Goal: Task Accomplishment & Management: Use online tool/utility

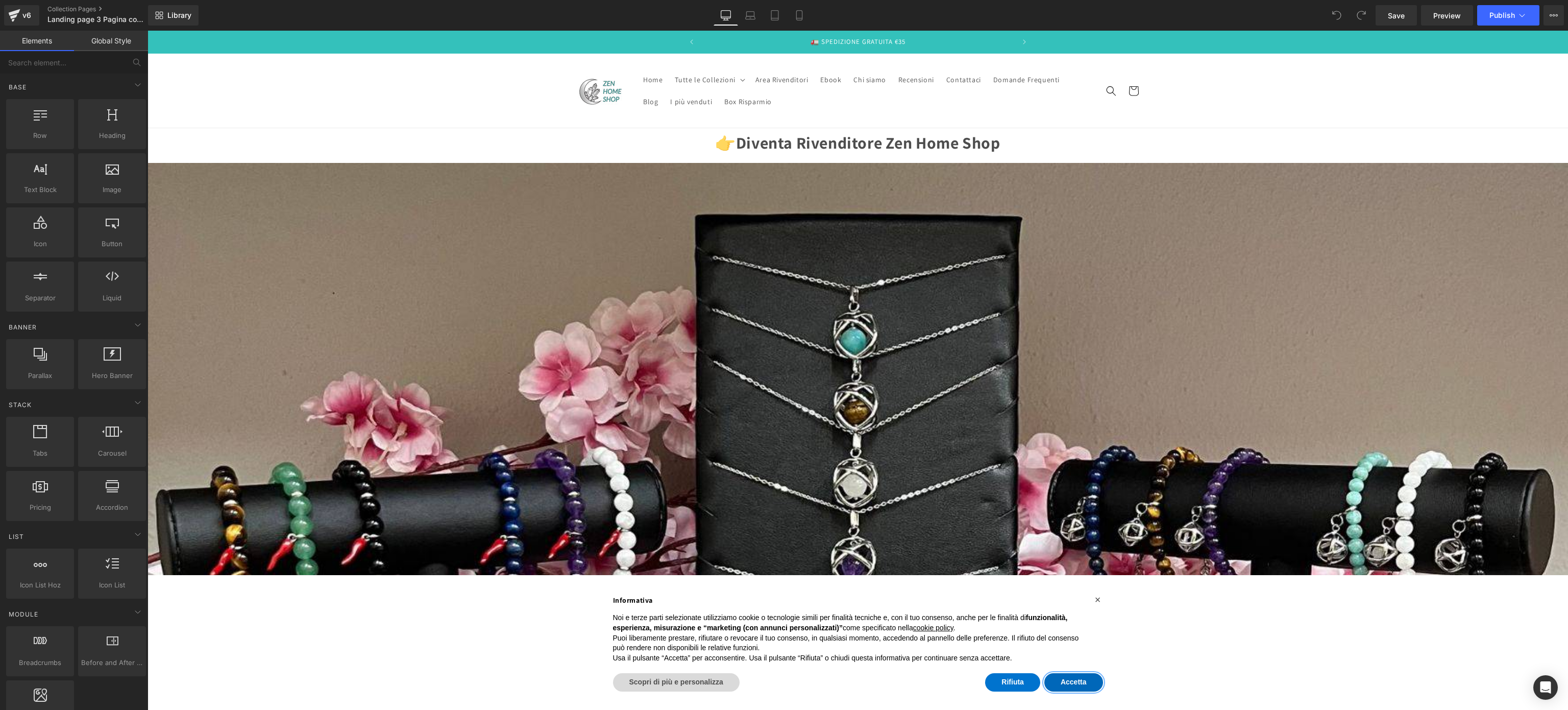
click at [1088, 680] on button "Accetta" at bounding box center [1074, 683] width 58 height 18
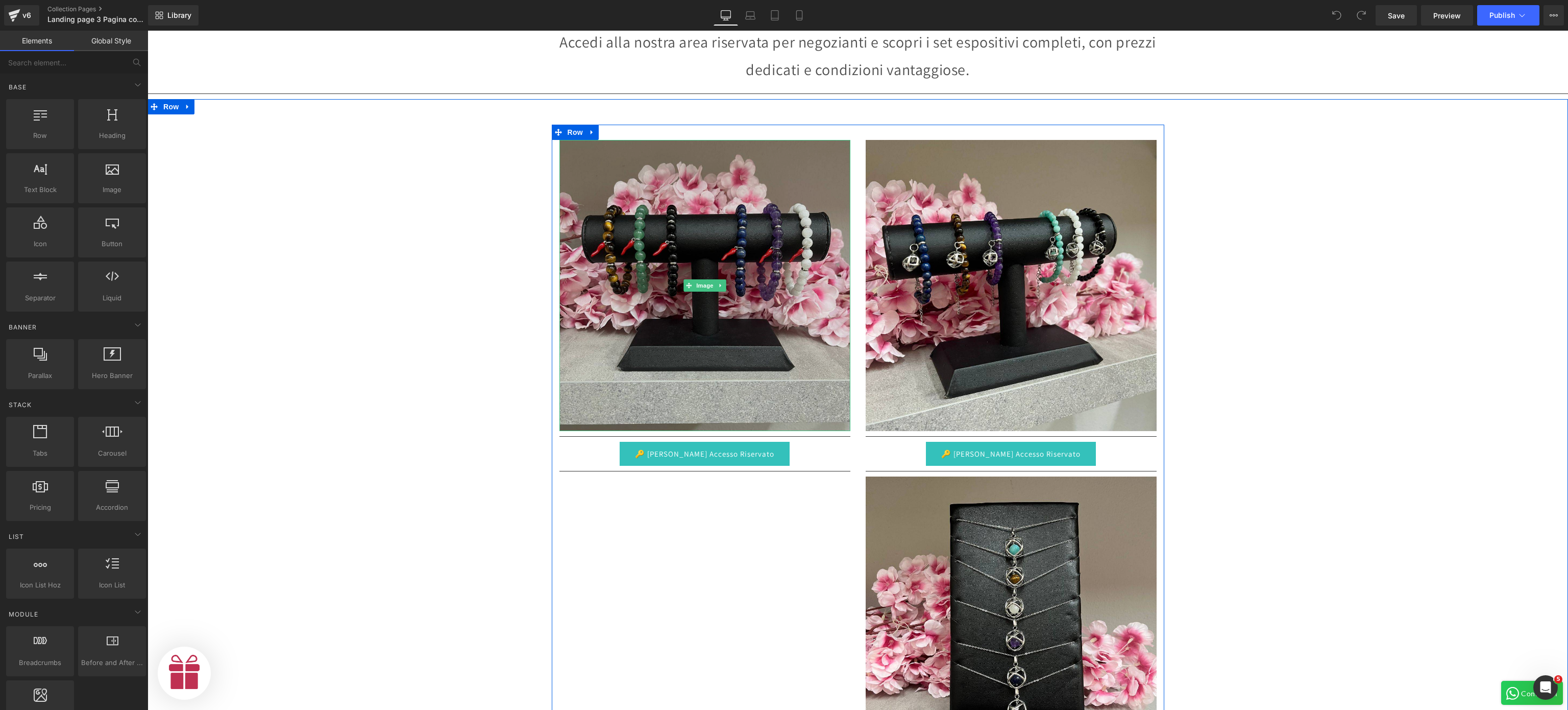
scroll to position [749, 0]
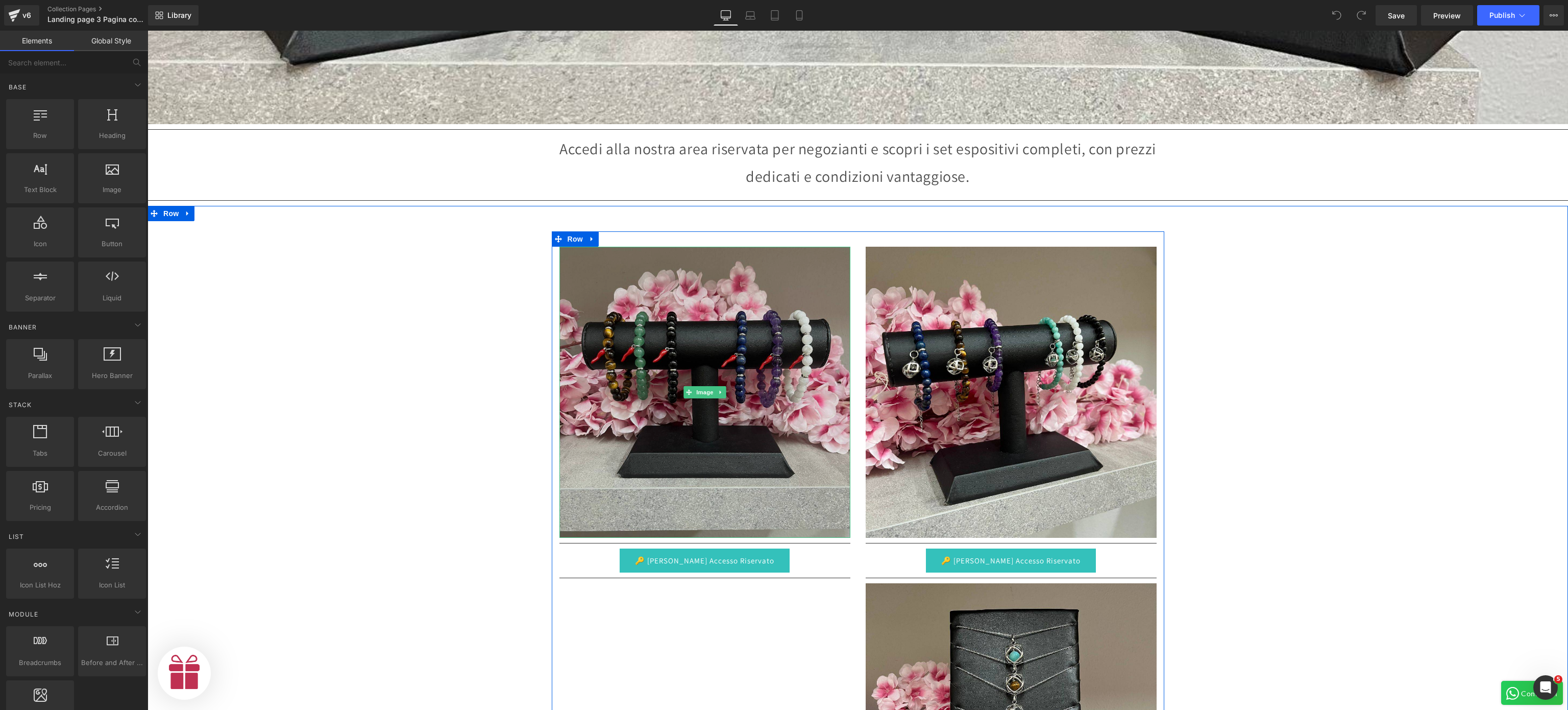
click at [674, 282] on img at bounding box center [705, 392] width 291 height 291
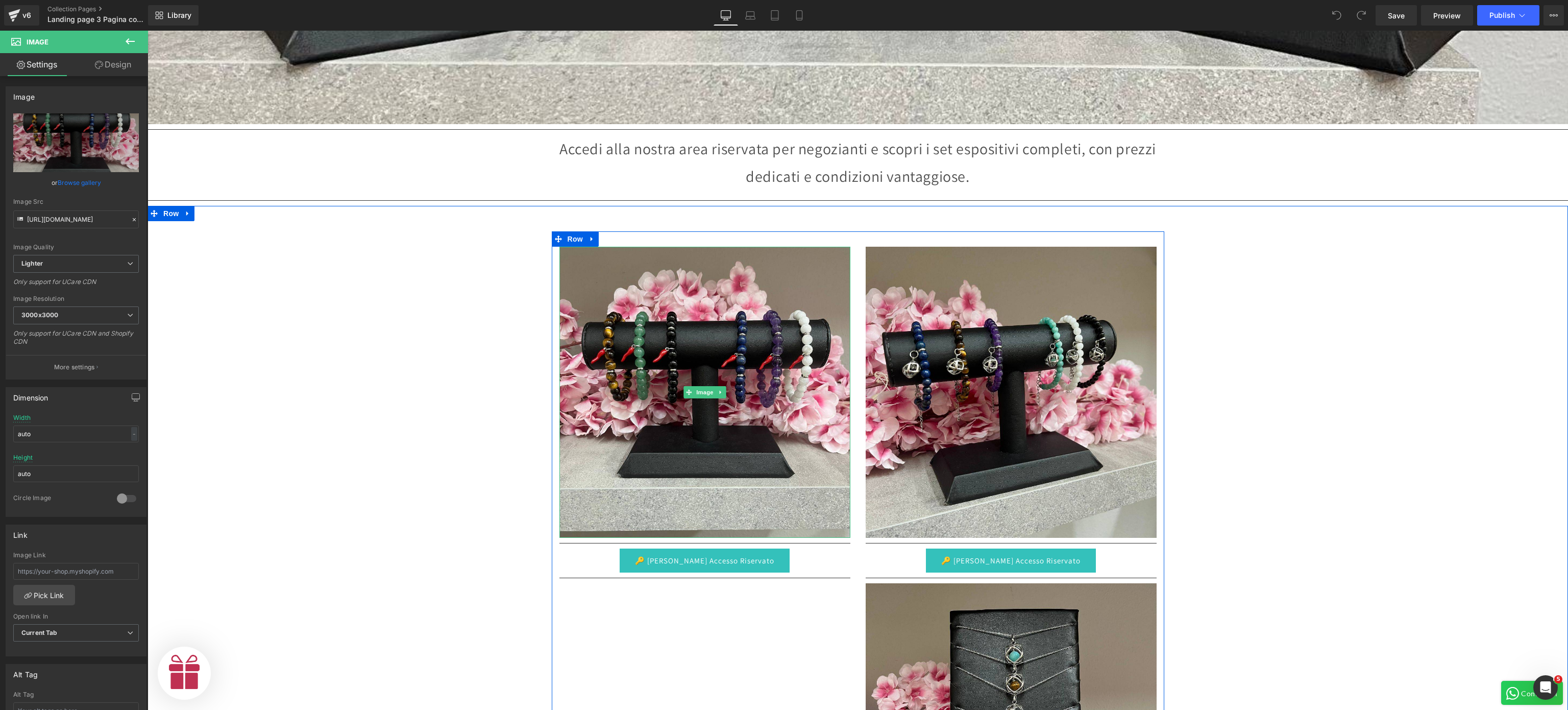
scroll to position [0, 629]
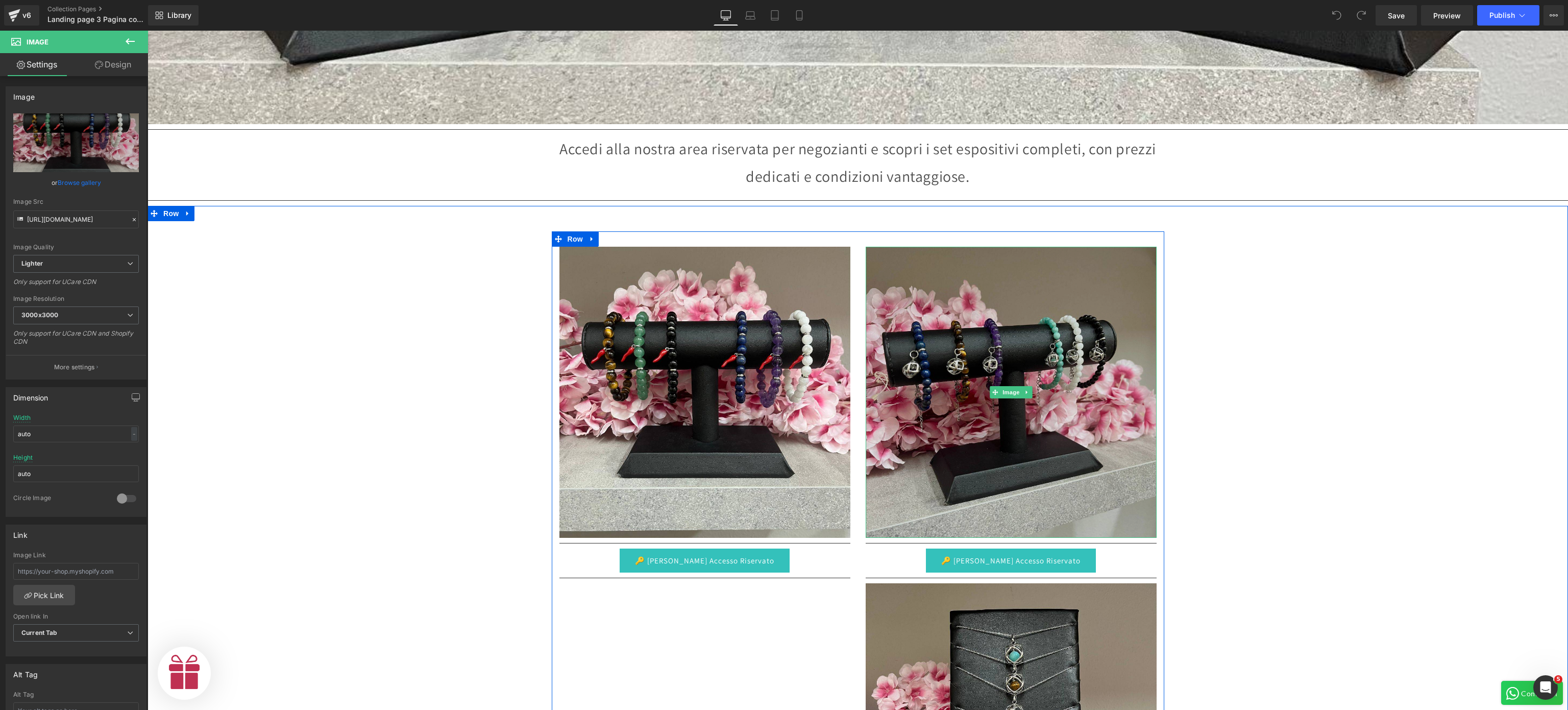
click at [873, 256] on img at bounding box center [1011, 392] width 291 height 291
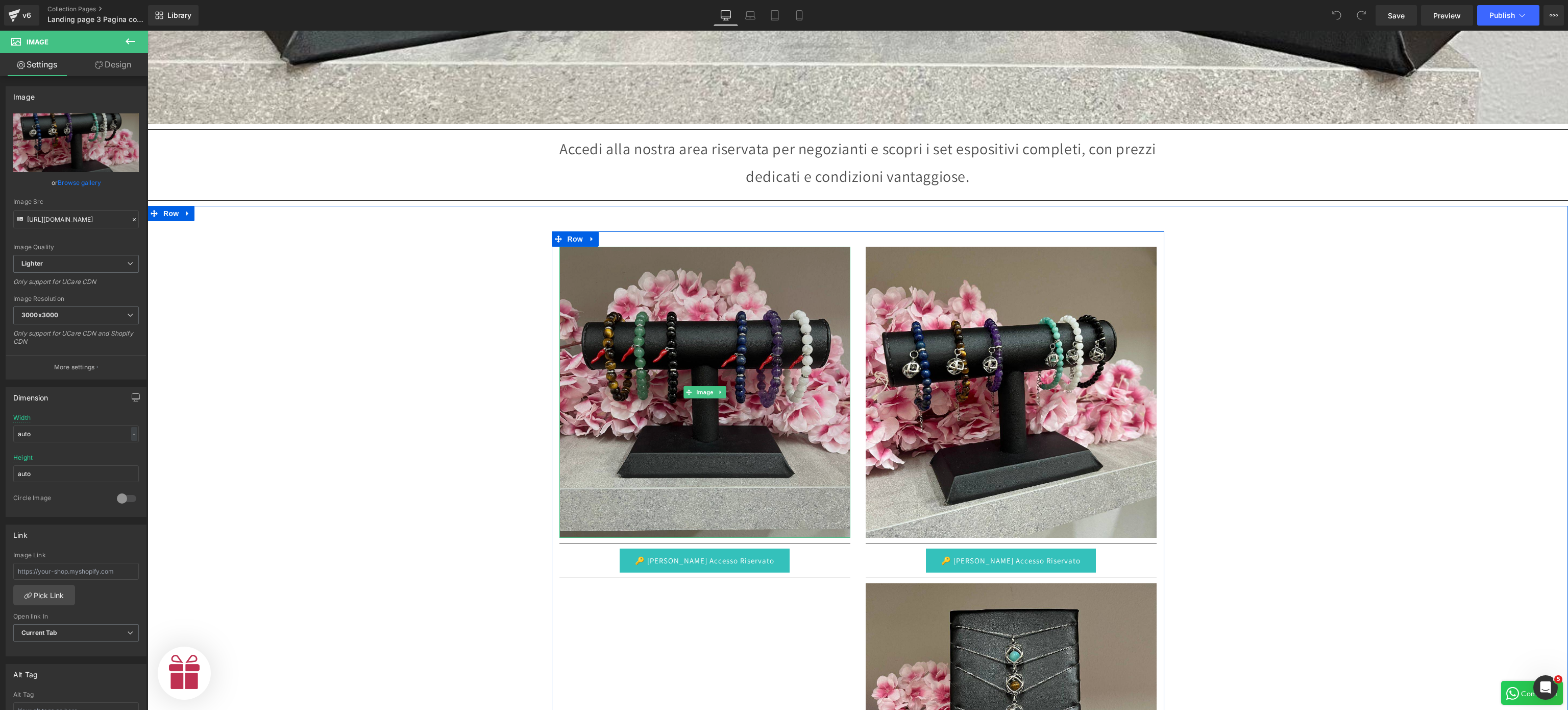
click at [608, 279] on img at bounding box center [705, 392] width 291 height 291
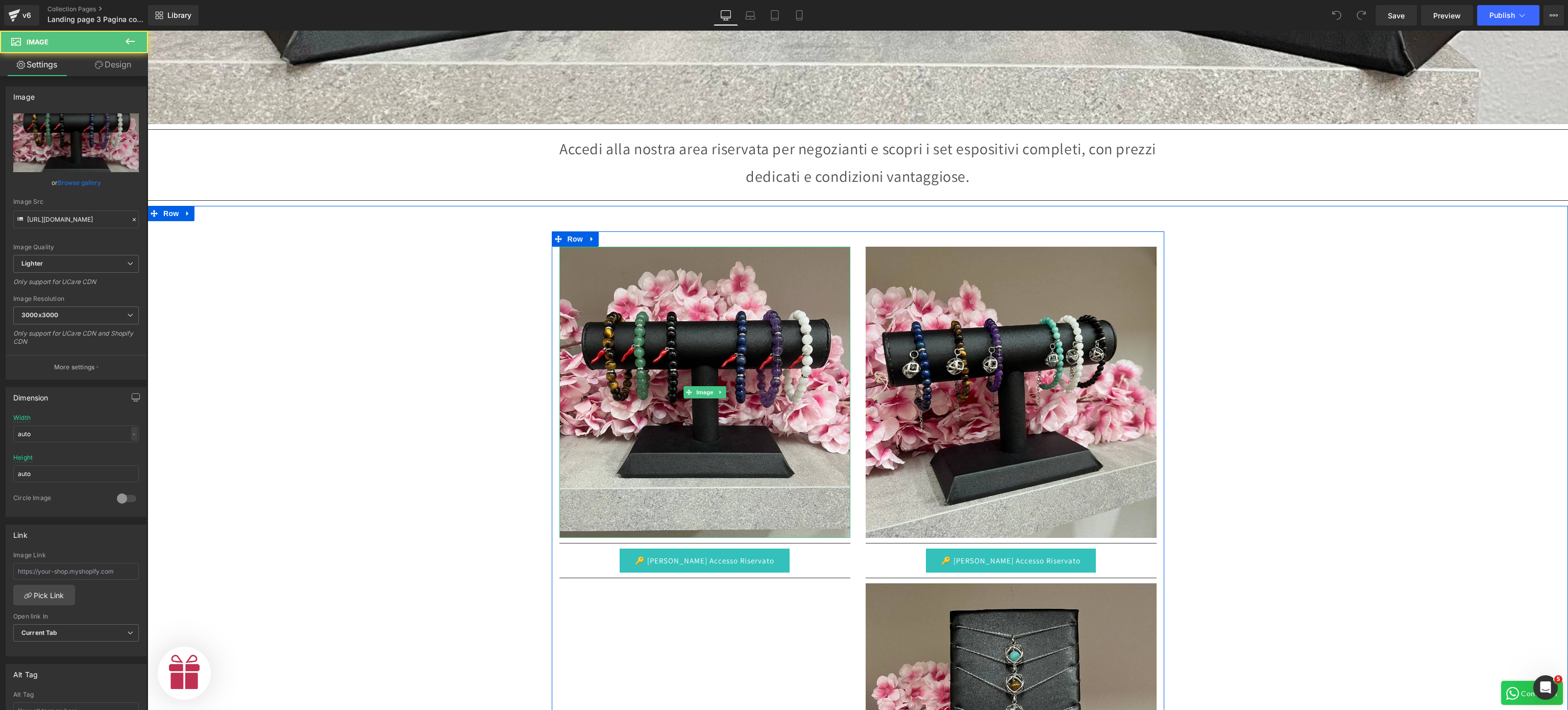
click at [716, 387] on link at bounding box center [721, 392] width 11 height 12
click at [723, 389] on icon at bounding box center [726, 392] width 5 height 5
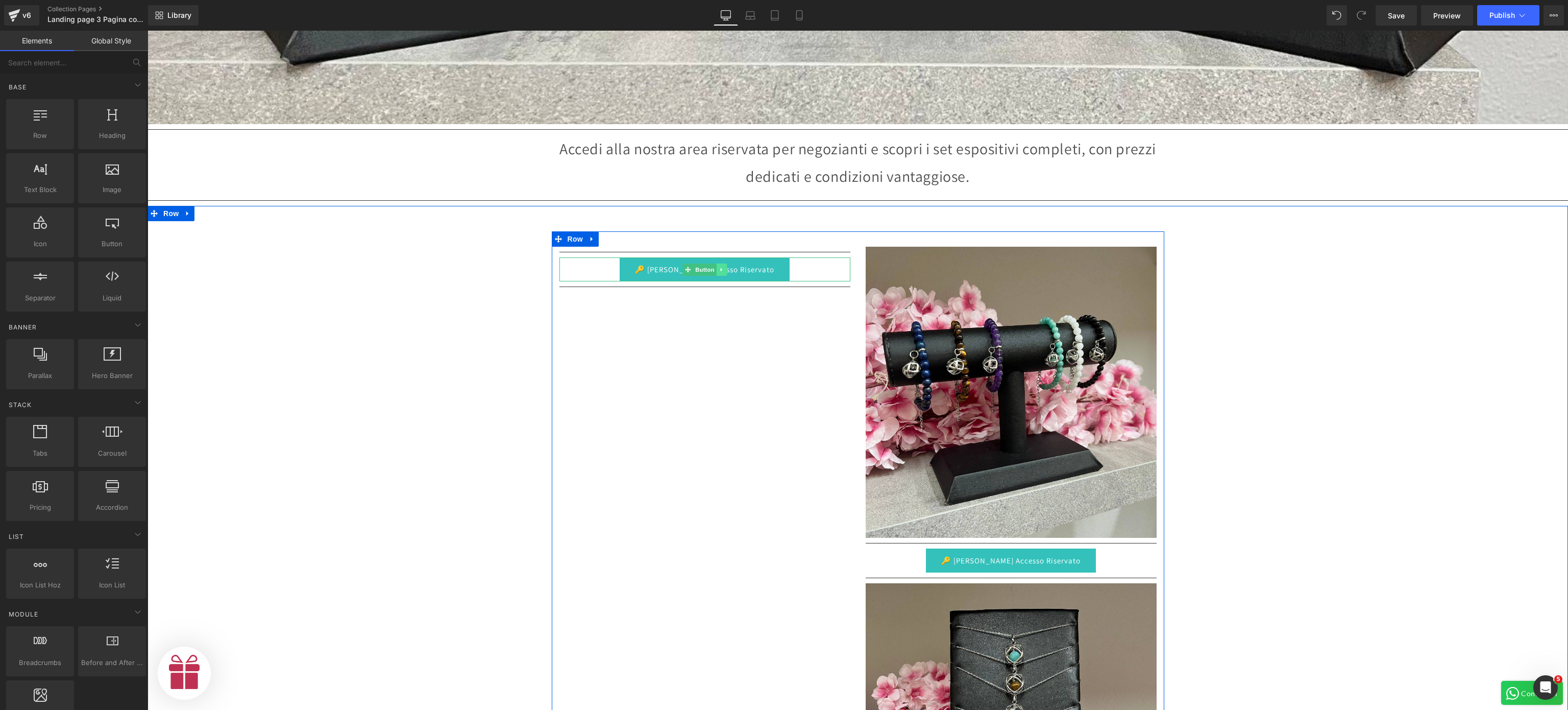
click at [719, 267] on icon at bounding box center [721, 270] width 5 height 6
click at [724, 267] on icon at bounding box center [727, 270] width 5 height 5
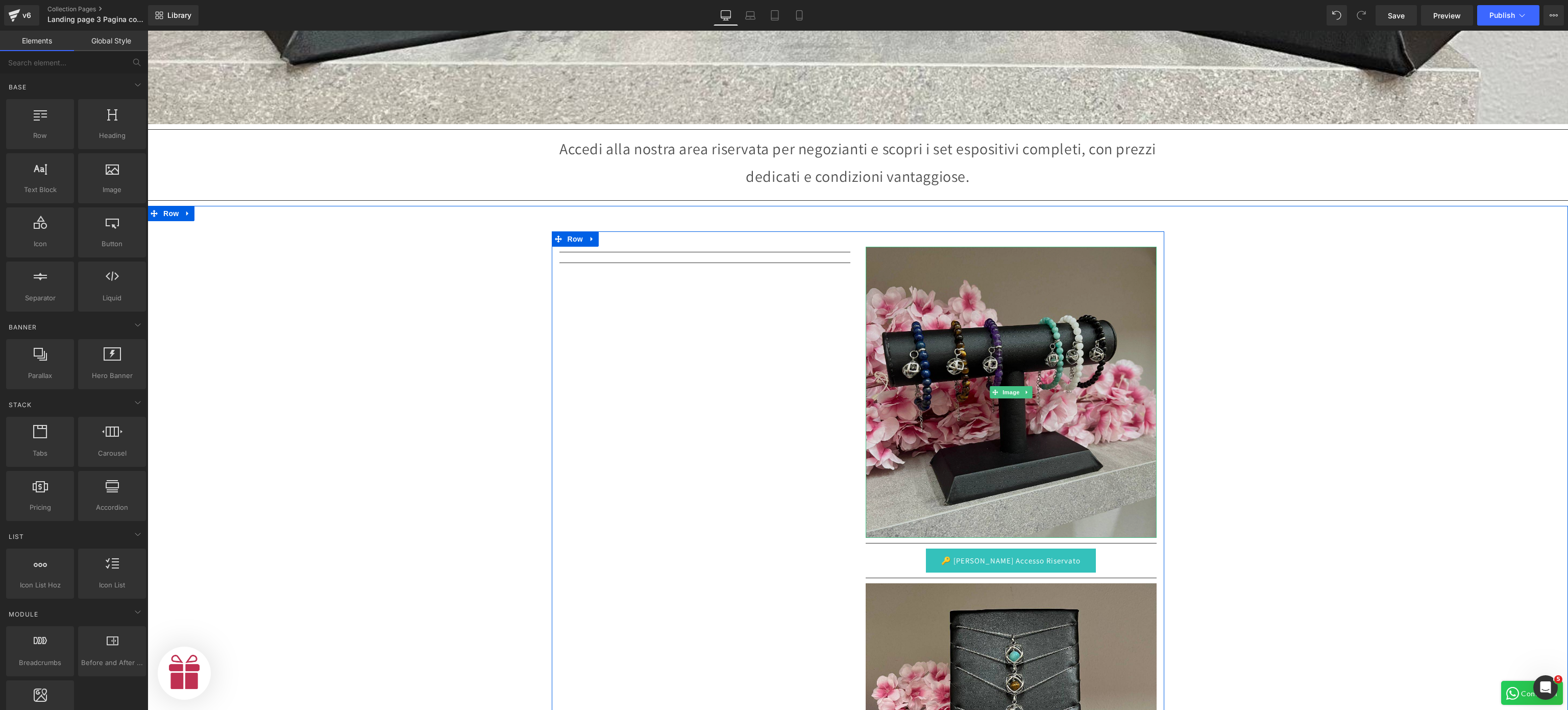
scroll to position [0, 314]
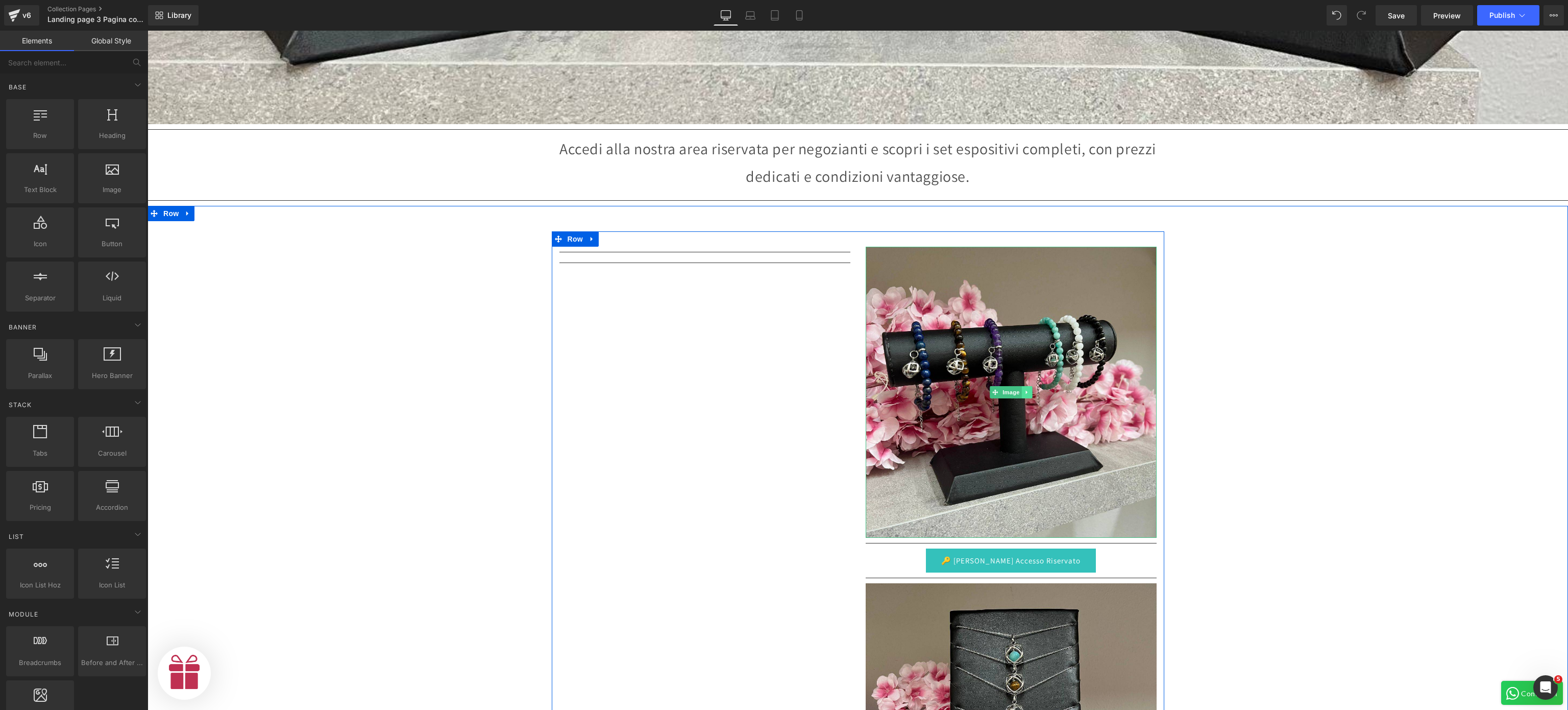
click at [1023, 387] on link at bounding box center [1027, 392] width 11 height 12
click at [1029, 389] on icon at bounding box center [1032, 392] width 5 height 6
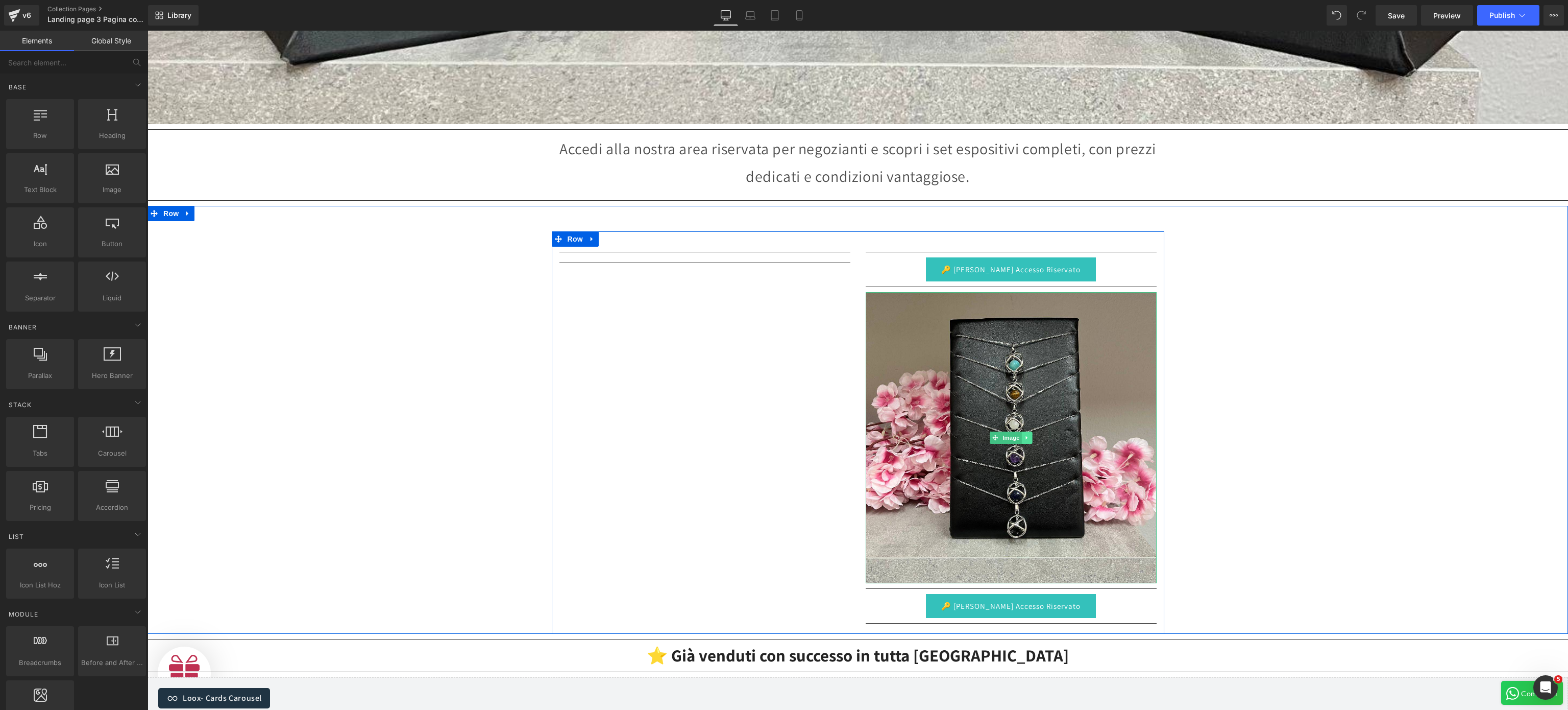
scroll to position [0, 629]
click at [1022, 431] on link at bounding box center [1027, 437] width 11 height 12
click at [1027, 431] on link at bounding box center [1033, 437] width 11 height 12
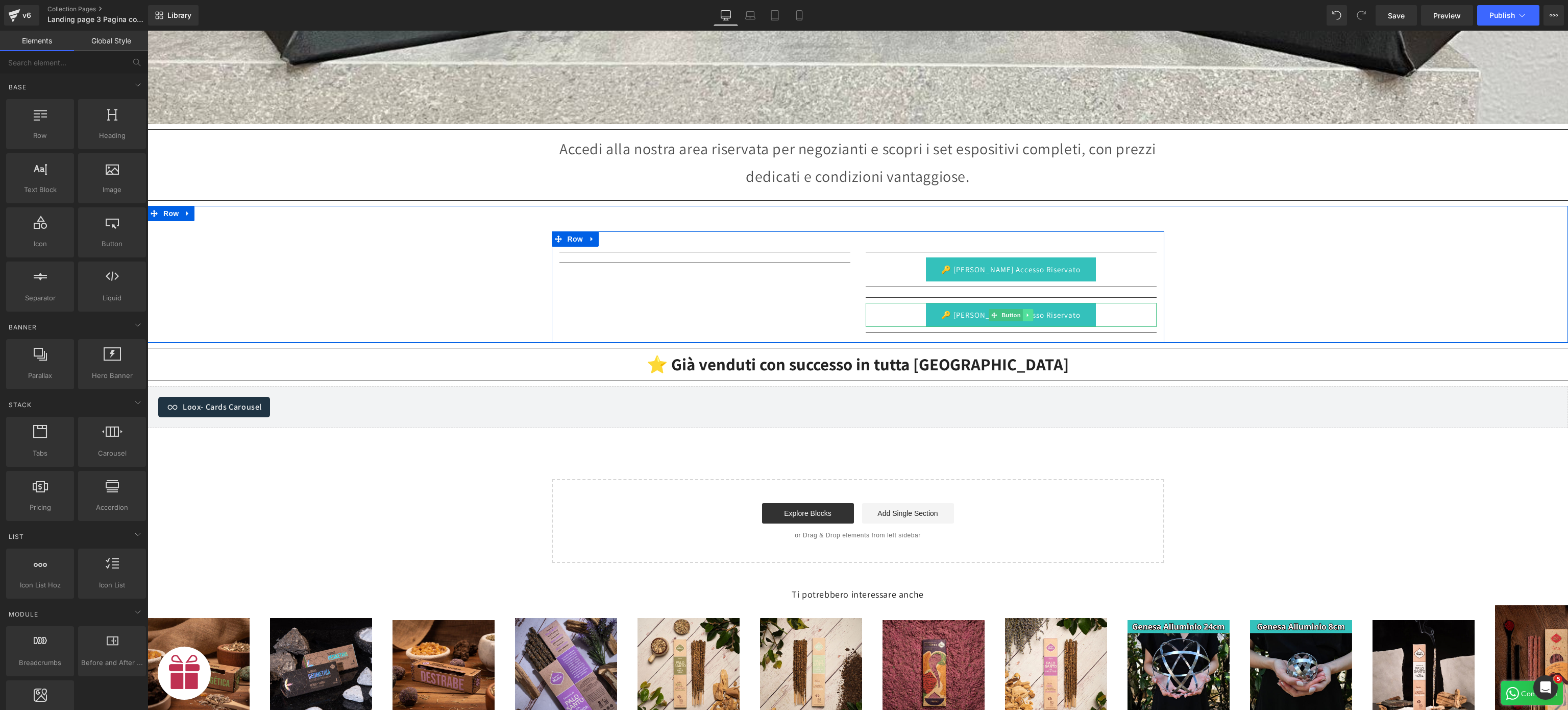
click at [1026, 313] on icon at bounding box center [1028, 315] width 5 height 6
click at [1030, 313] on icon at bounding box center [1033, 315] width 5 height 5
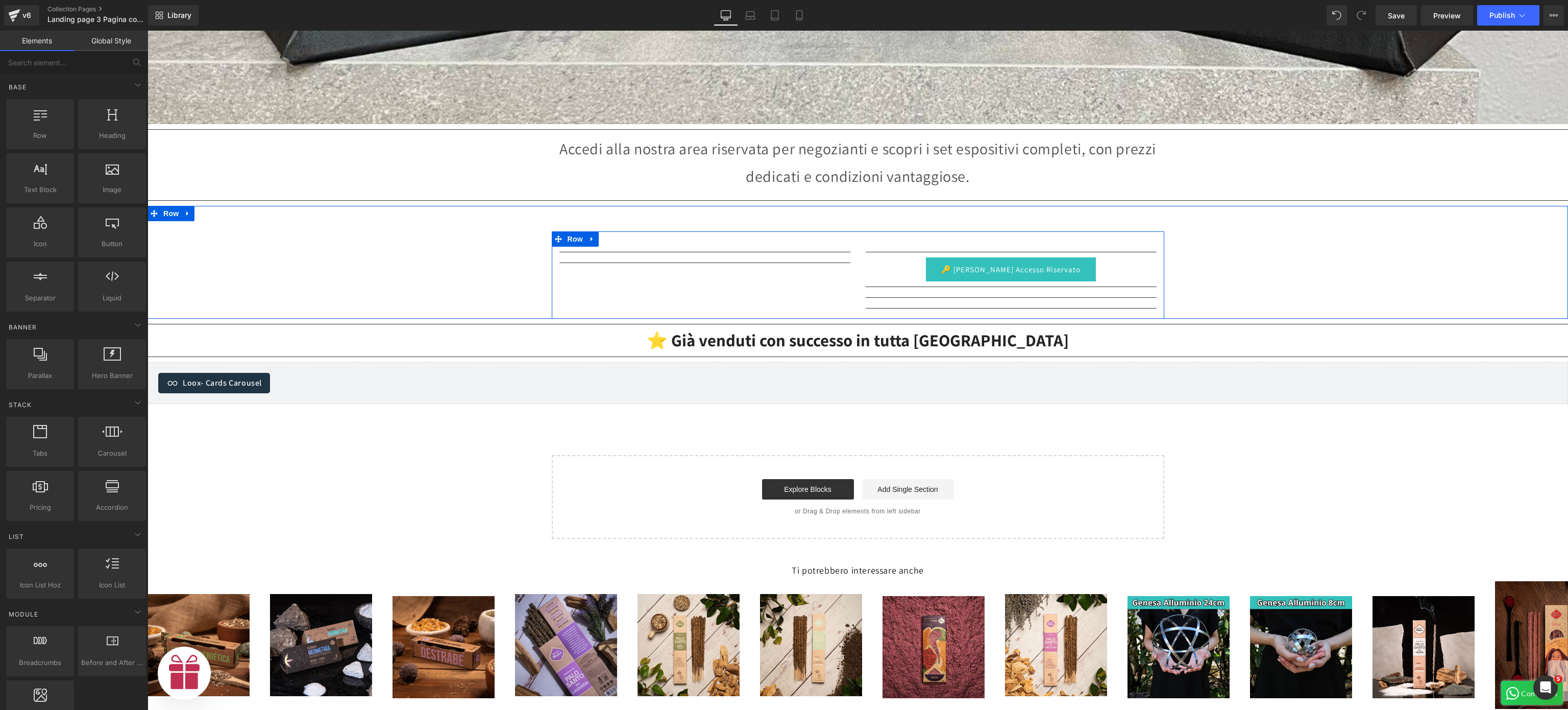
scroll to position [0, 0]
click at [1023, 263] on link at bounding box center [1028, 269] width 11 height 12
click at [1030, 267] on icon at bounding box center [1033, 270] width 5 height 6
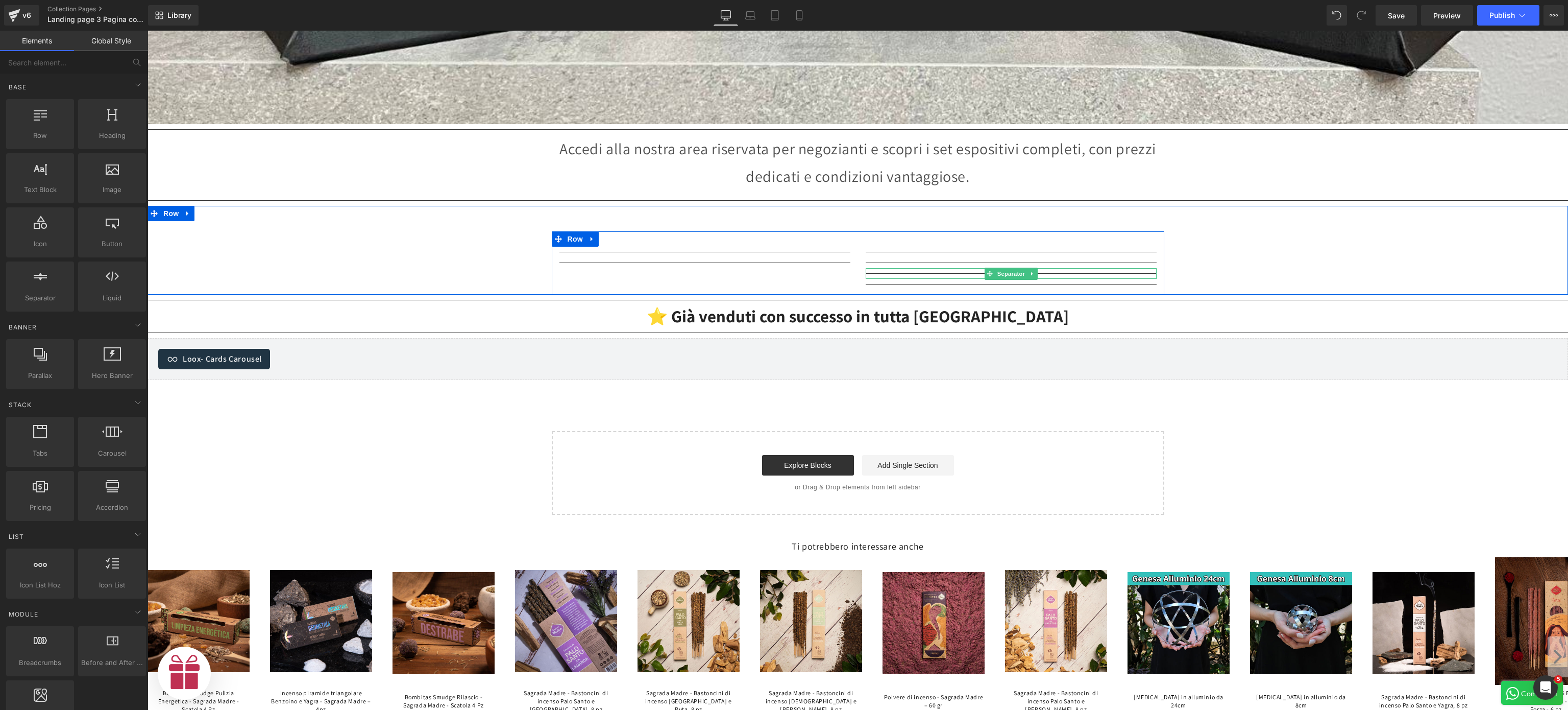
scroll to position [0, 314]
click at [723, 257] on link at bounding box center [726, 262] width 11 height 12
click at [723, 249] on icon at bounding box center [726, 252] width 5 height 6
click at [729, 249] on icon at bounding box center [731, 252] width 5 height 6
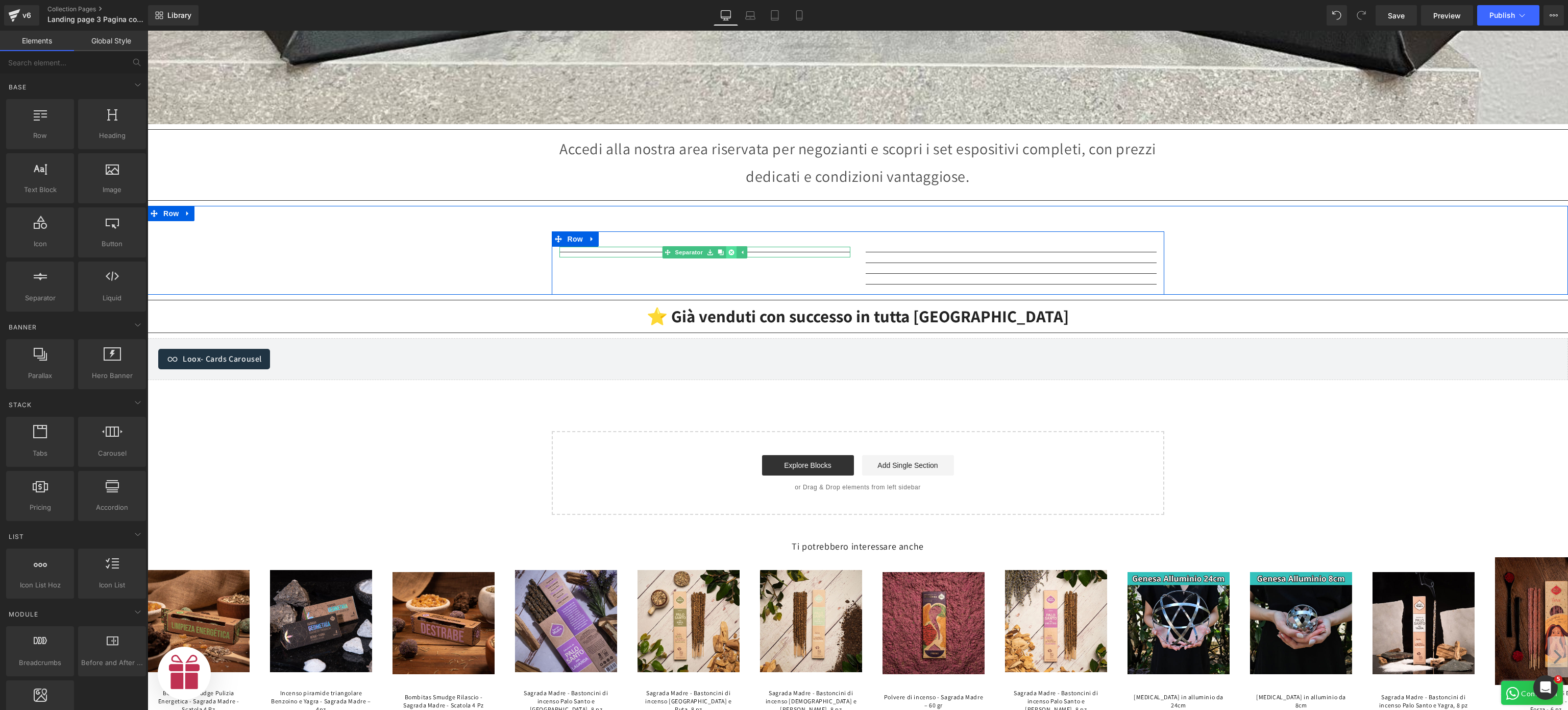
click at [729, 249] on icon at bounding box center [731, 252] width 5 height 6
click at [1027, 246] on link at bounding box center [1033, 251] width 11 height 12
click at [1032, 246] on link at bounding box center [1037, 251] width 11 height 12
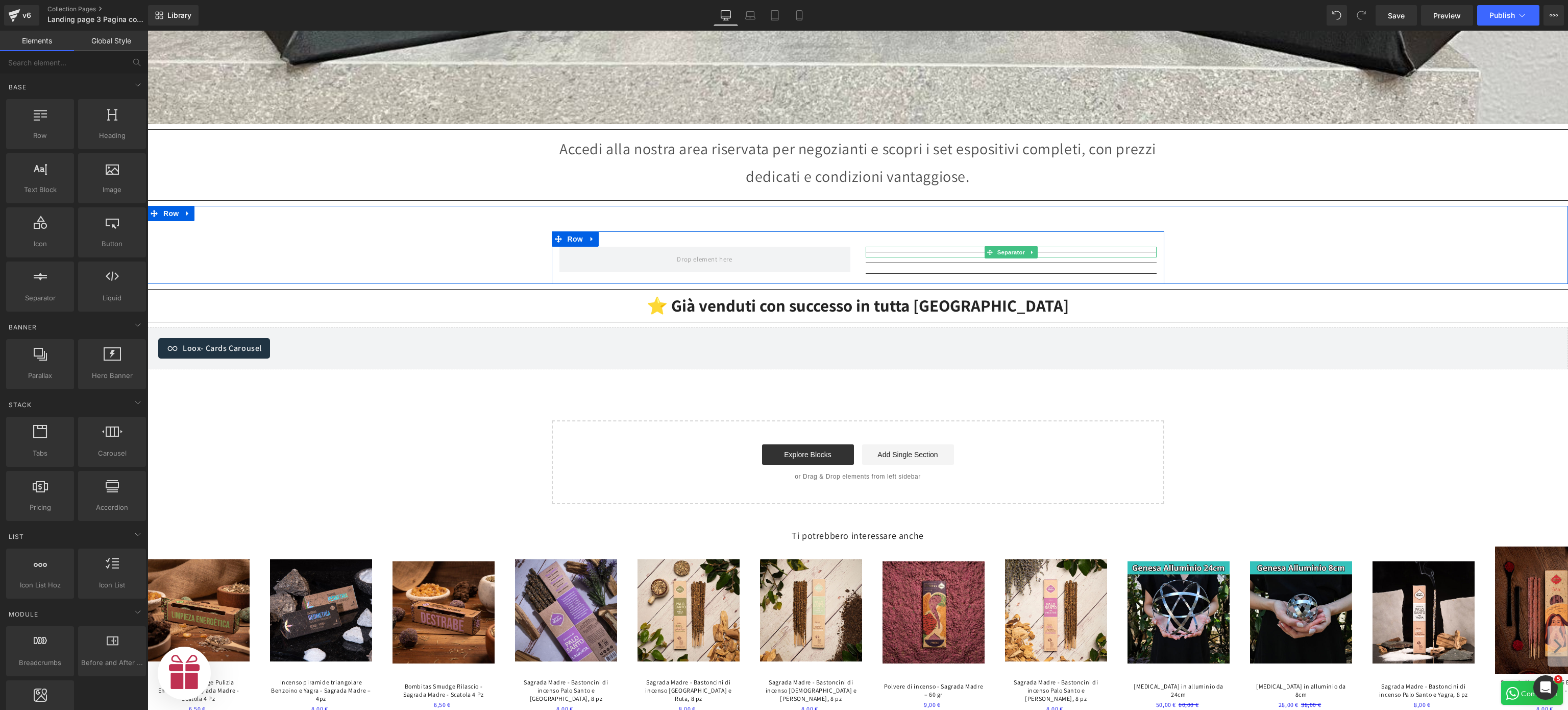
click at [1027, 246] on link at bounding box center [1033, 251] width 11 height 12
click at [1032, 246] on link at bounding box center [1037, 251] width 11 height 12
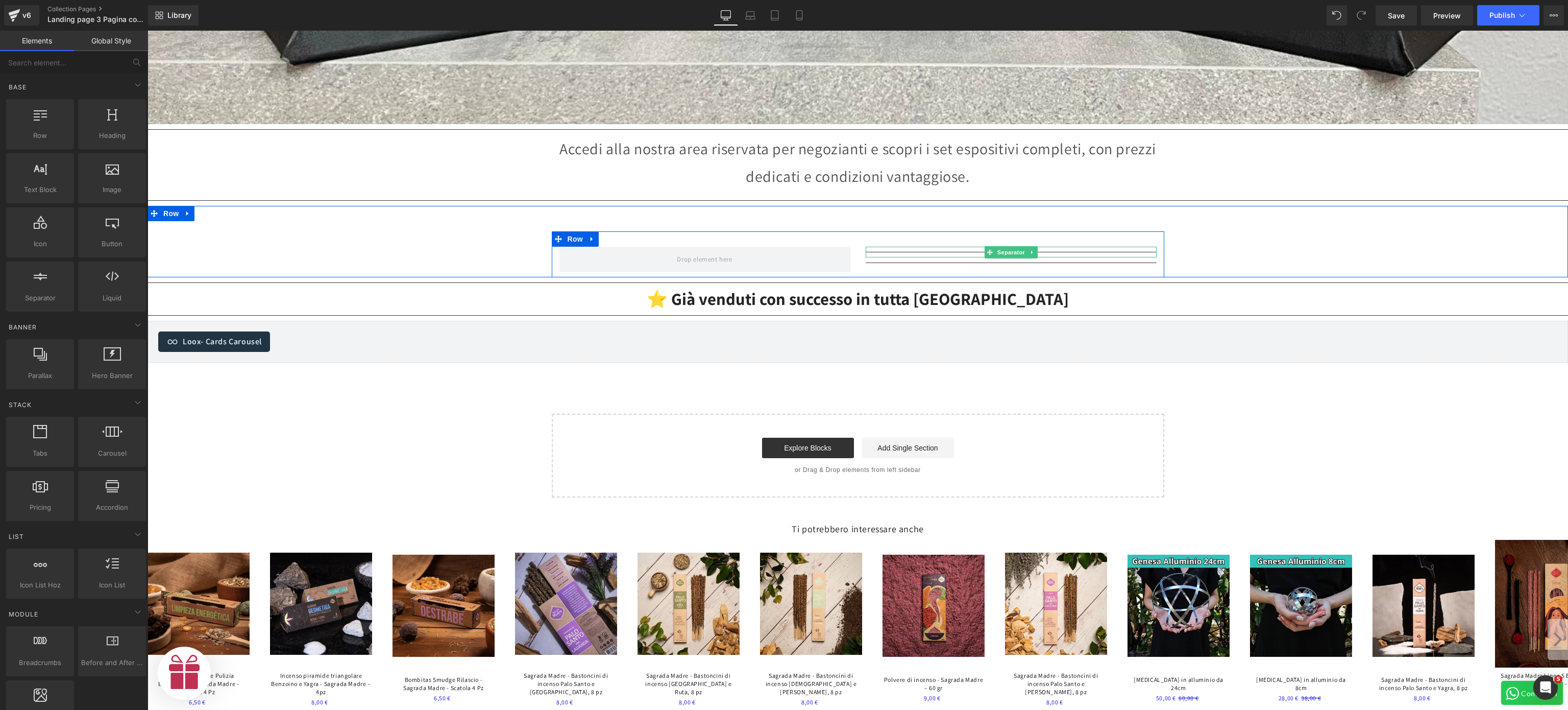
click at [1027, 246] on link at bounding box center [1033, 251] width 11 height 12
click at [1032, 246] on link at bounding box center [1037, 251] width 11 height 12
click at [1027, 246] on link at bounding box center [1033, 251] width 11 height 12
click at [1032, 246] on link at bounding box center [1037, 251] width 11 height 12
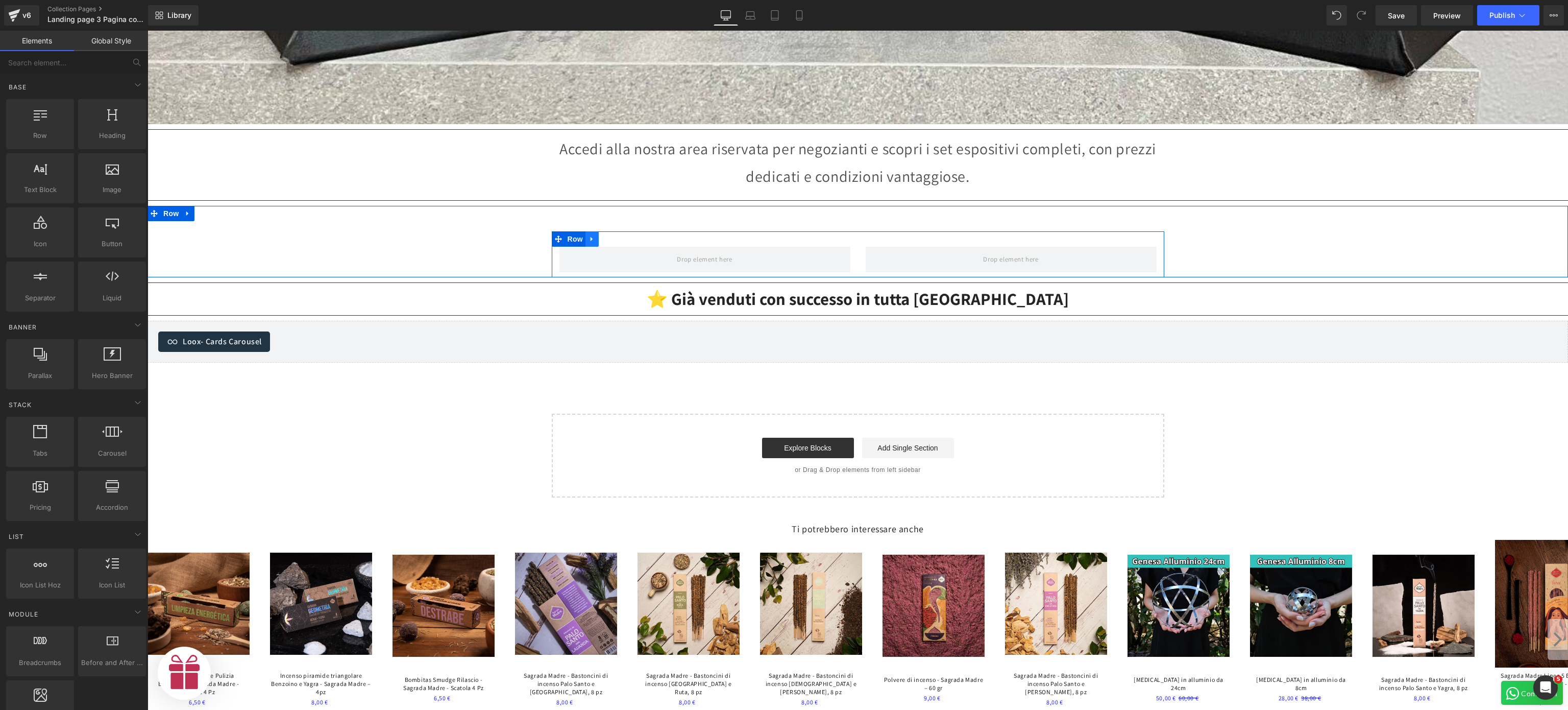
click at [589, 236] on icon at bounding box center [593, 239] width 7 height 7
click at [601, 249] on span at bounding box center [705, 260] width 291 height 26
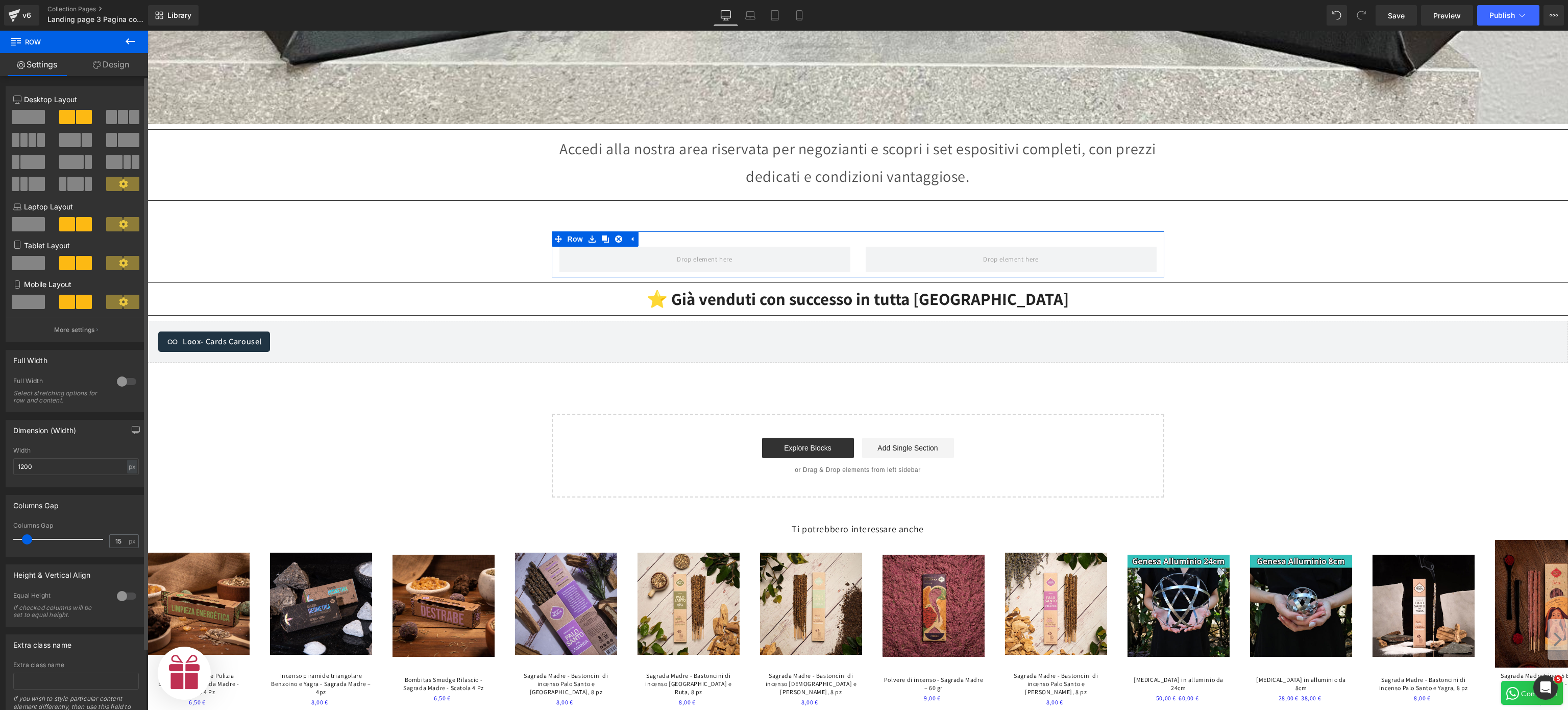
click at [25, 113] on span at bounding box center [28, 117] width 33 height 15
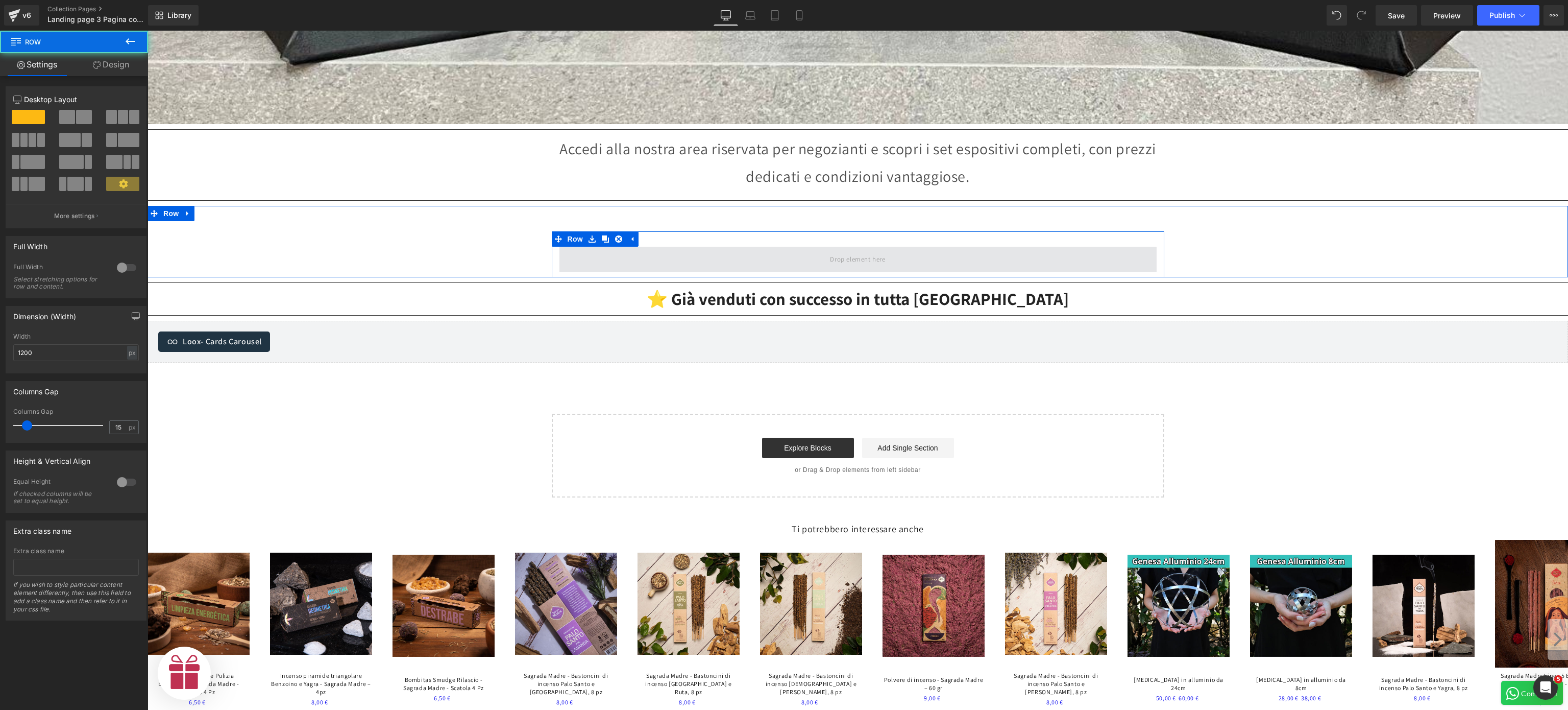
click at [663, 258] on span at bounding box center [858, 260] width 597 height 26
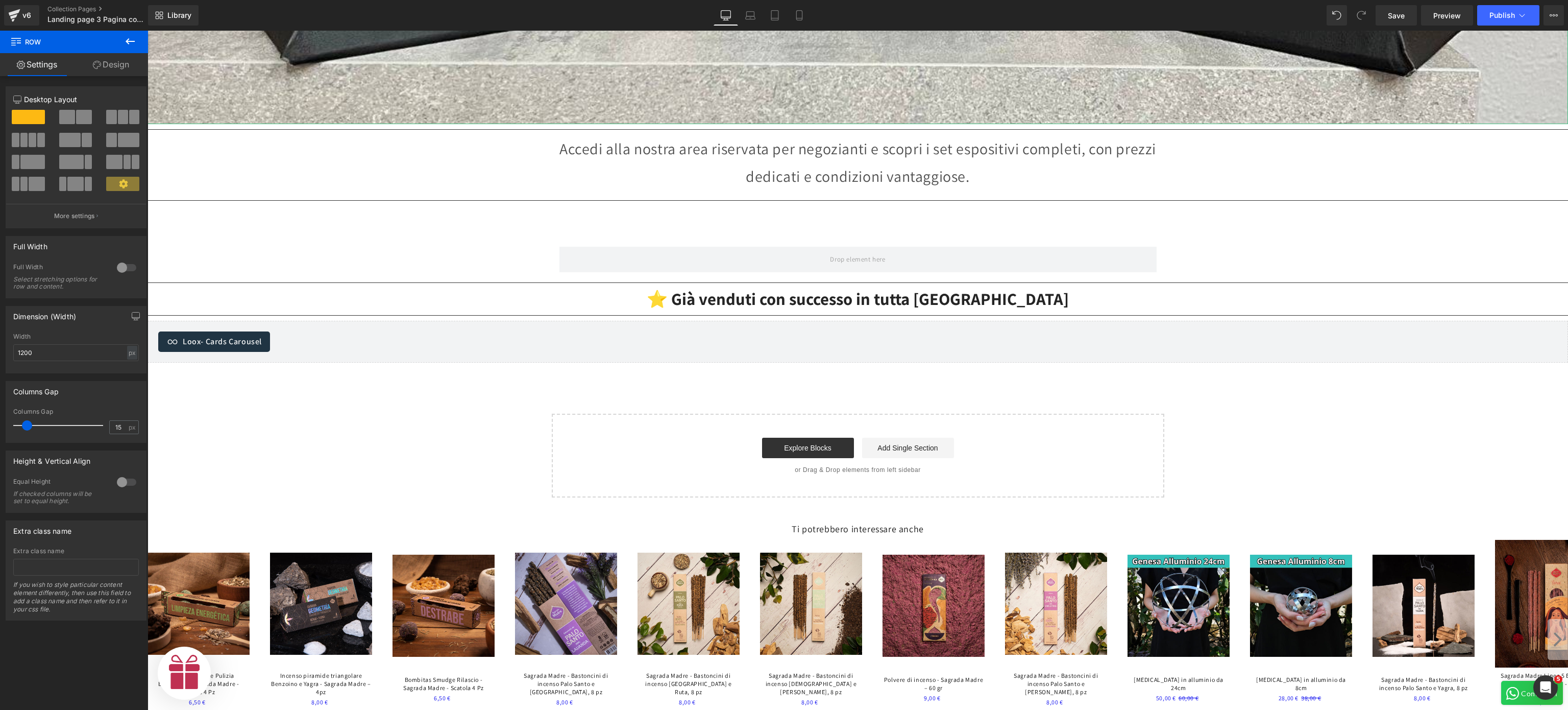
scroll to position [0, 0]
click at [129, 36] on icon at bounding box center [130, 41] width 12 height 12
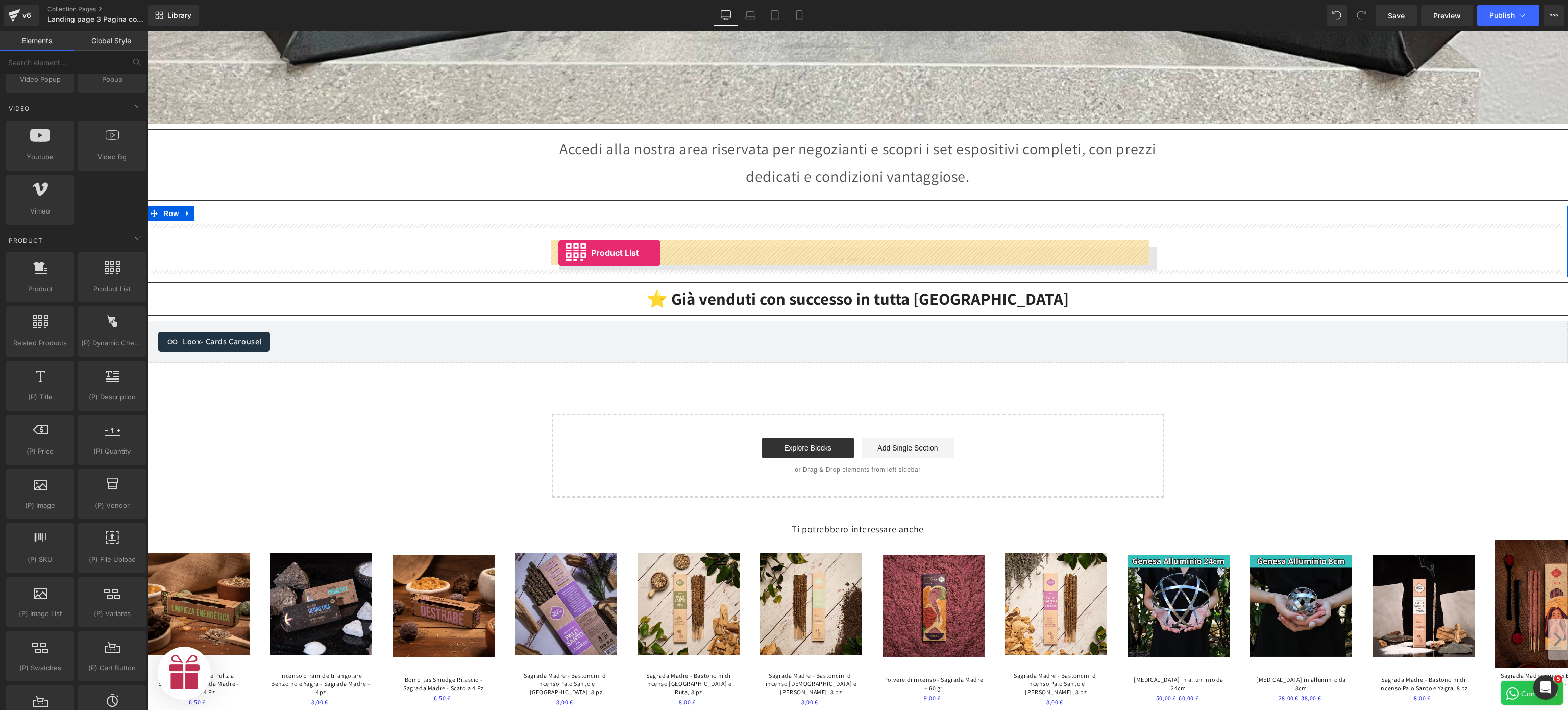
drag, startPoint x: 254, startPoint y: 322, endPoint x: 559, endPoint y: 253, distance: 312.7
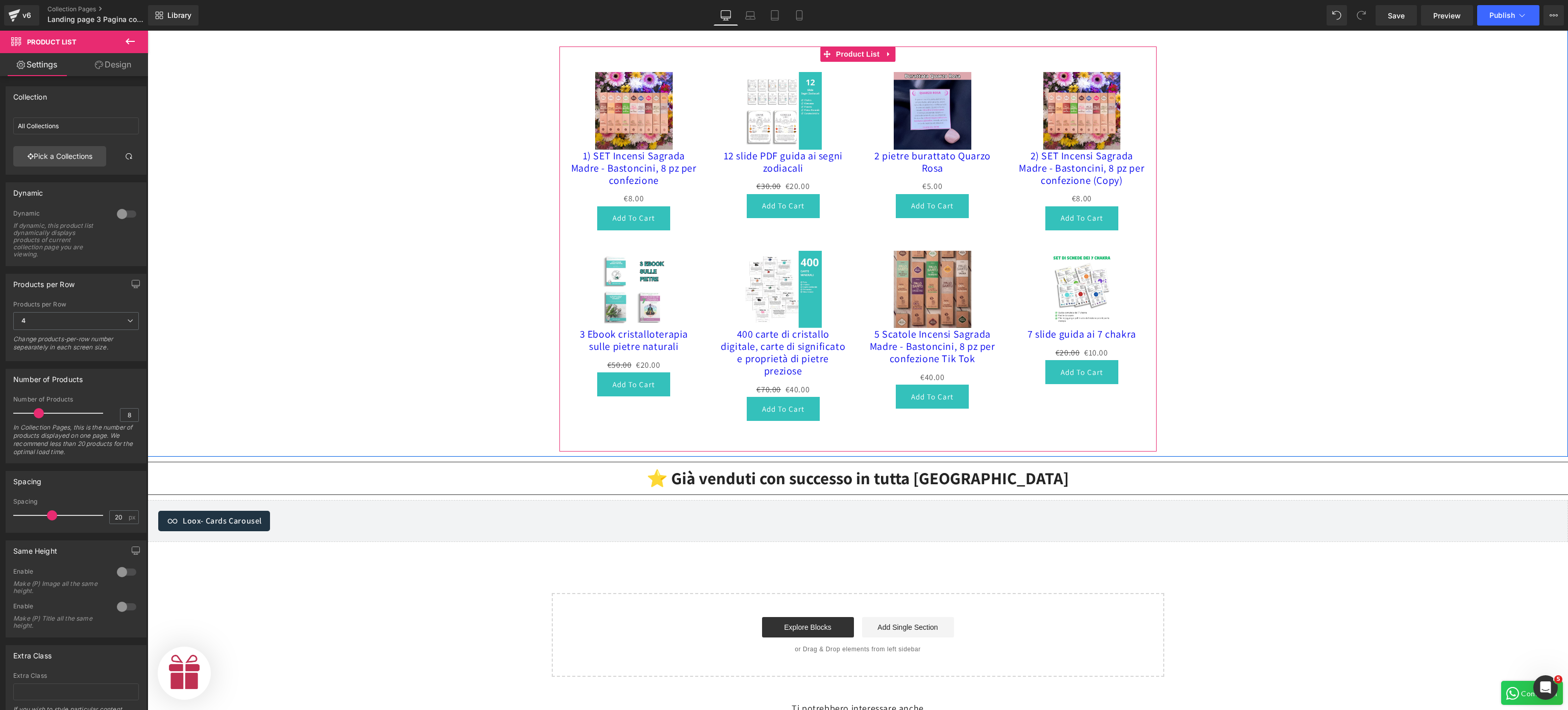
scroll to position [954, 0]
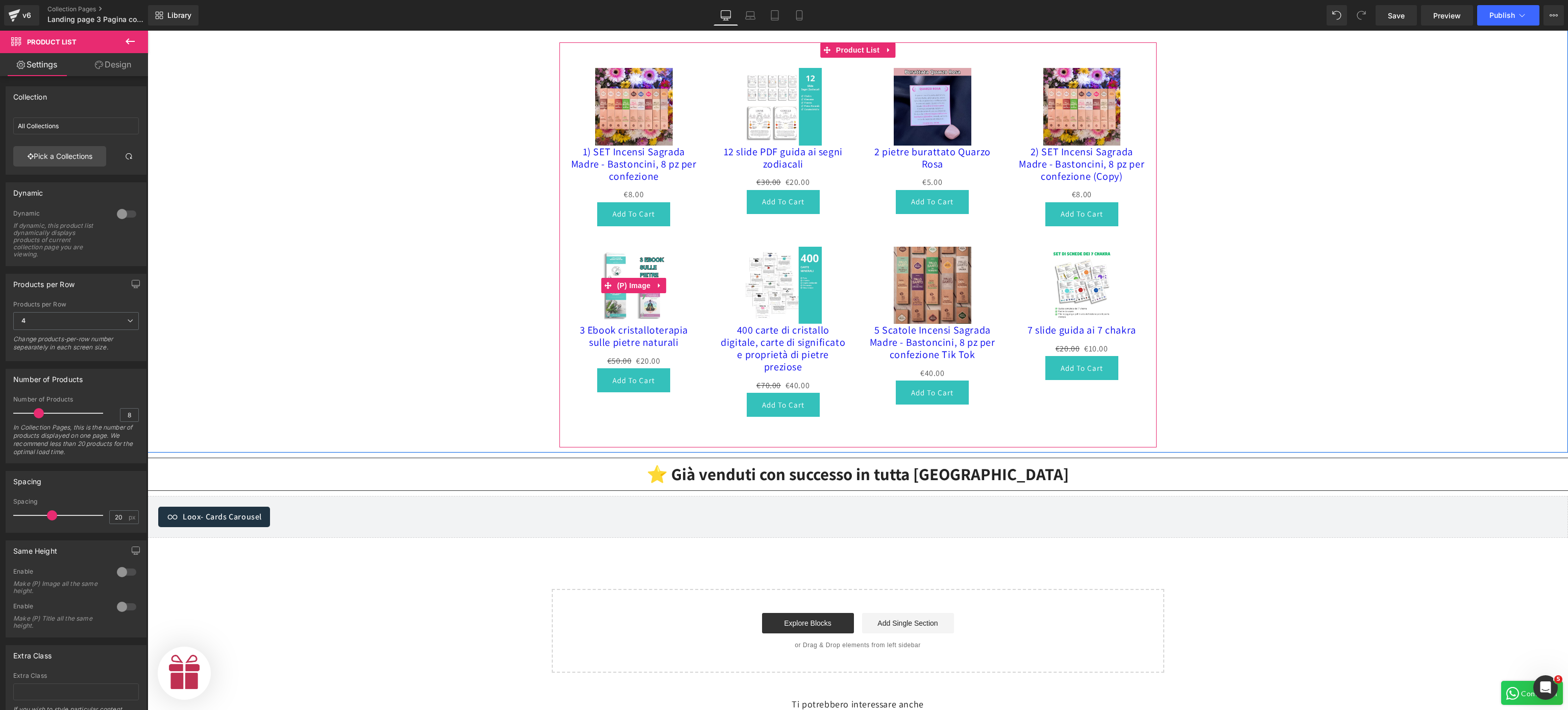
click at [682, 276] on div "Sale Off" at bounding box center [634, 285] width 129 height 78
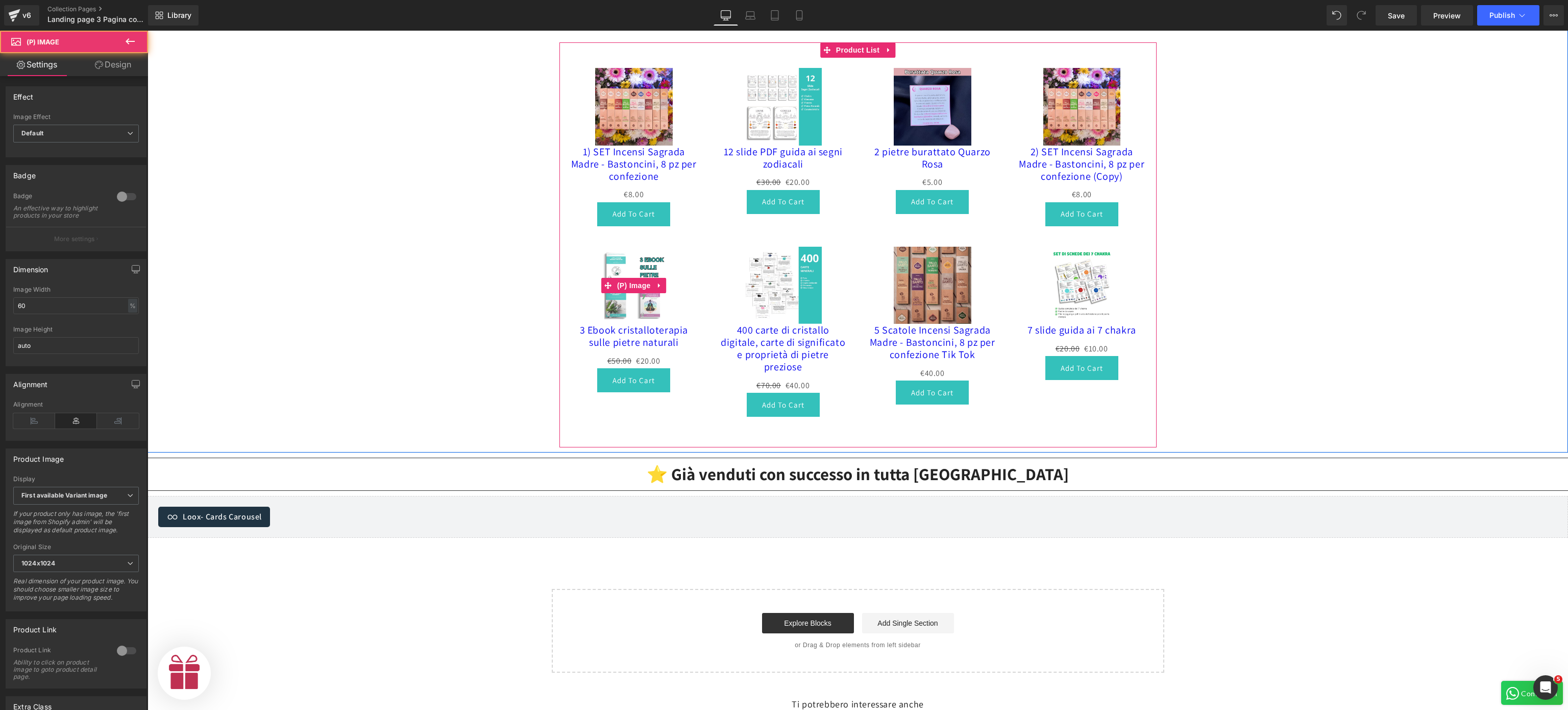
scroll to position [0, 629]
click at [657, 279] on link at bounding box center [660, 285] width 14 height 16
click at [663, 282] on icon at bounding box center [667, 286] width 7 height 7
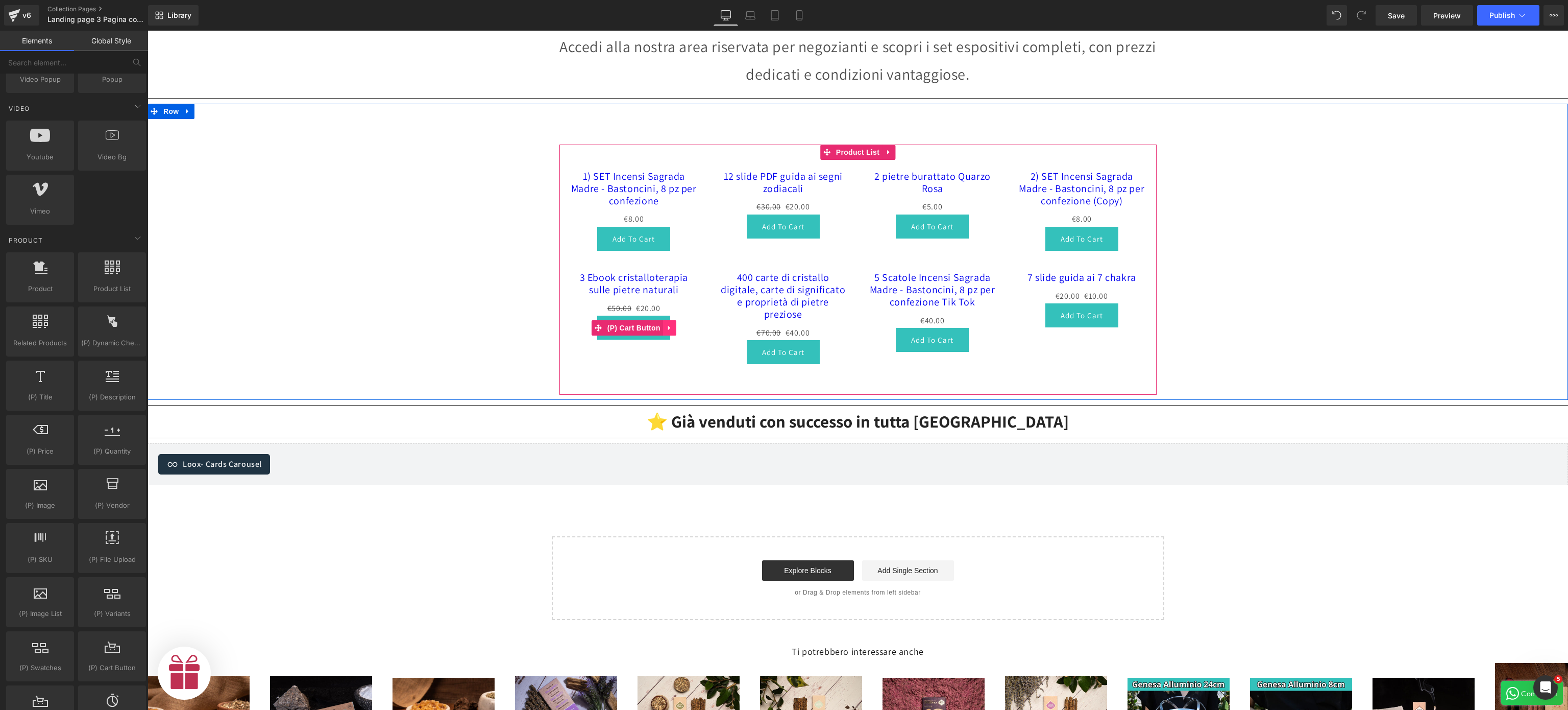
scroll to position [0, 0]
click at [667, 323] on icon at bounding box center [670, 327] width 7 height 7
click at [673, 323] on icon at bounding box center [677, 327] width 7 height 7
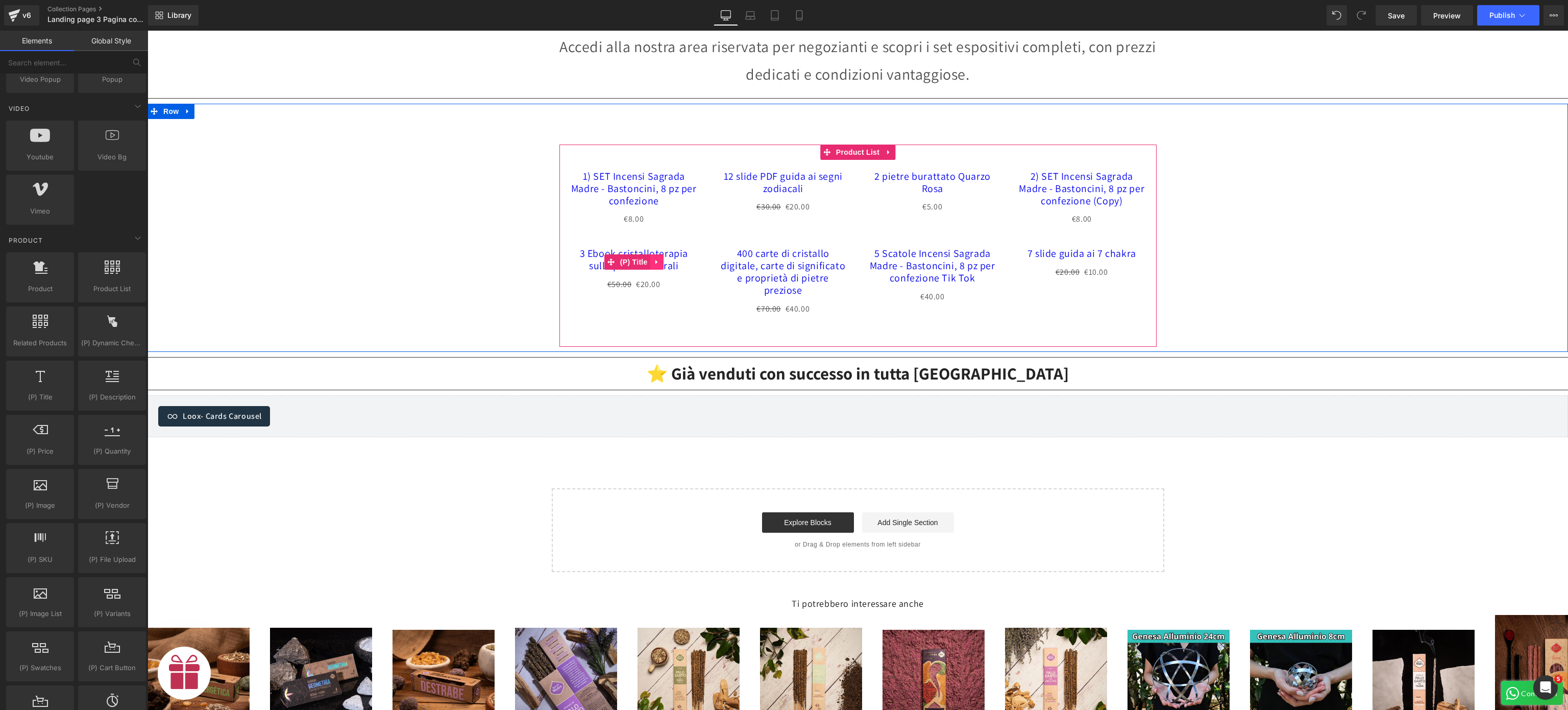
click at [654, 259] on icon at bounding box center [658, 262] width 7 height 7
click at [660, 259] on icon at bounding box center [664, 262] width 7 height 7
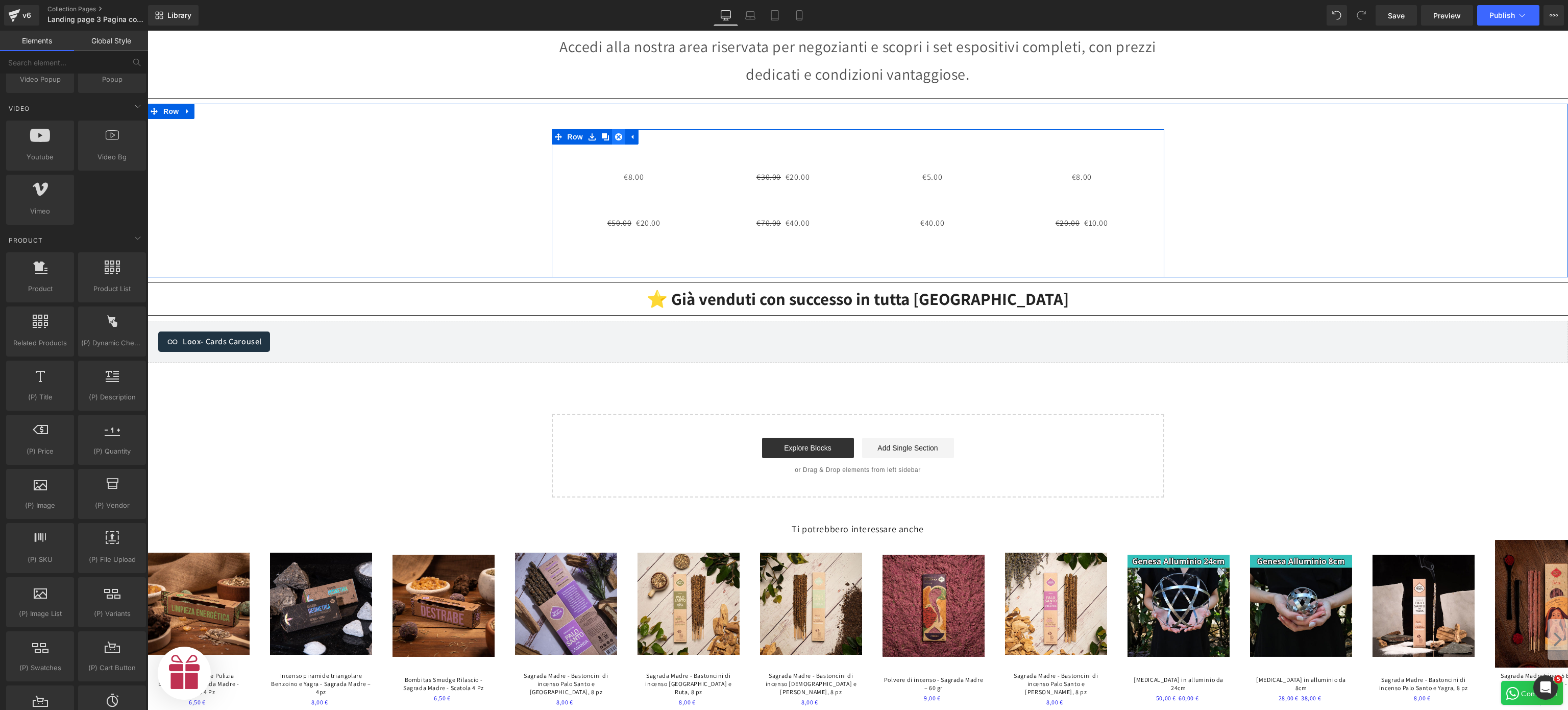
click at [616, 133] on icon at bounding box center [619, 137] width 7 height 7
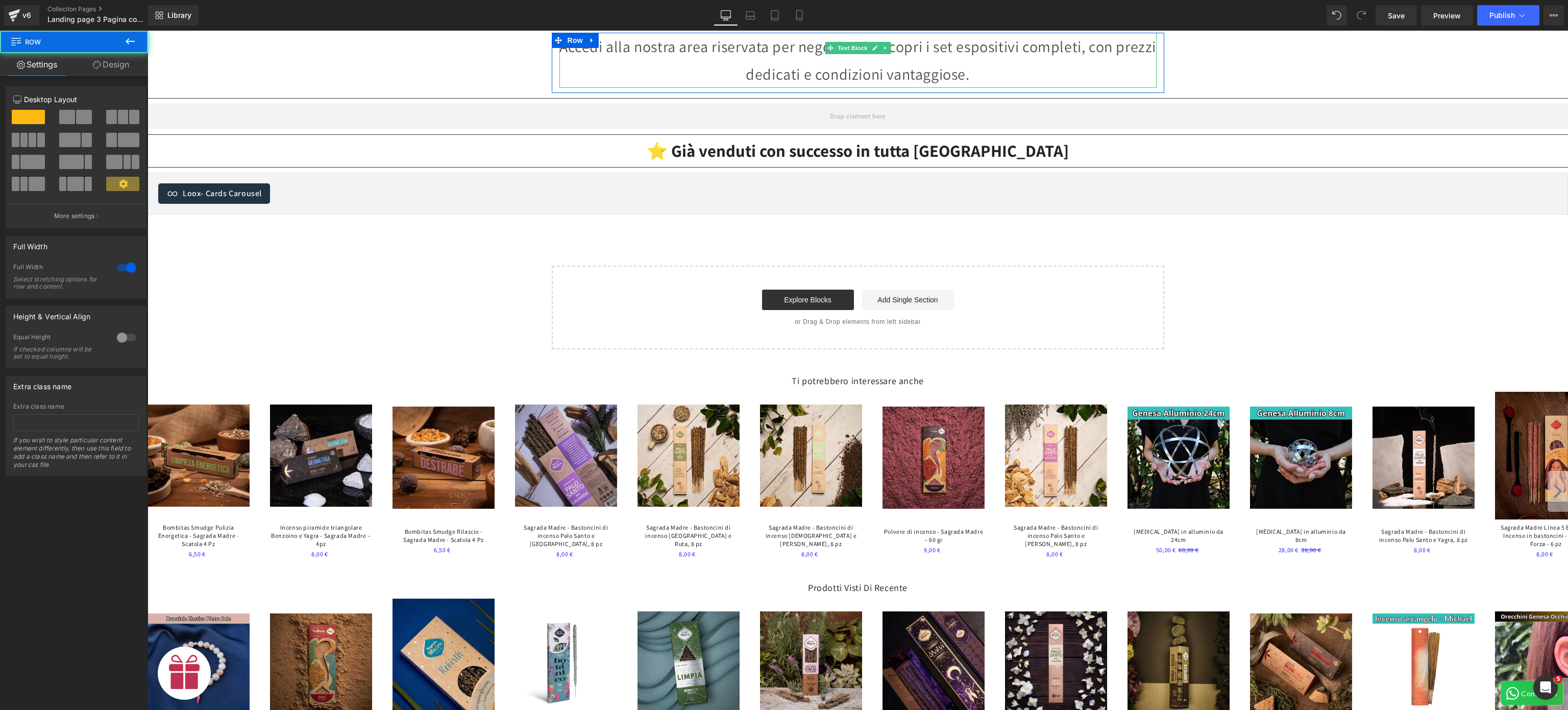
drag, startPoint x: 608, startPoint y: 111, endPoint x: 616, endPoint y: 75, distance: 36.9
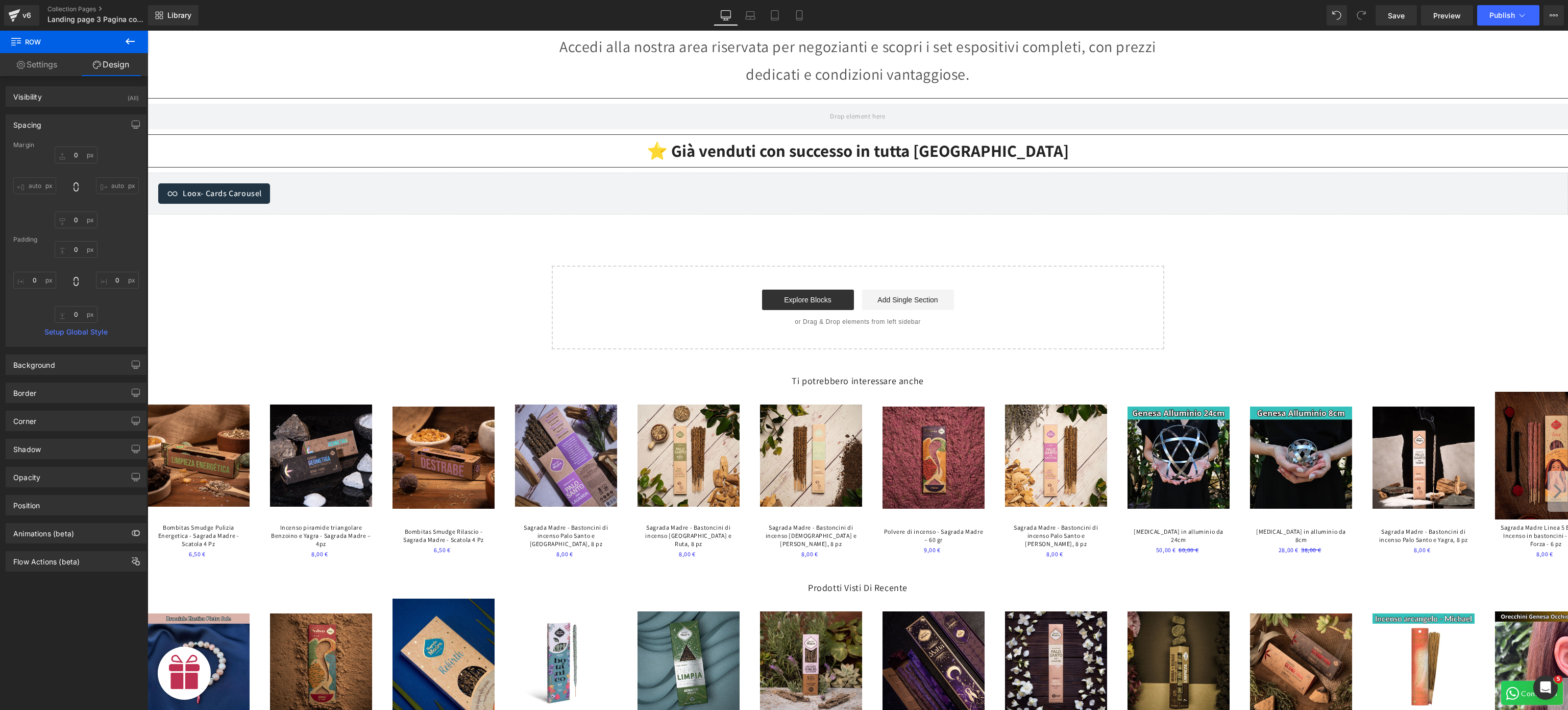
click at [131, 40] on icon at bounding box center [130, 41] width 12 height 12
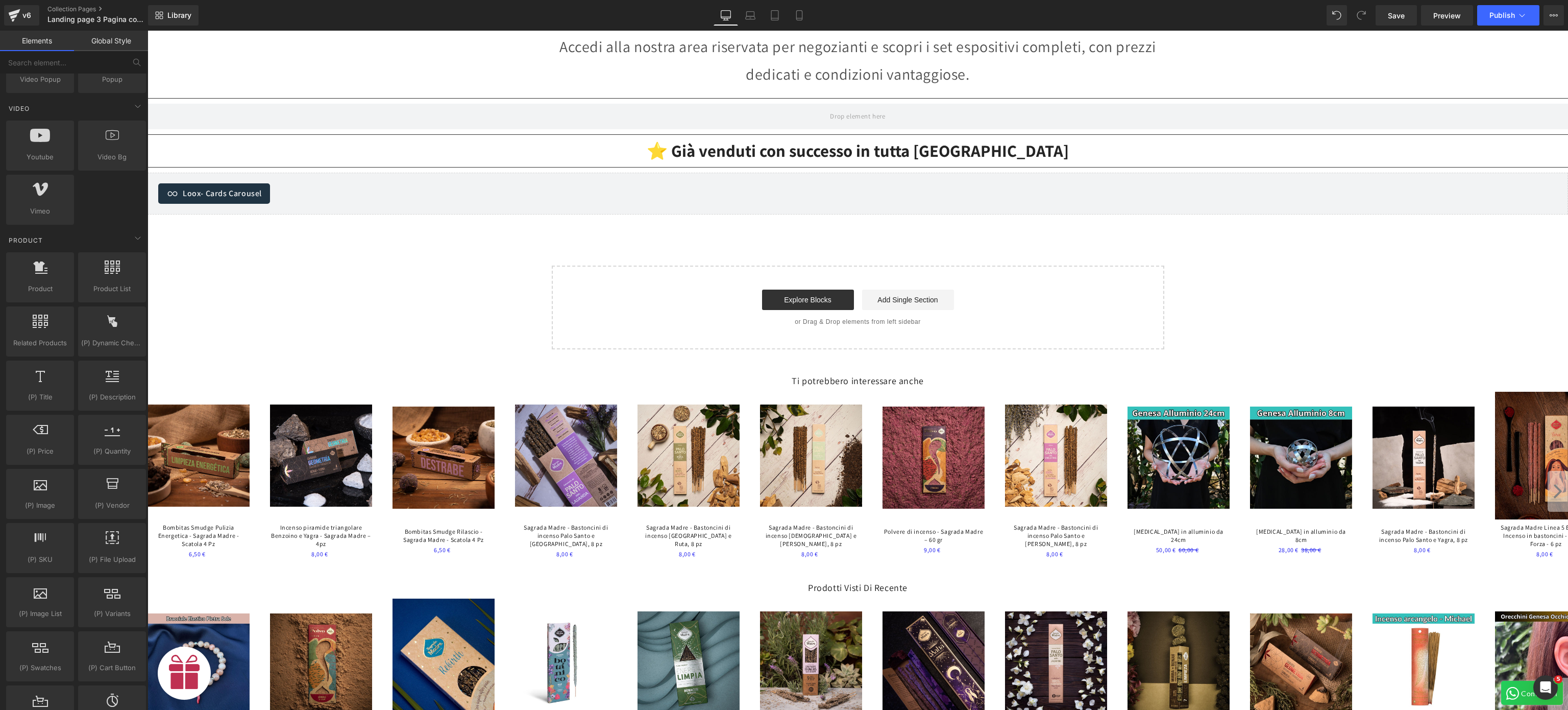
scroll to position [0, 0]
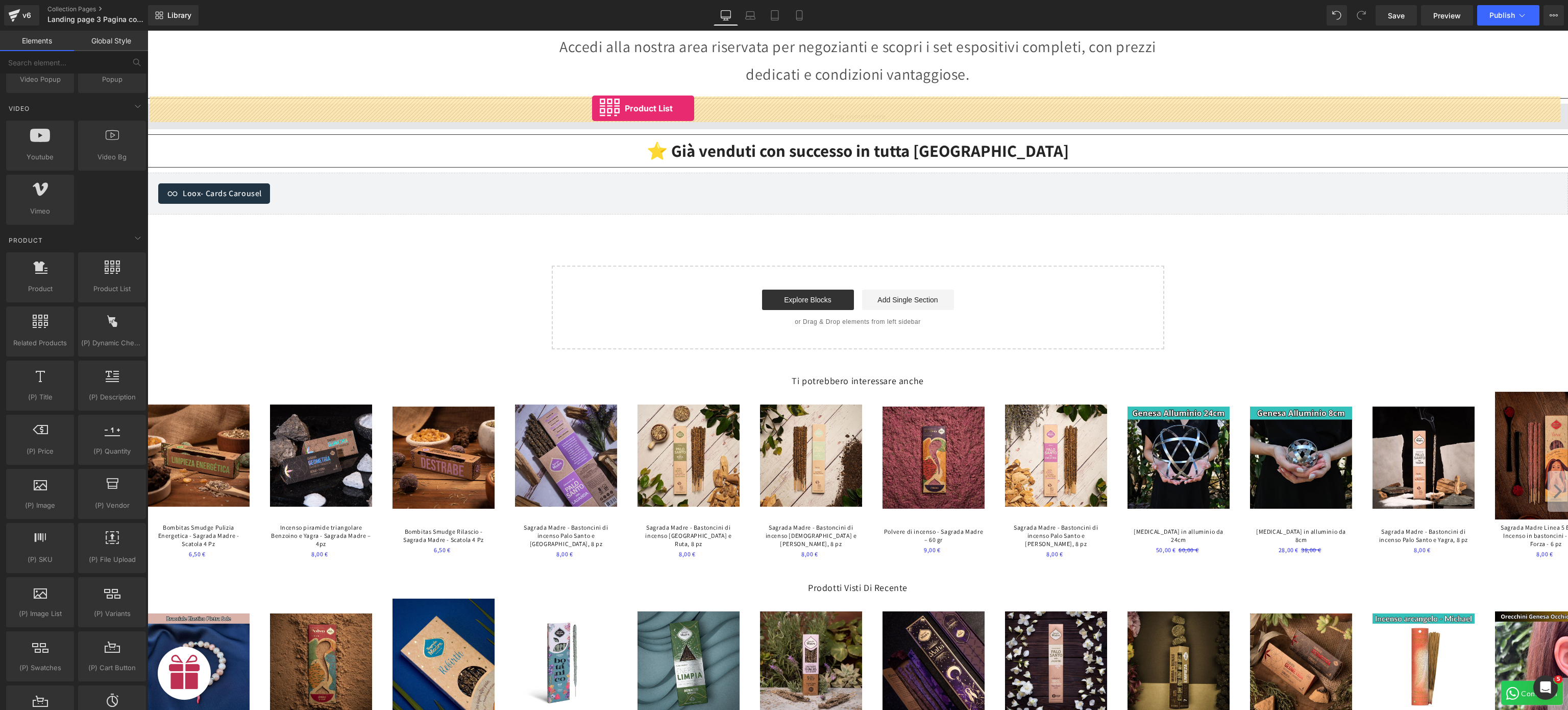
drag, startPoint x: 245, startPoint y: 321, endPoint x: 592, endPoint y: 109, distance: 406.6
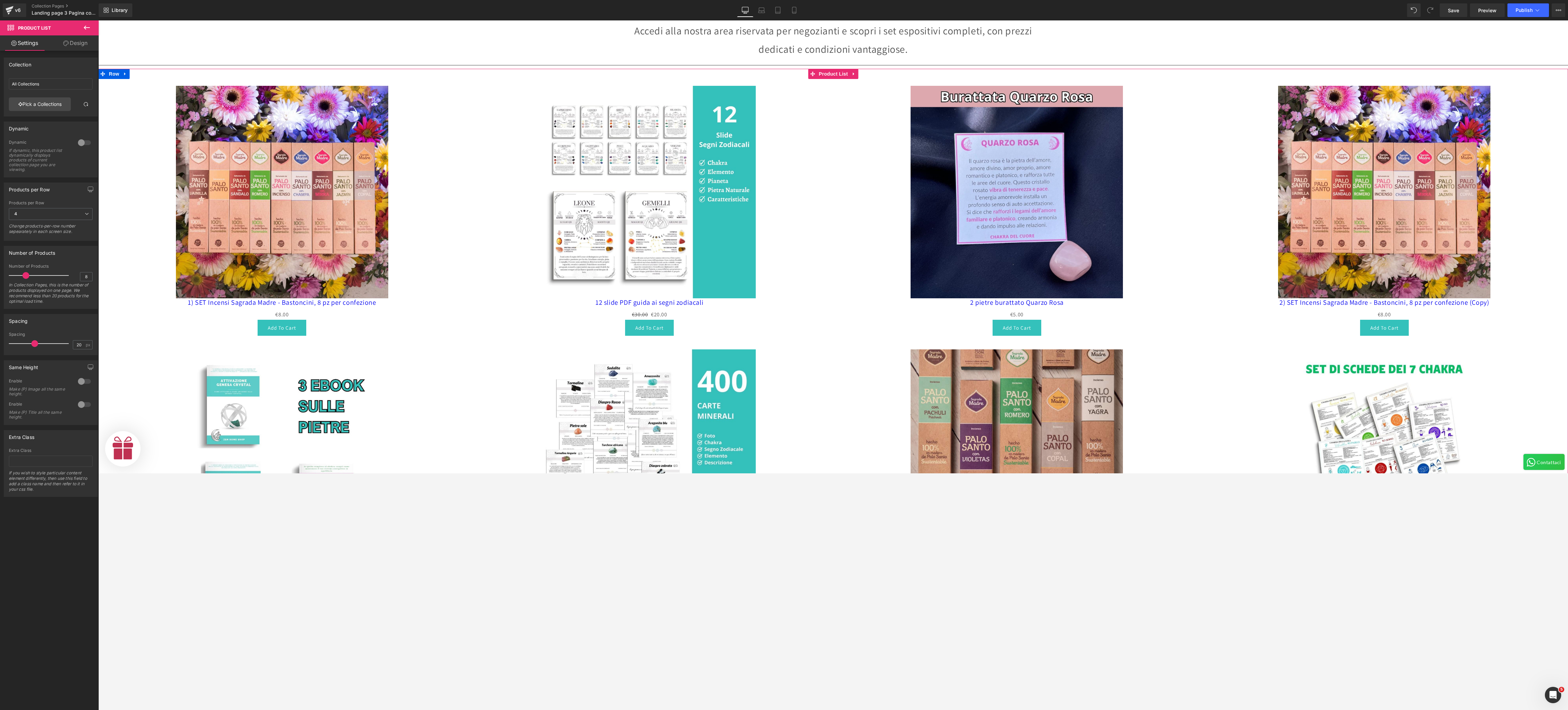
scroll to position [0, 419]
click at [466, 127] on div "Sale Off (P) Image 12 slide PDF guida ai segni zodiacali (P) Title €30.00 €20.0…" at bounding box center [649, 211] width 368 height 264
click at [75, 220] on span "4" at bounding box center [51, 214] width 84 height 12
click at [794, 8] on icon at bounding box center [794, 10] width 7 height 7
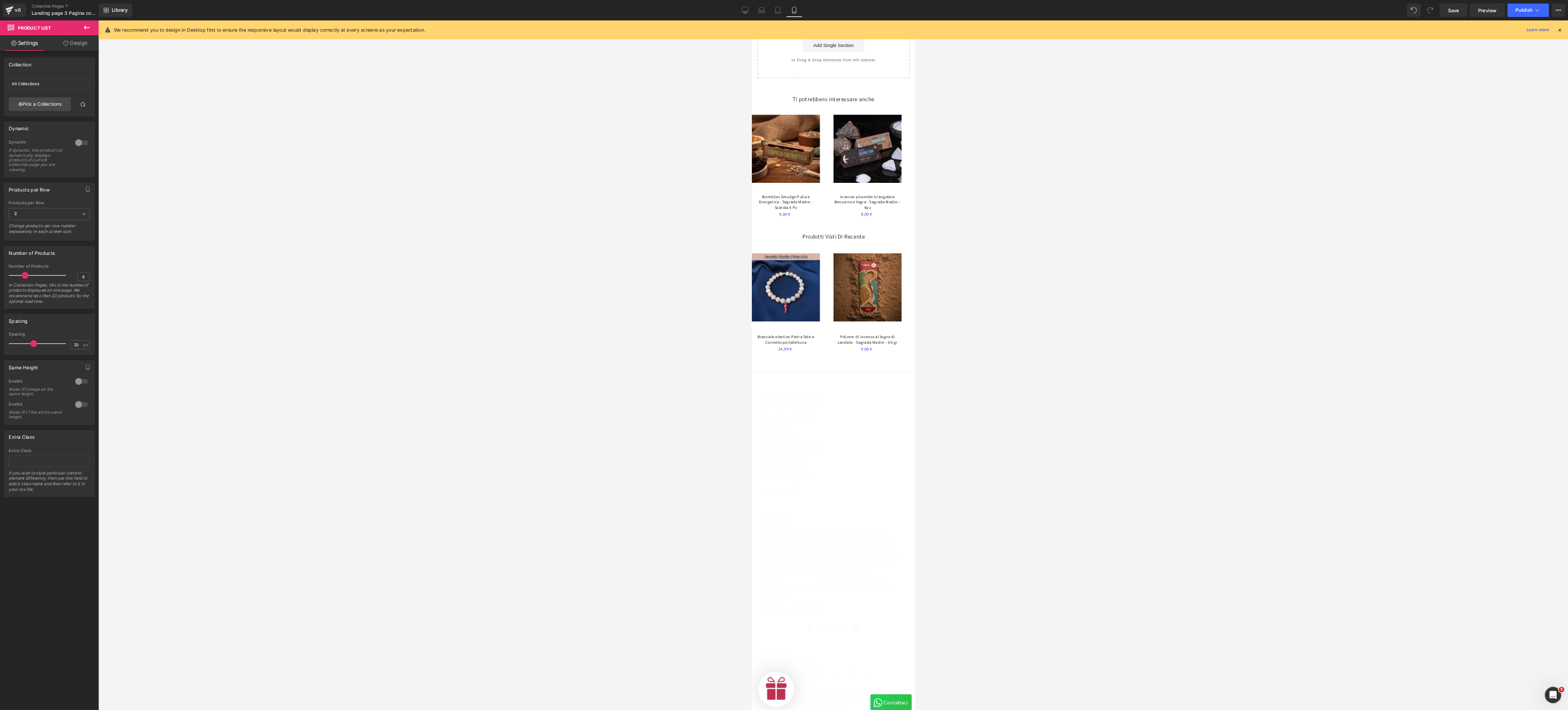
scroll to position [0, 179]
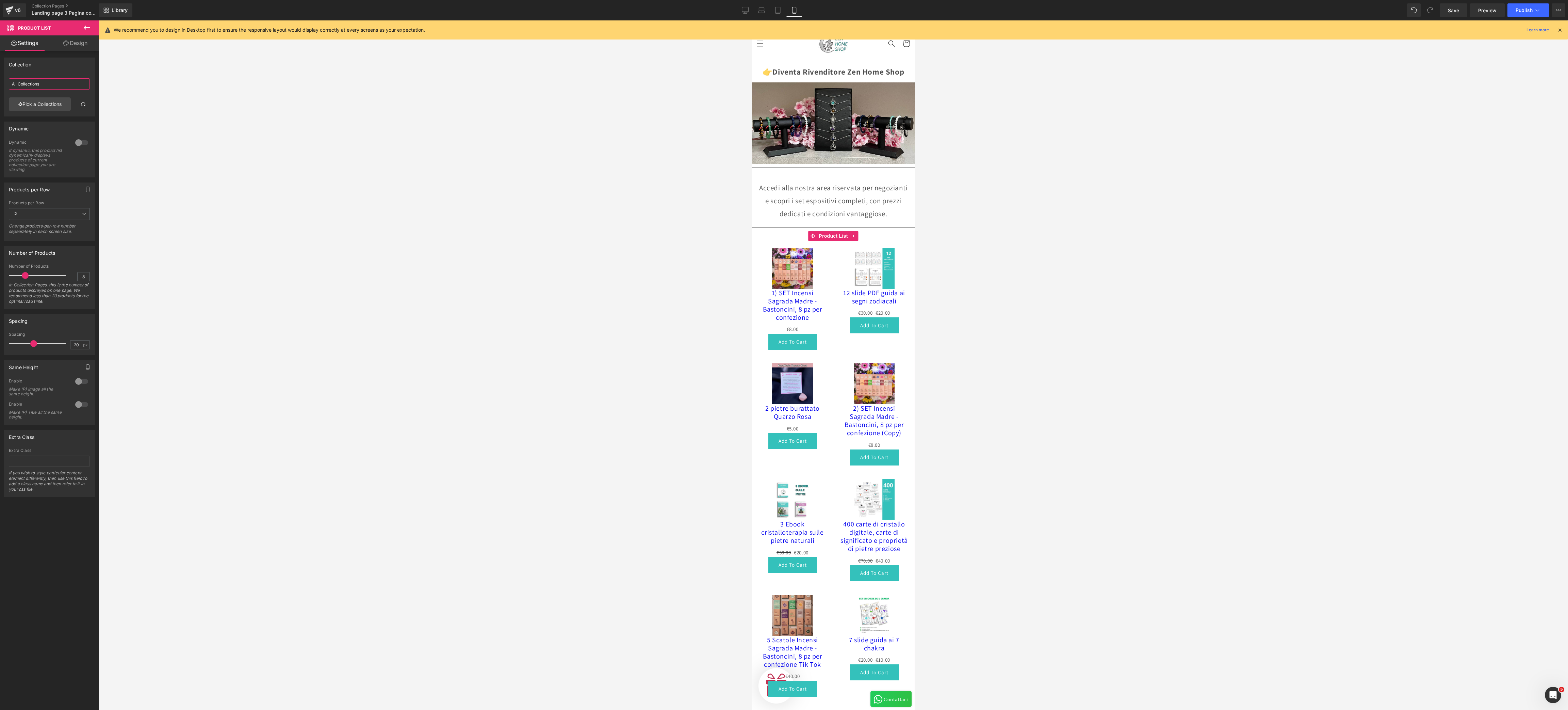
click at [58, 88] on input "All Collections" at bounding box center [49, 84] width 81 height 11
click at [58, 102] on link "Pick a Collections" at bounding box center [40, 104] width 62 height 13
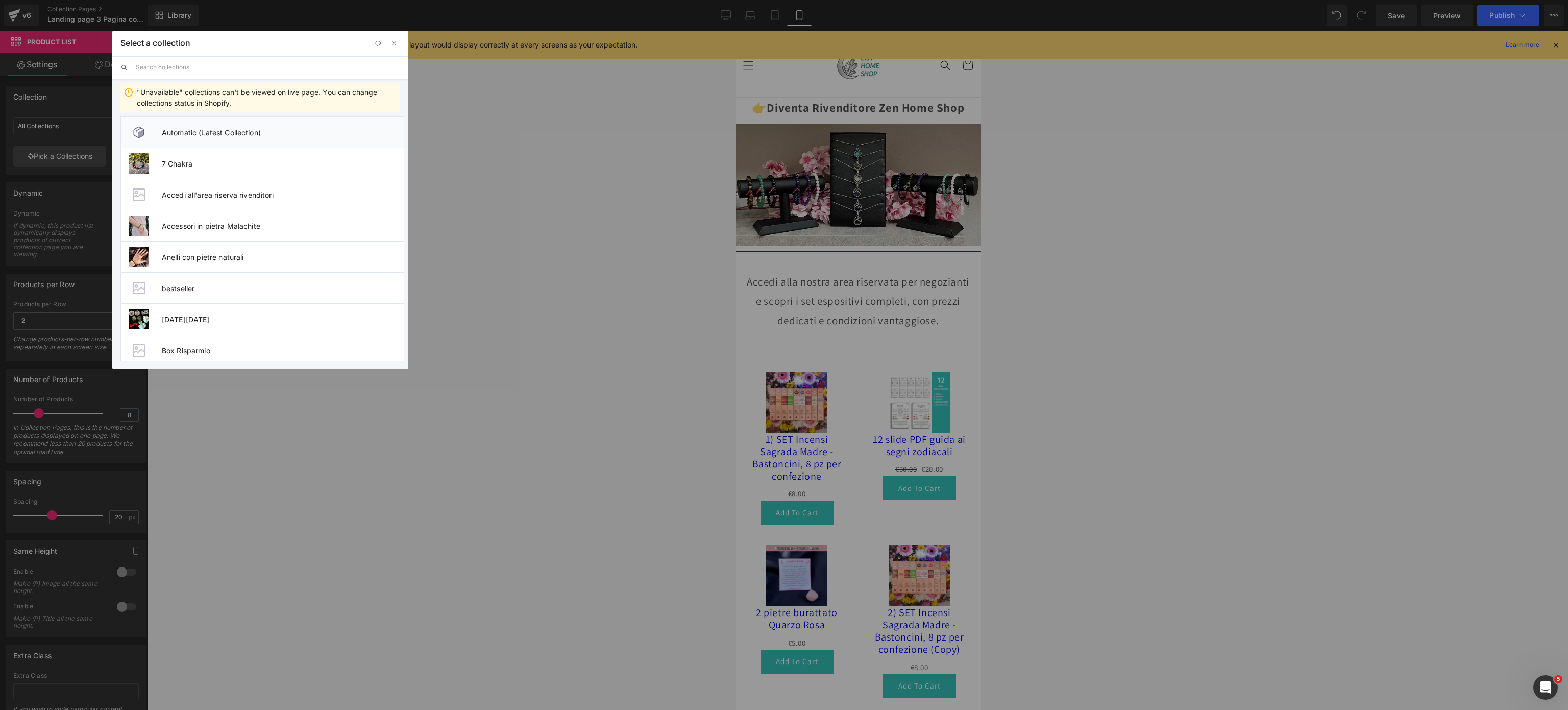
scroll to position [0, 187]
click at [210, 69] on input "text" at bounding box center [268, 67] width 265 height 23
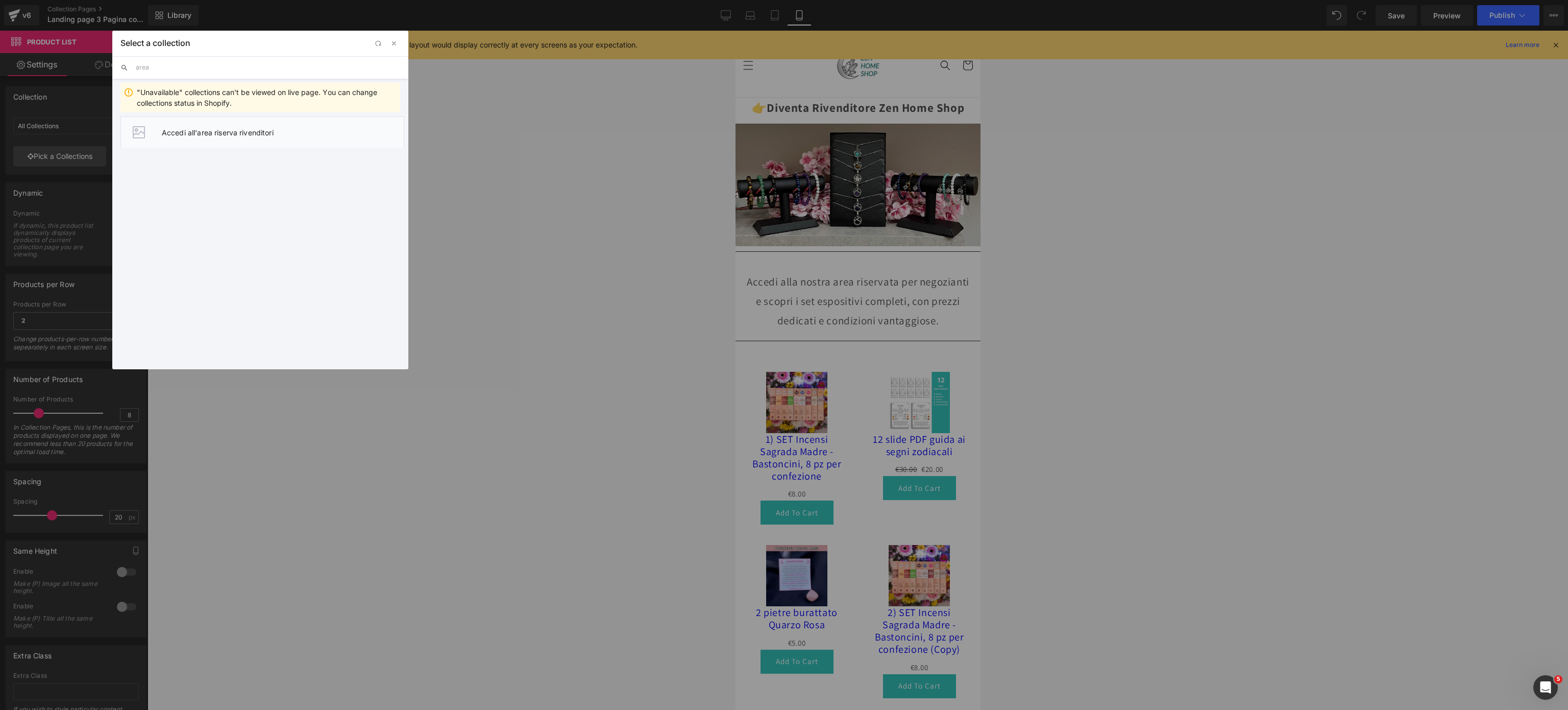
type input "area"
click at [222, 126] on li "Accedi all'area riserva rivenditori" at bounding box center [262, 132] width 284 height 31
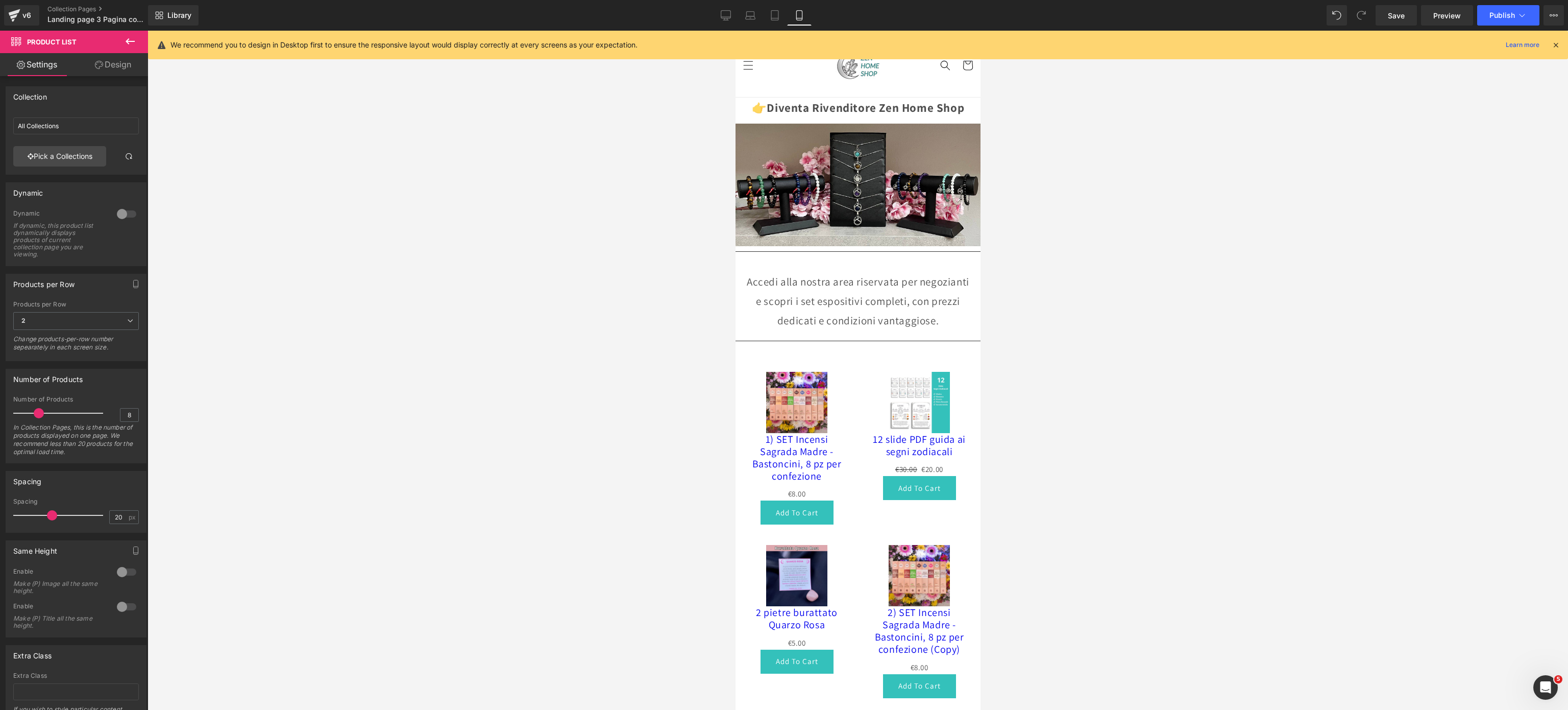
type input "Accedi all'area riserva rivenditori"
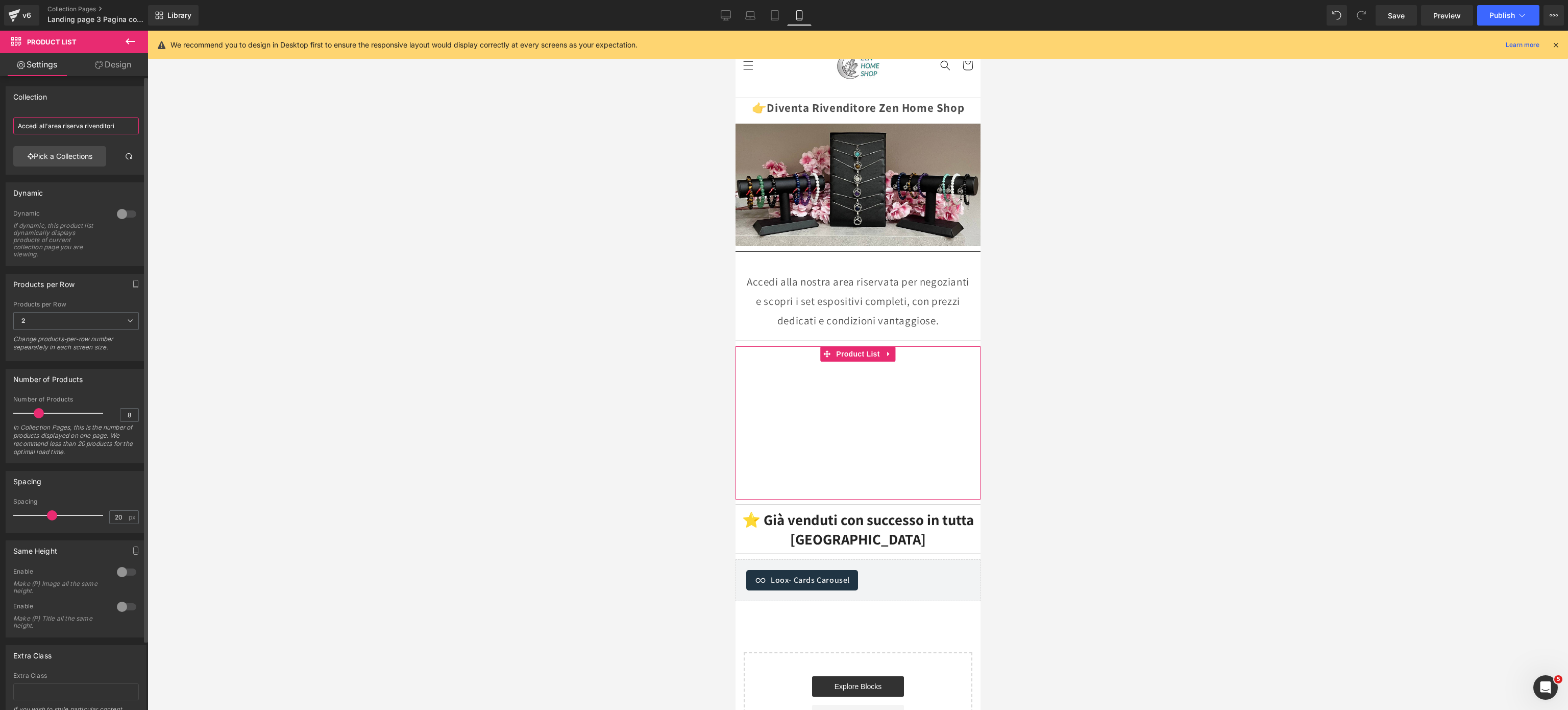
click at [110, 129] on input "Accedi all'area riserva rivenditori" at bounding box center [77, 126] width 126 height 16
click at [113, 131] on input "Accedi all'area riserva rivenditori" at bounding box center [77, 126] width 126 height 16
click at [89, 150] on link "Pick a Collections" at bounding box center [60, 156] width 93 height 20
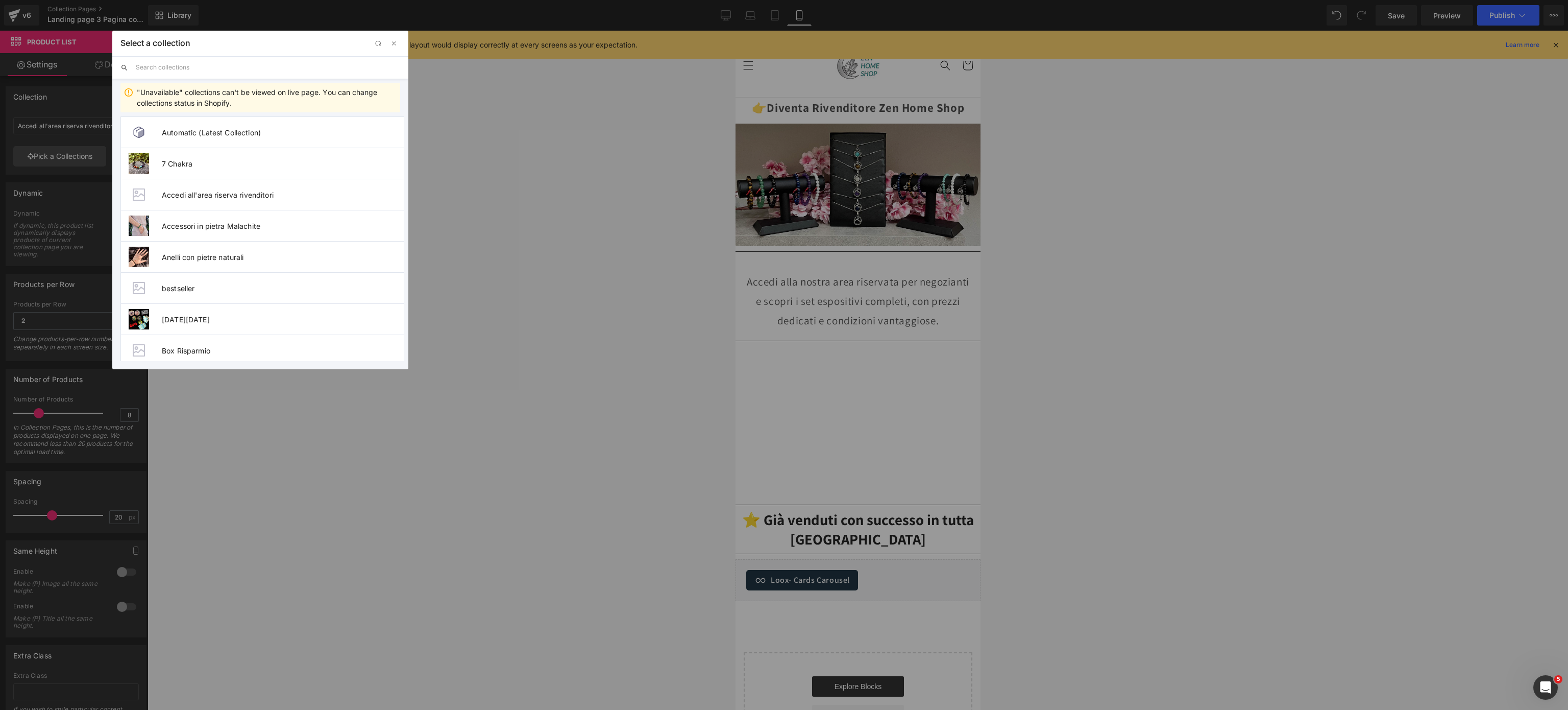
click at [156, 65] on input "text" at bounding box center [268, 67] width 265 height 23
type input "se"
click at [202, 218] on li "Set rivenditori area riservata" at bounding box center [262, 226] width 284 height 31
type input "Set rivenditori area riservata"
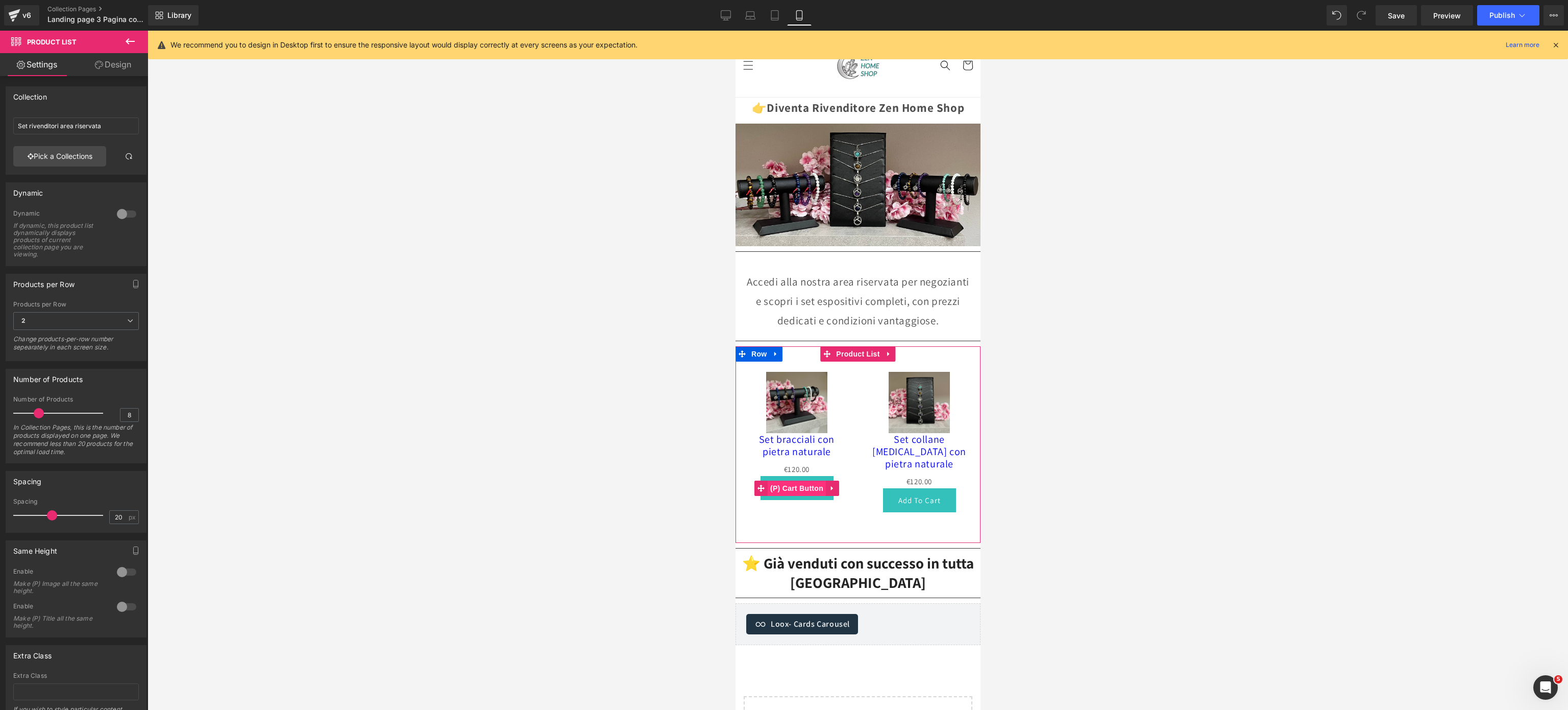
click at [804, 481] on span "(P) Cart Button" at bounding box center [796, 488] width 58 height 16
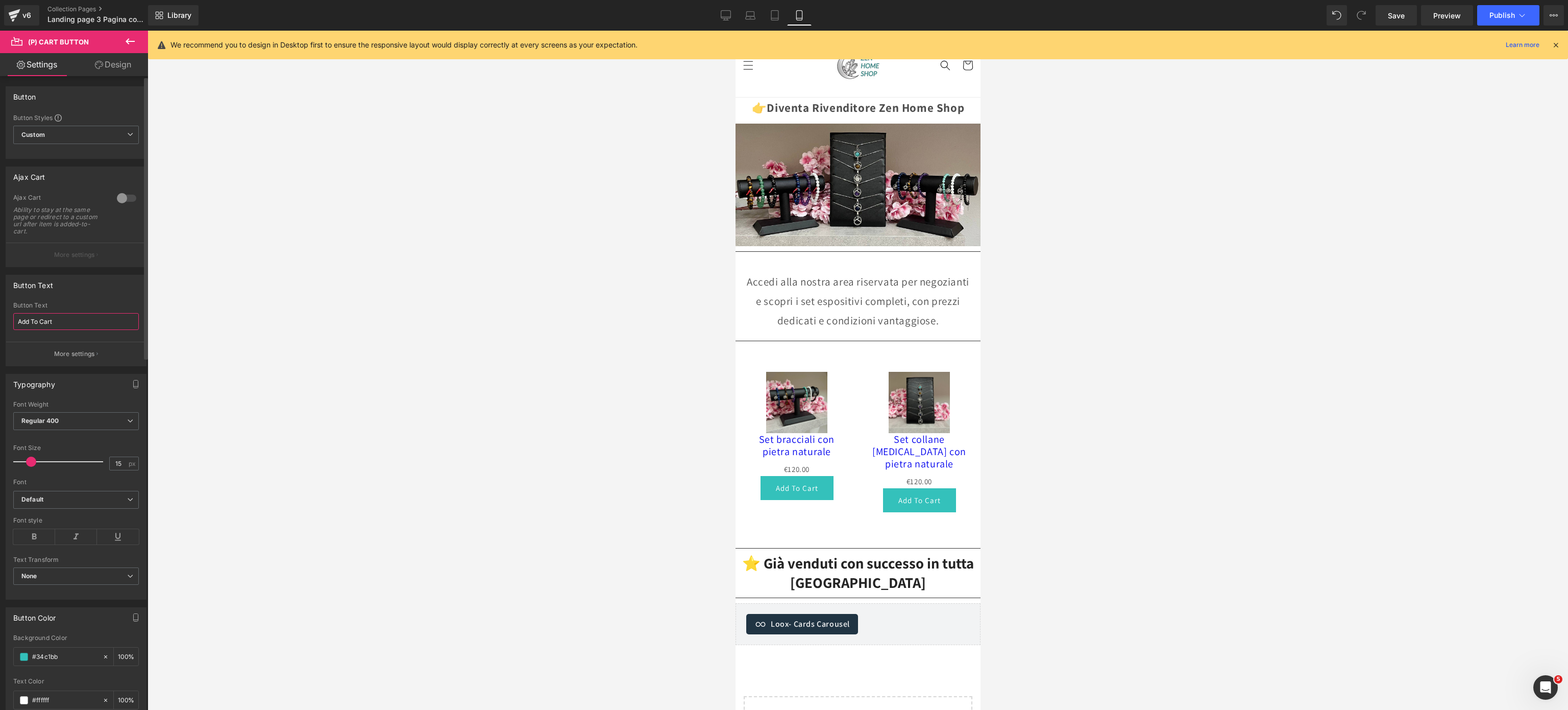
click at [38, 323] on input "Add To Cart" at bounding box center [77, 322] width 126 height 16
type input "Aggiungi al Carrello"
click at [474, 346] on div at bounding box center [858, 371] width 1421 height 680
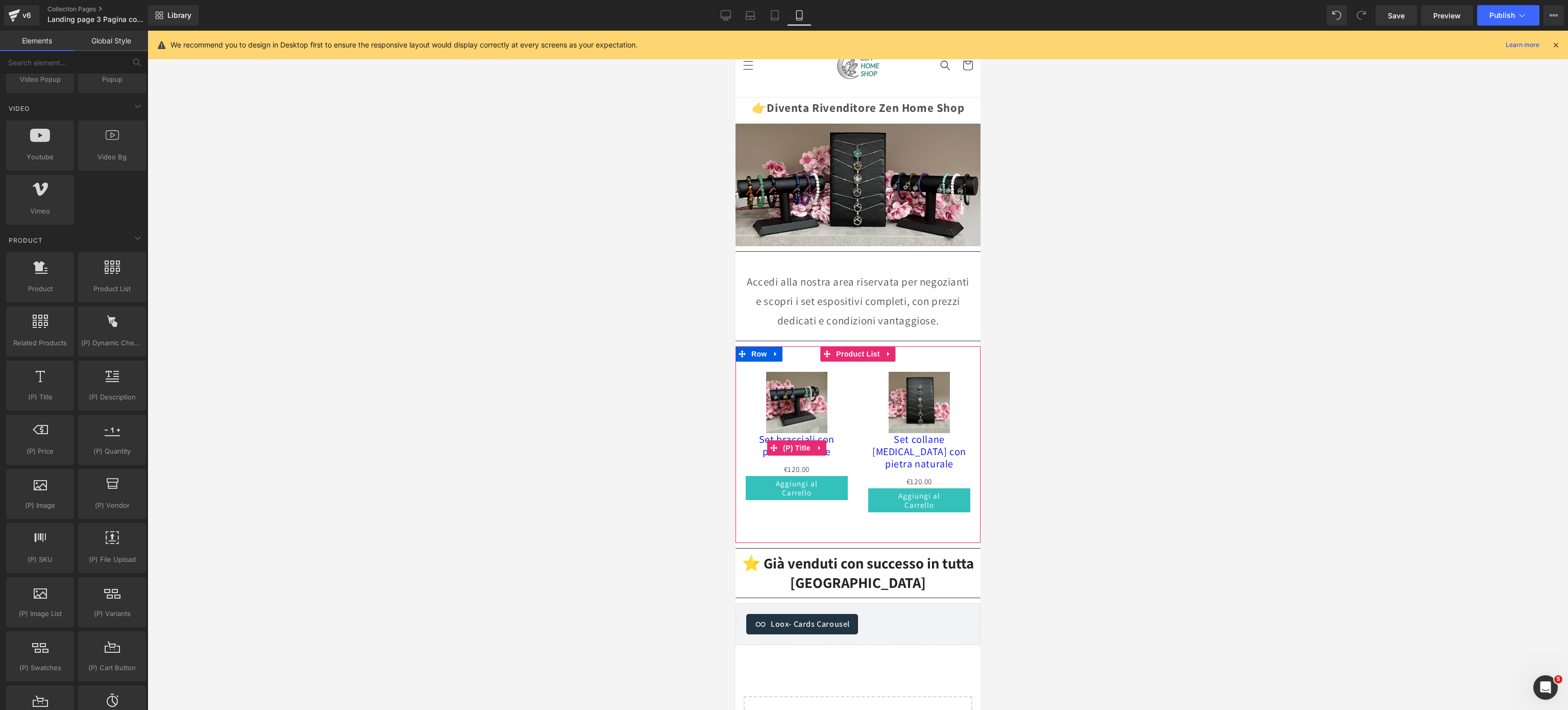
click at [827, 434] on link "Set bracciali con pietra naturale" at bounding box center [796, 445] width 102 height 25
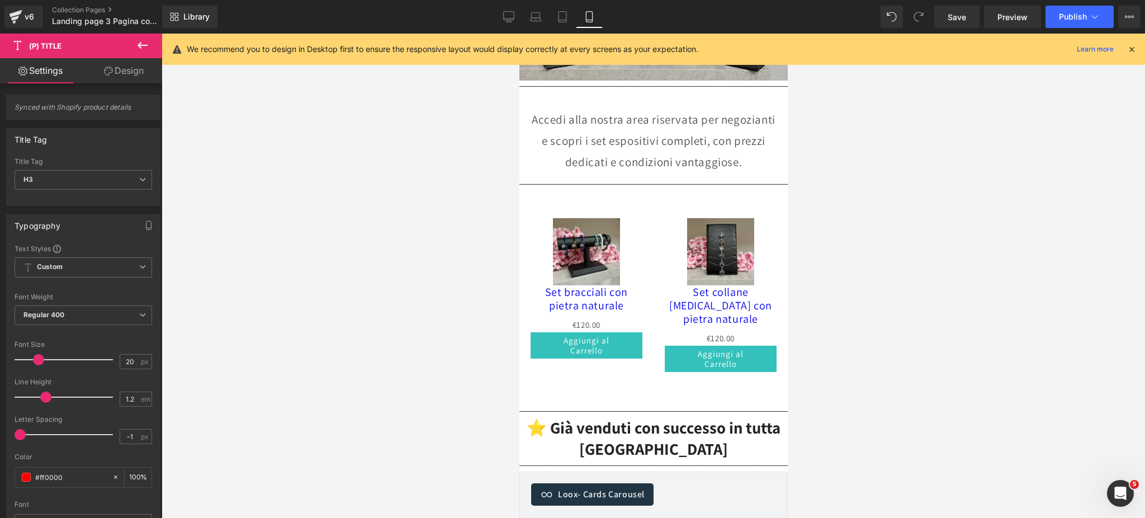
scroll to position [246, 0]
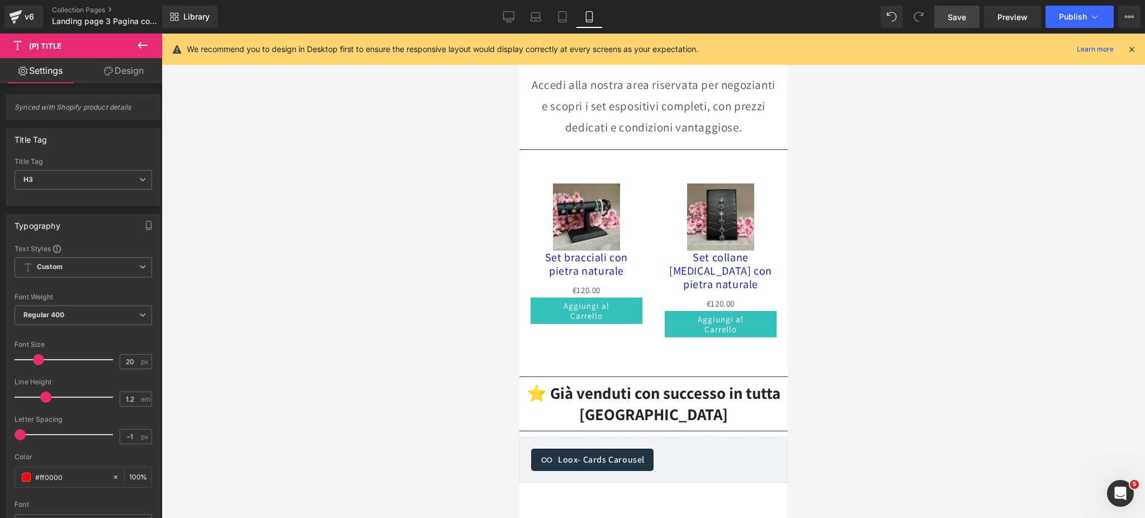
click at [951, 21] on span "Save" at bounding box center [957, 17] width 18 height 12
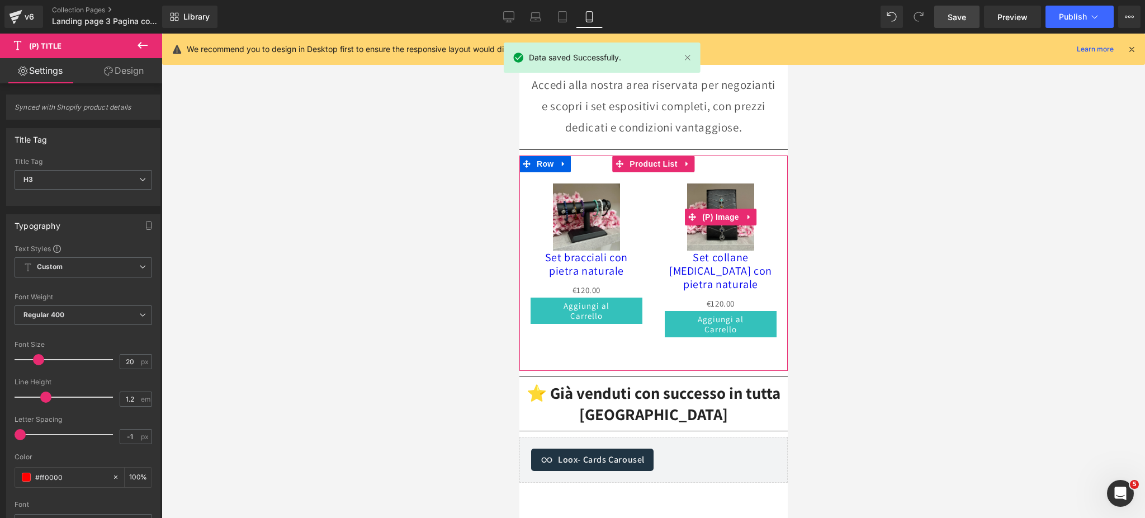
scroll to position [172, 0]
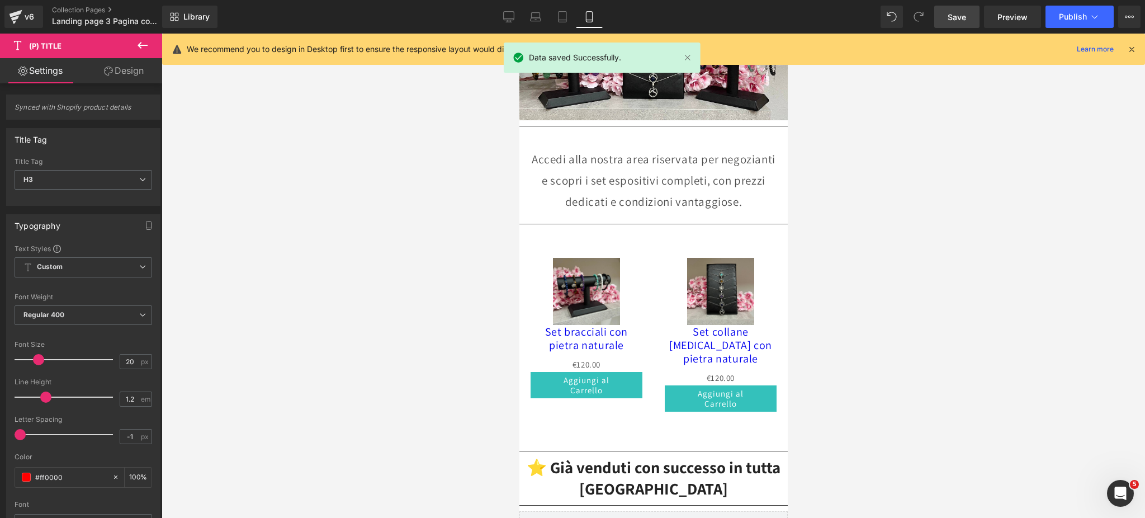
click at [650, 183] on p "Accedi alla nostra area riservata per negozianti e scopri i set espositivi comp…" at bounding box center [653, 180] width 252 height 63
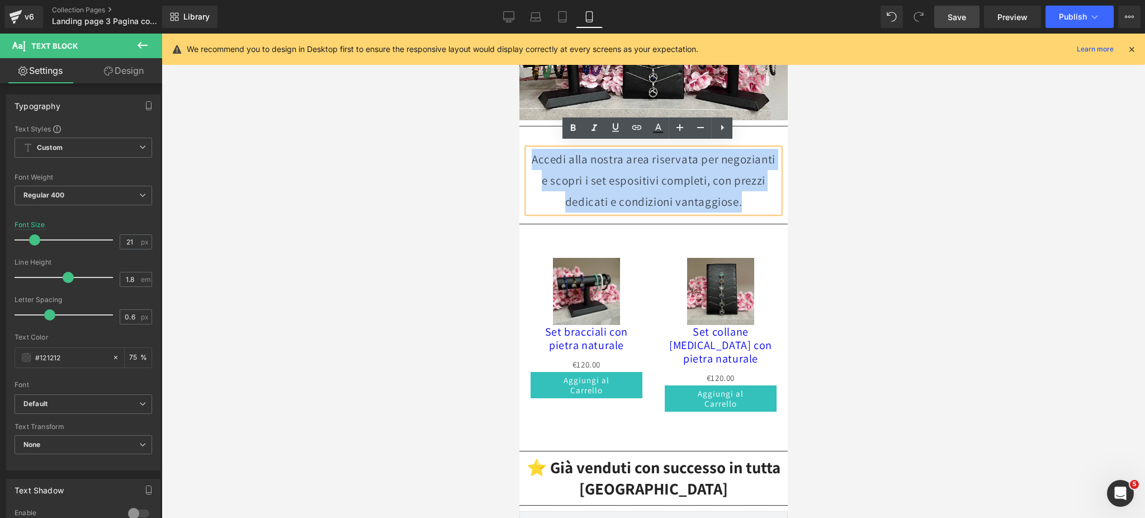
drag, startPoint x: 761, startPoint y: 197, endPoint x: 554, endPoint y: 149, distance: 212.4
click at [554, 149] on p "Accedi alla nostra area riservata per negozianti e scopri i set espositivi comp…" at bounding box center [653, 180] width 252 height 63
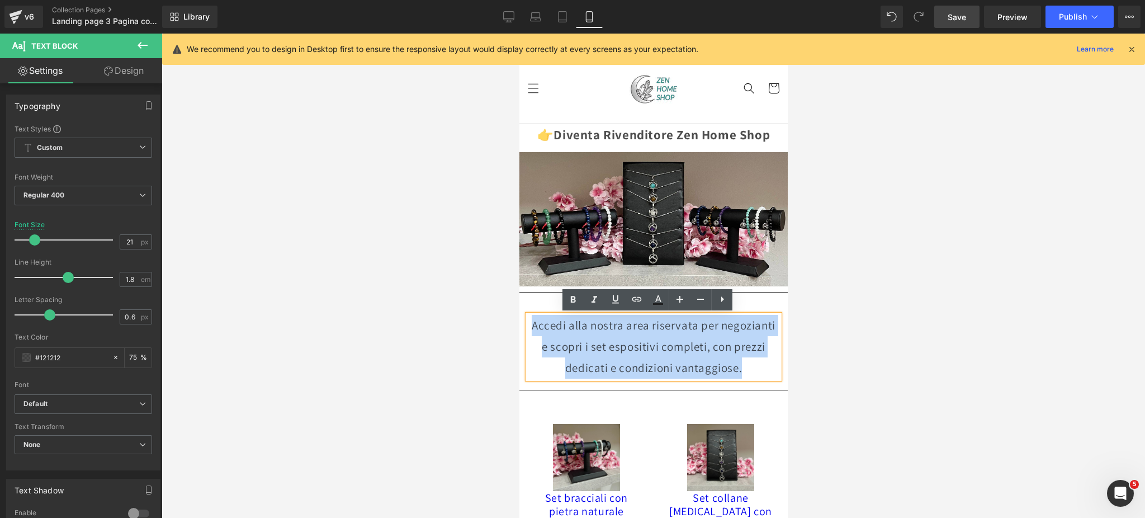
scroll to position [0, 0]
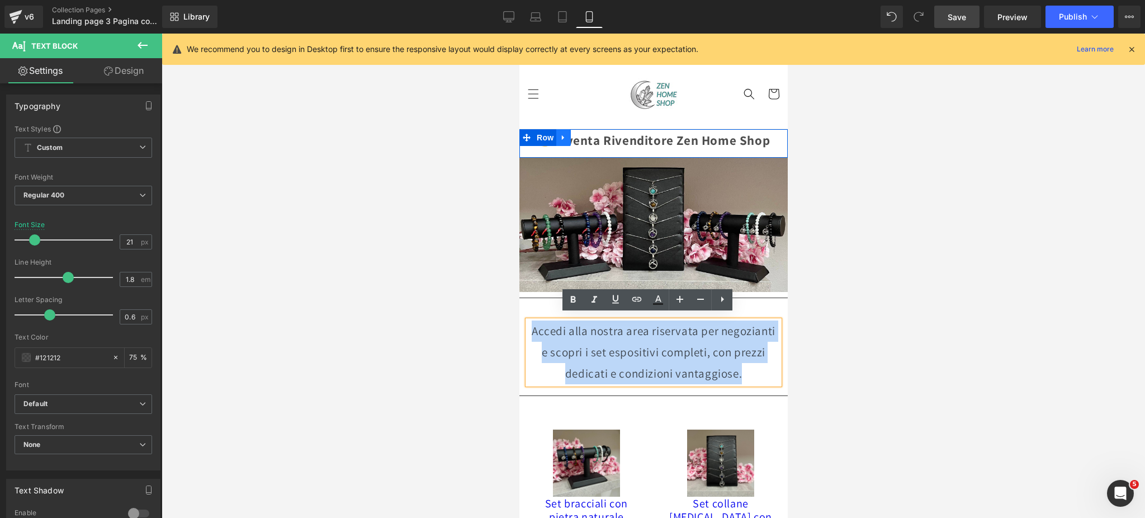
click at [564, 135] on icon at bounding box center [563, 138] width 8 height 8
click at [588, 138] on icon at bounding box center [592, 138] width 8 height 8
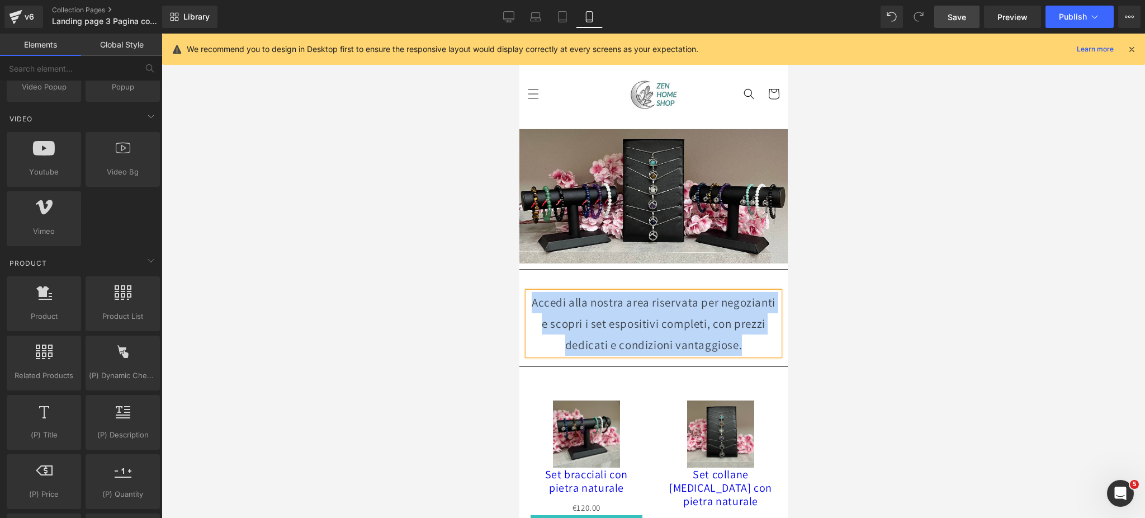
click at [653, 332] on p "Accedi alla nostra area riservata per negozianti e scopri i set espositivi comp…" at bounding box center [653, 323] width 252 height 63
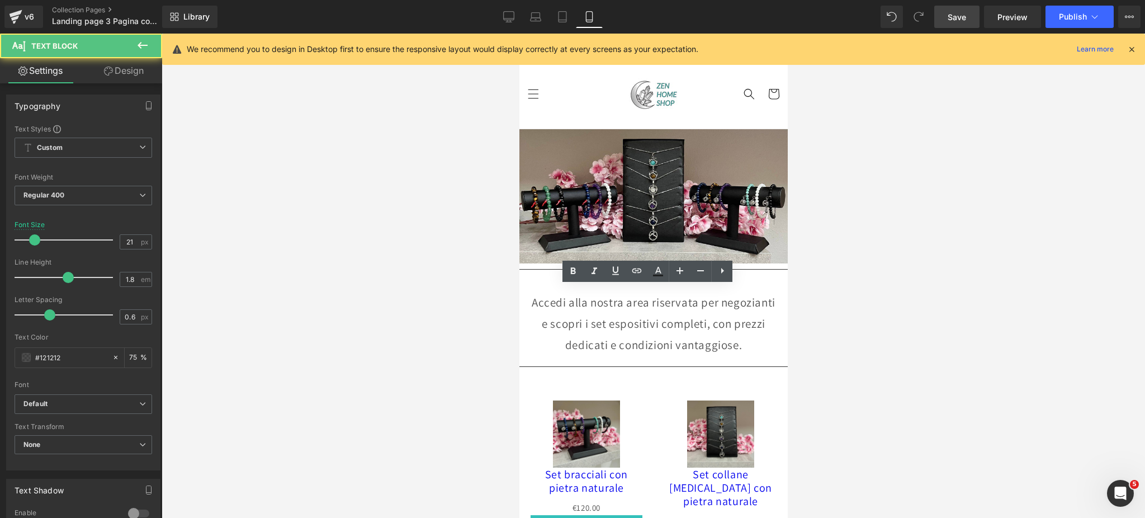
click at [354, 332] on div at bounding box center [653, 276] width 983 height 484
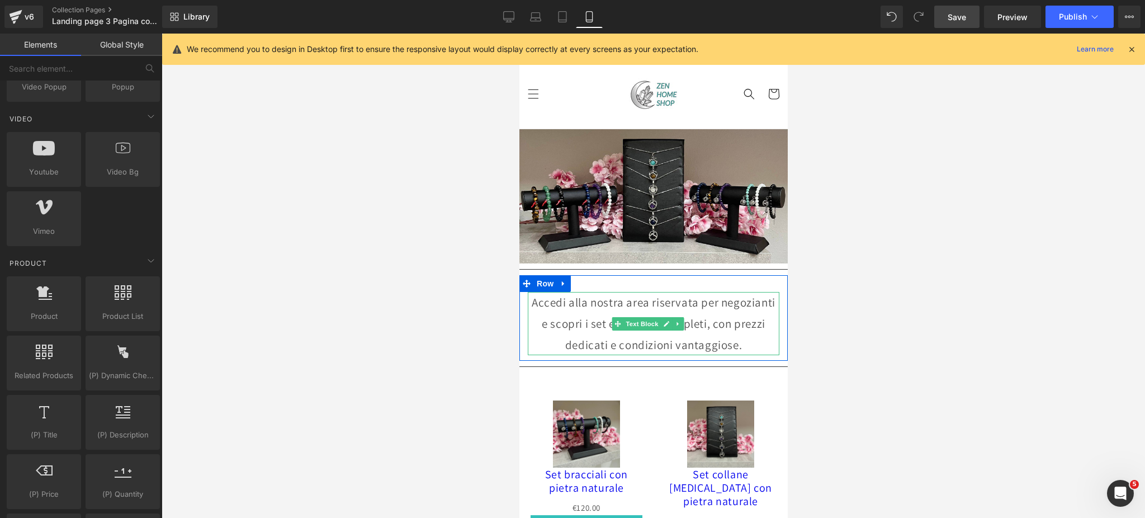
click at [615, 338] on p "Accedi alla nostra area riservata per negozianti e scopri i set espositivi comp…" at bounding box center [653, 323] width 252 height 63
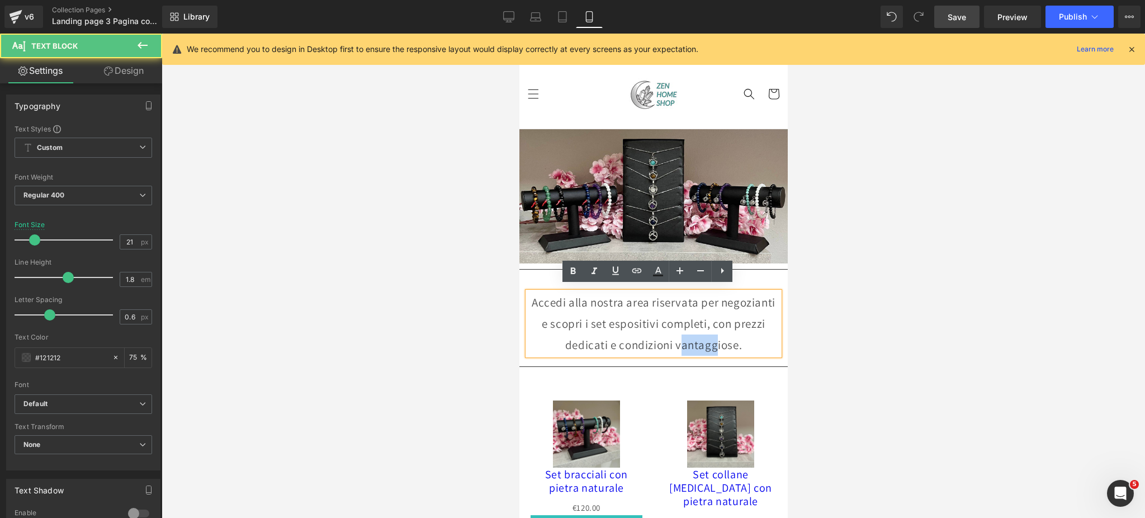
drag, startPoint x: 736, startPoint y: 344, endPoint x: 705, endPoint y: 340, distance: 31.5
click at [705, 340] on p "Accedi alla nostra area riservata per negozianti e scopri i set espositivi comp…" at bounding box center [653, 323] width 252 height 63
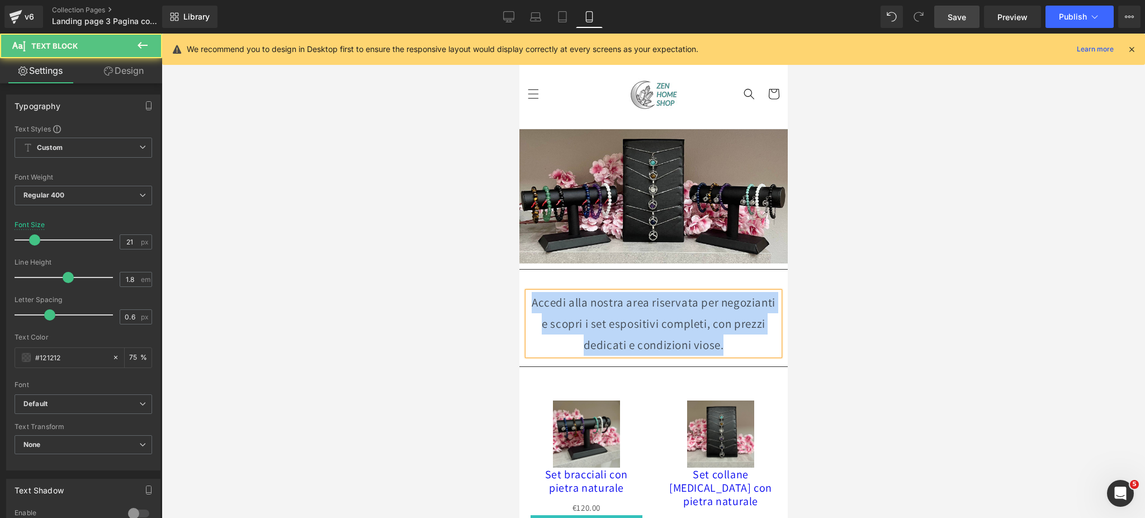
drag, startPoint x: 744, startPoint y: 339, endPoint x: 555, endPoint y: 291, distance: 195.0
click at [555, 292] on p "Accedi alla nostra area riservata per negozianti e scopri i set espositivi comp…" at bounding box center [653, 323] width 252 height 63
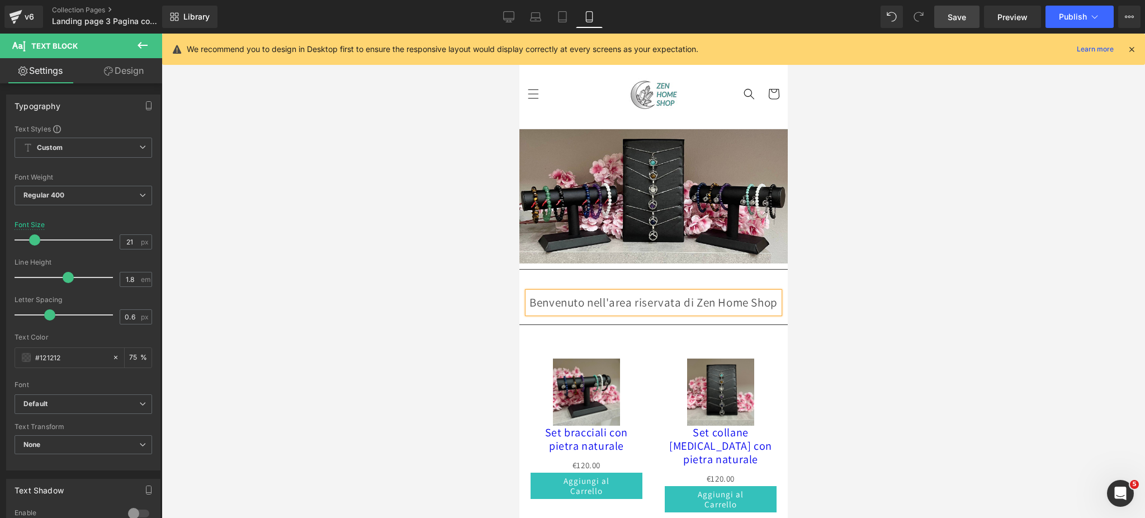
click at [591, 302] on p "Benvenuto nell'area riservata di Zen Home Shop" at bounding box center [653, 302] width 252 height 21
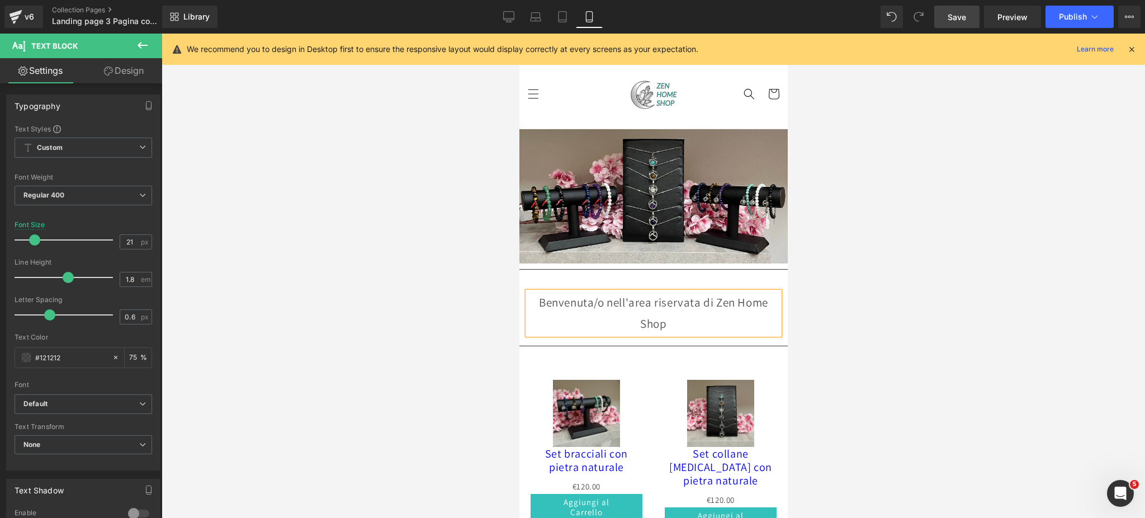
click at [864, 298] on div at bounding box center [653, 276] width 983 height 484
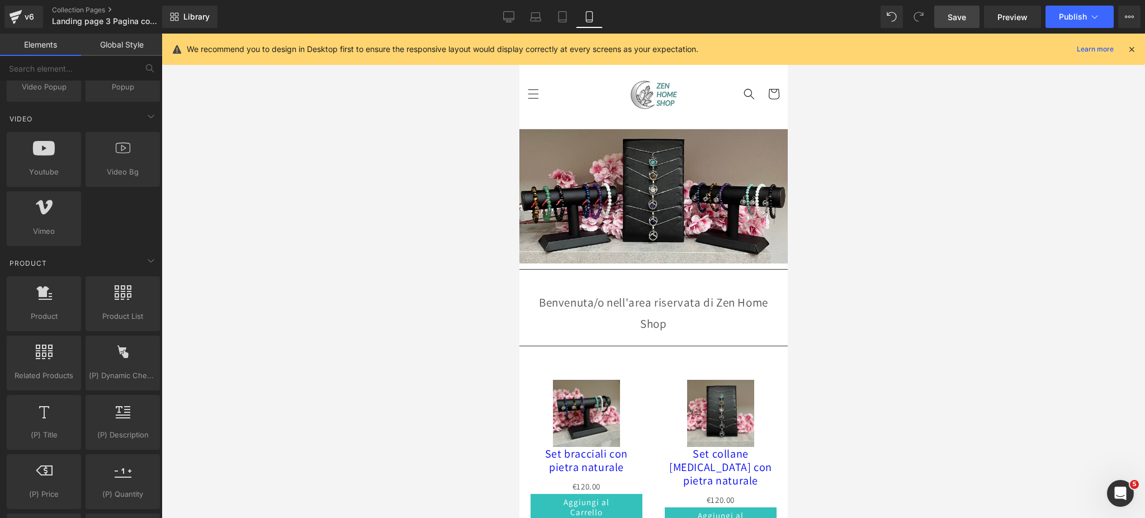
scroll to position [74, 0]
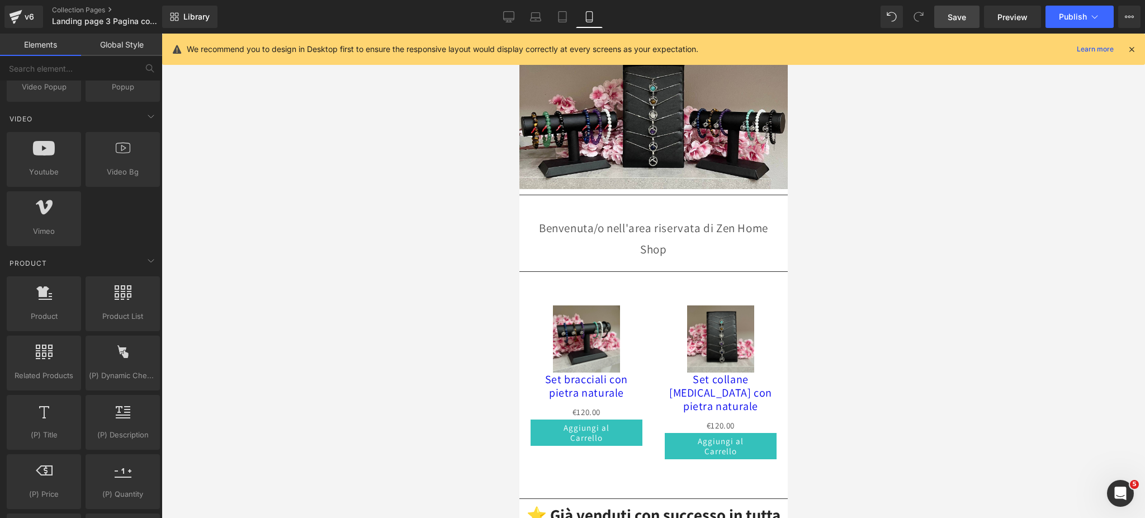
click at [951, 9] on link "Save" at bounding box center [956, 17] width 45 height 22
click at [1062, 13] on span "Publish" at bounding box center [1073, 16] width 28 height 9
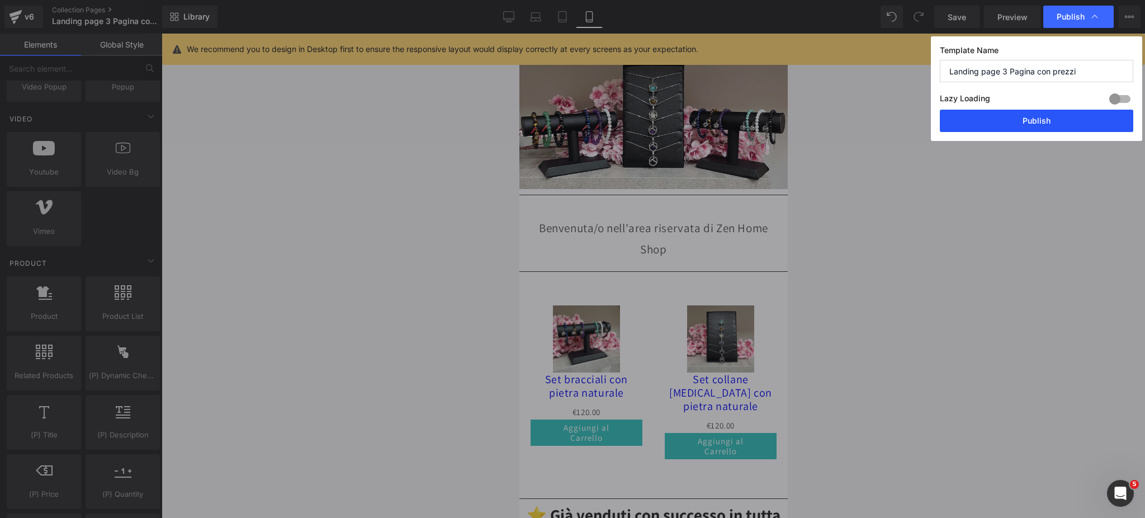
click at [1018, 128] on button "Publish" at bounding box center [1036, 121] width 193 height 22
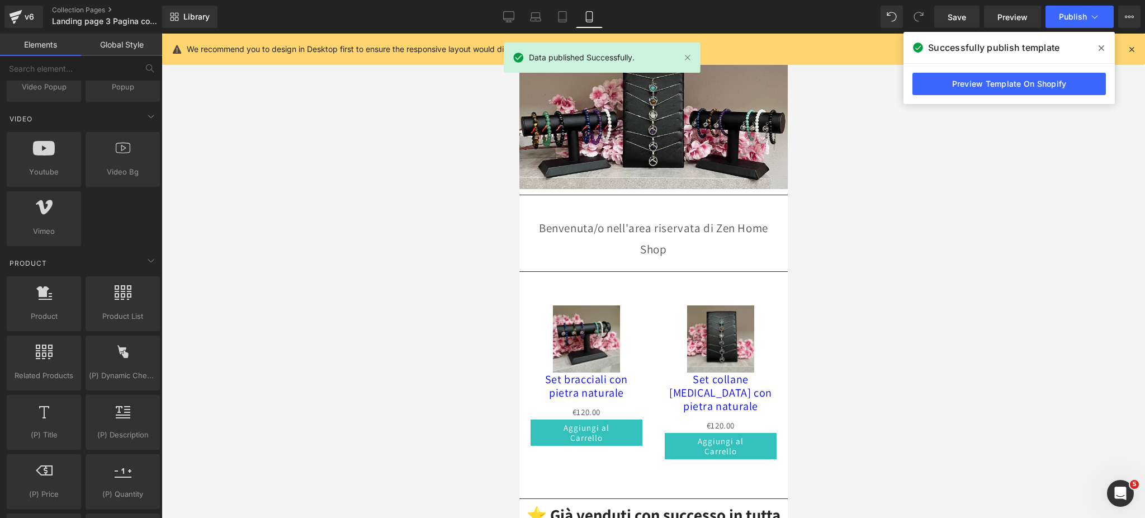
click at [965, 129] on div at bounding box center [653, 276] width 983 height 484
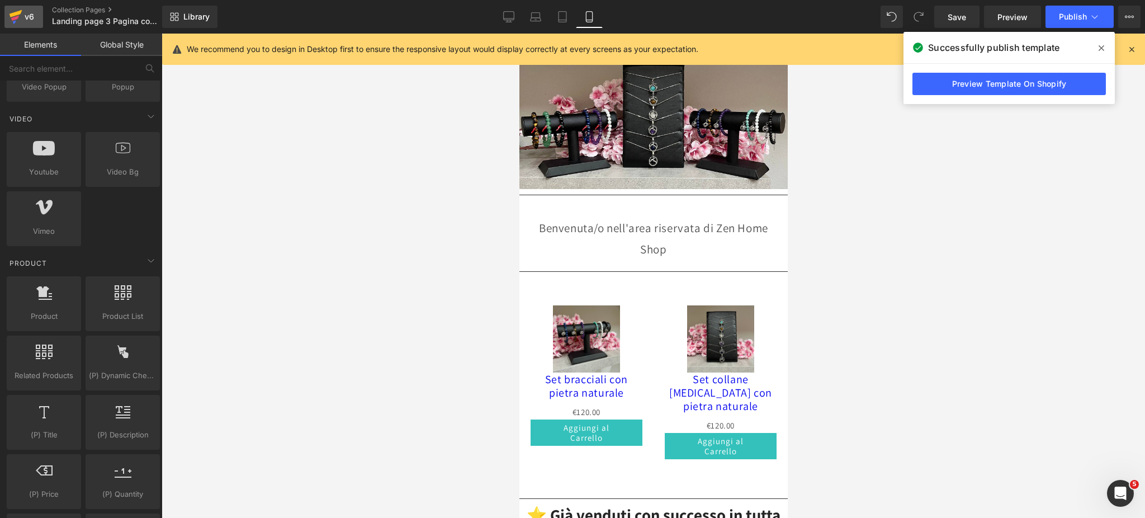
click at [32, 16] on div "v6" at bounding box center [29, 17] width 14 height 15
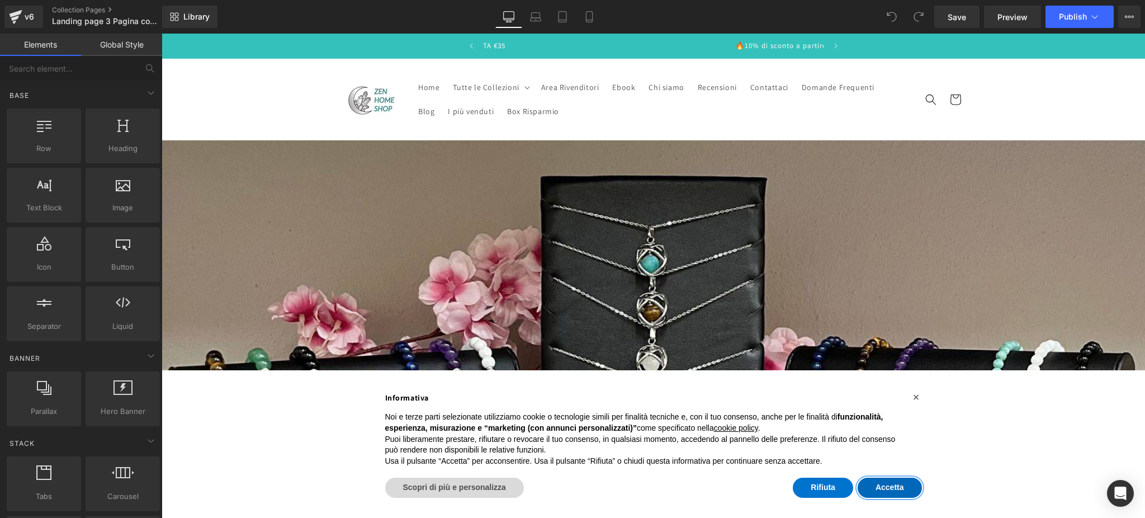
click at [910, 484] on button "Accetta" at bounding box center [890, 487] width 64 height 20
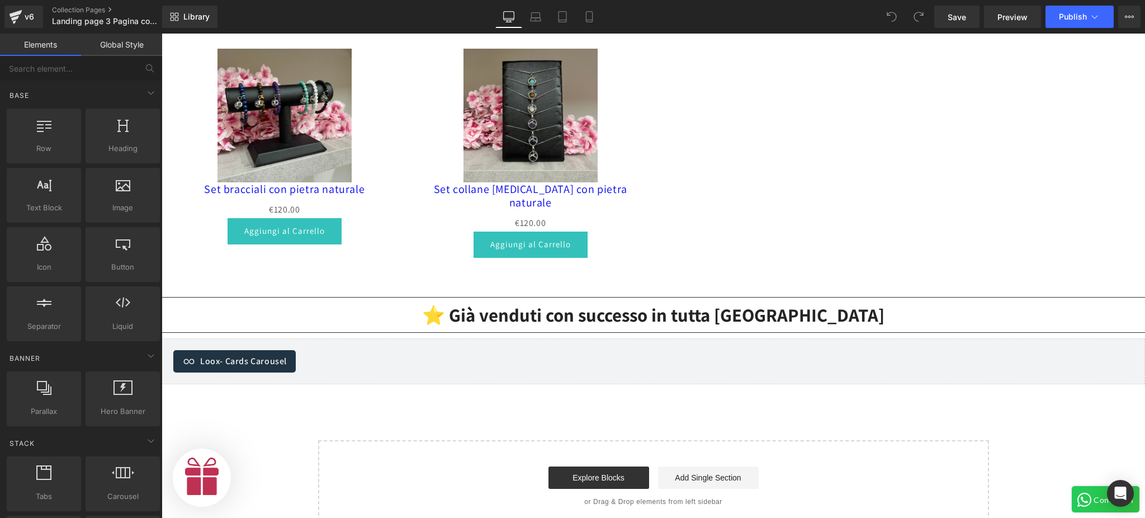
scroll to position [745, 0]
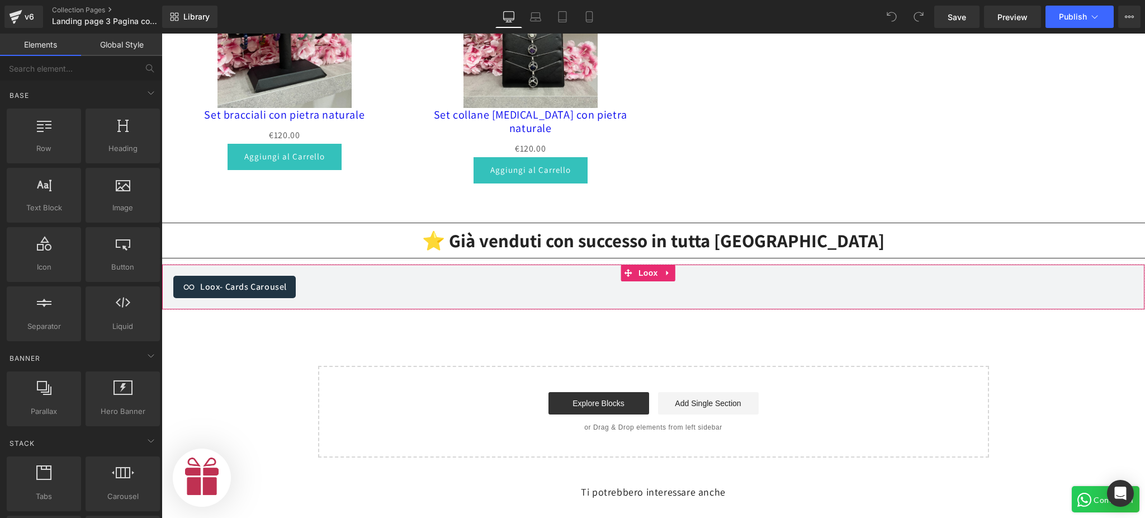
click at [341, 276] on div "Loox - Cards Carousel" at bounding box center [653, 287] width 960 height 22
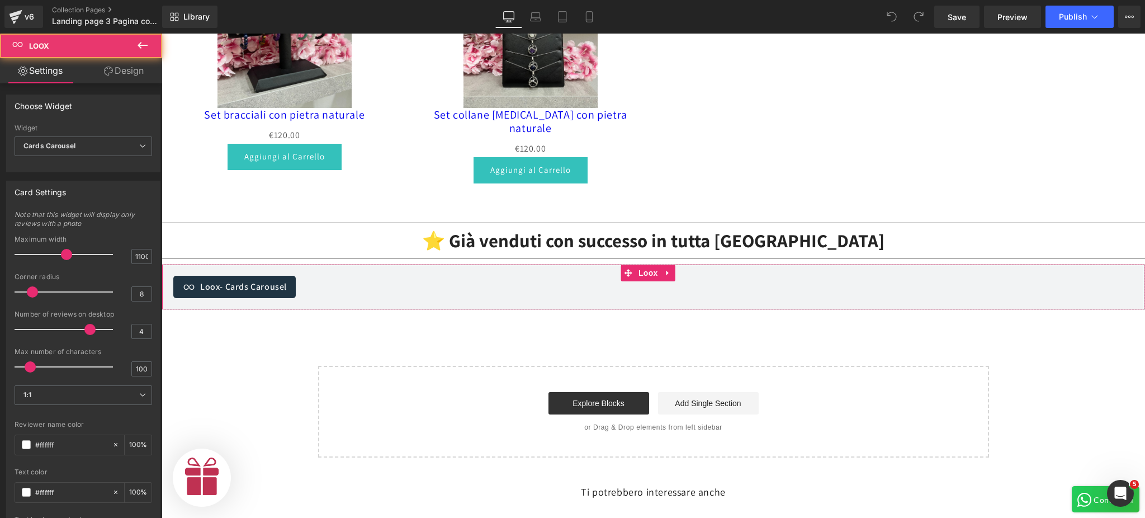
scroll to position [0, 0]
click at [105, 151] on span "Cards Carousel" at bounding box center [84, 146] width 138 height 20
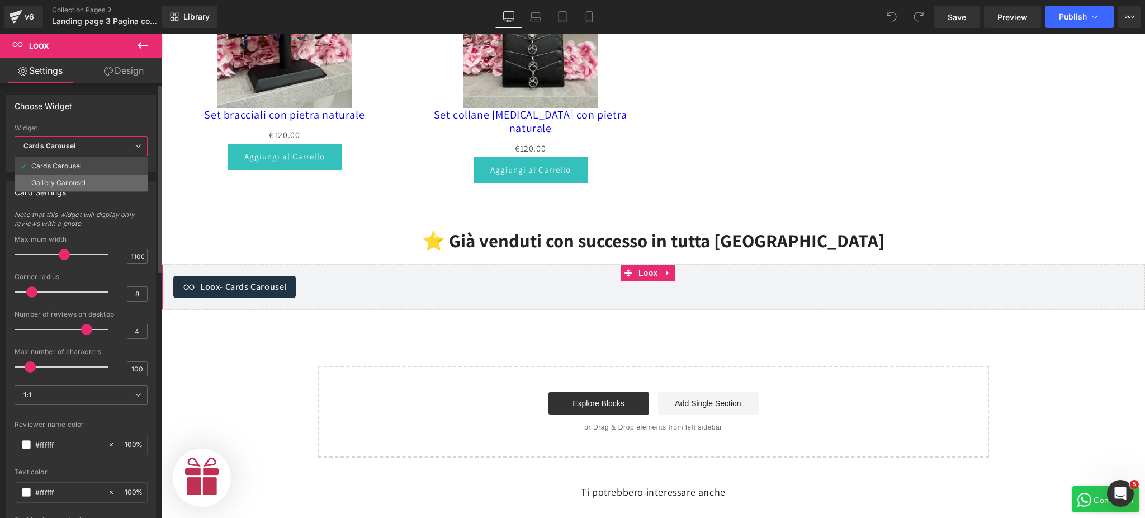
click at [96, 178] on li "Gallery Carousel" at bounding box center [81, 182] width 133 height 17
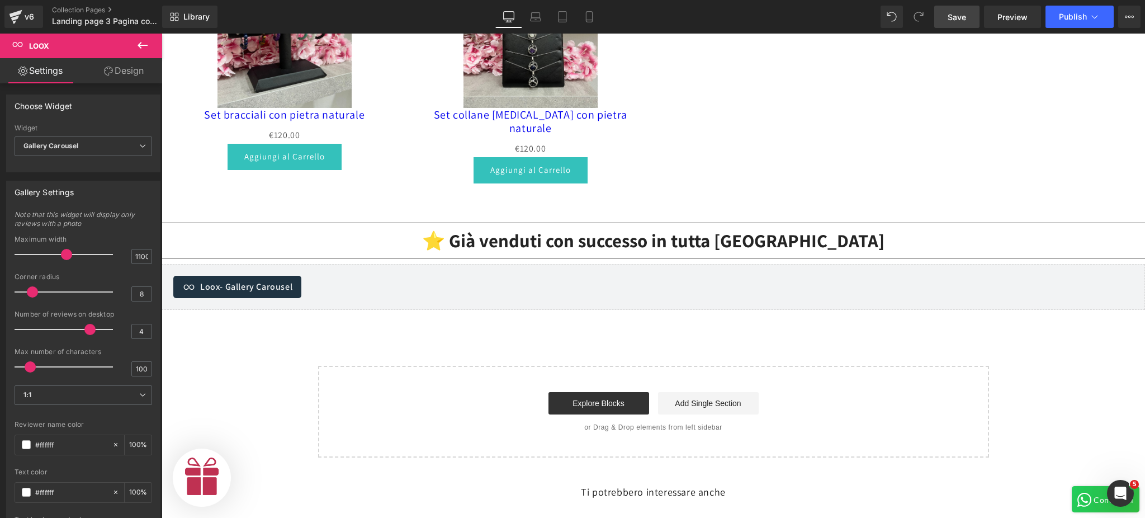
click at [953, 21] on span "Save" at bounding box center [957, 17] width 18 height 12
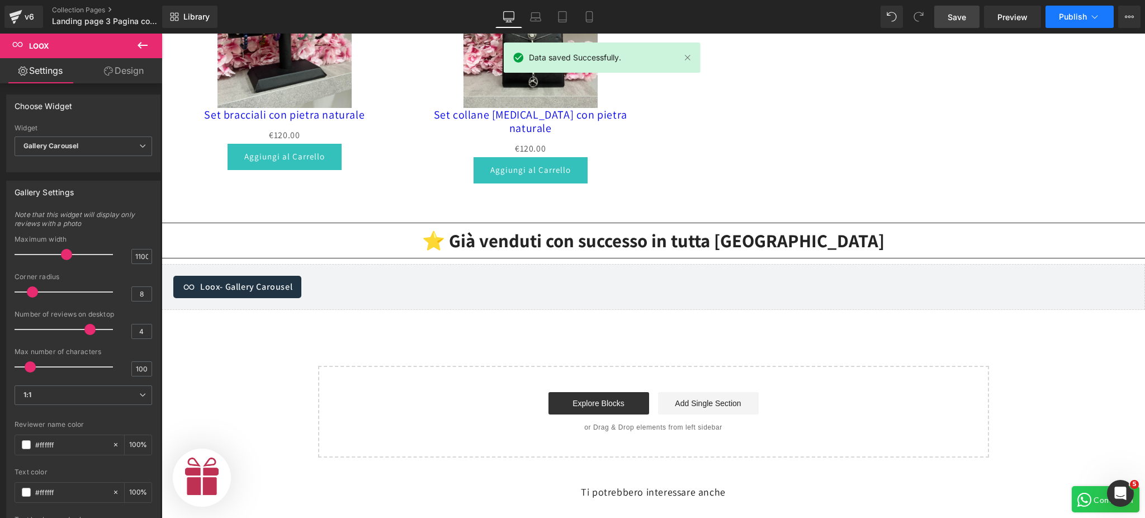
click at [1066, 25] on button "Publish" at bounding box center [1079, 17] width 68 height 22
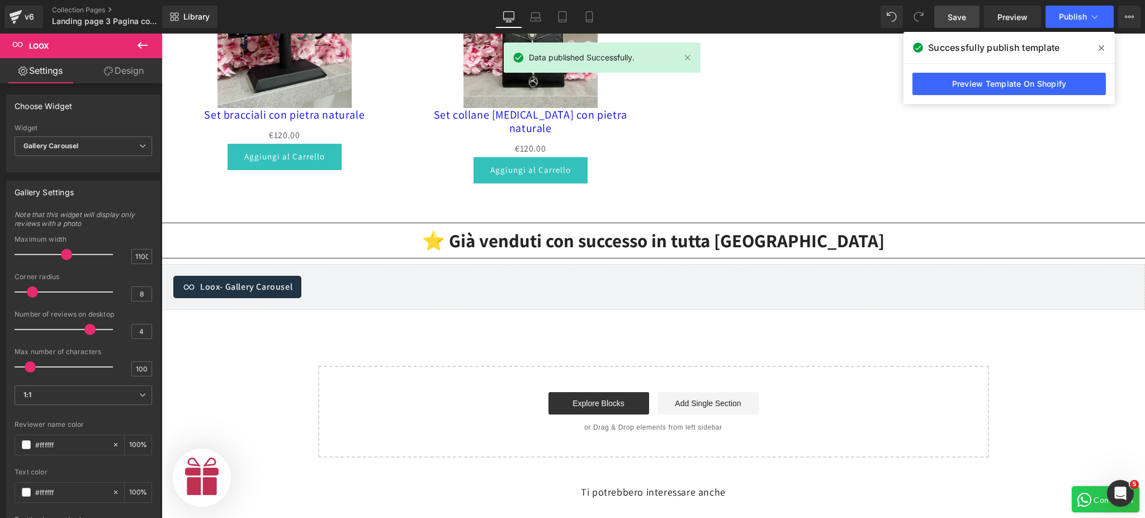
scroll to position [0, 689]
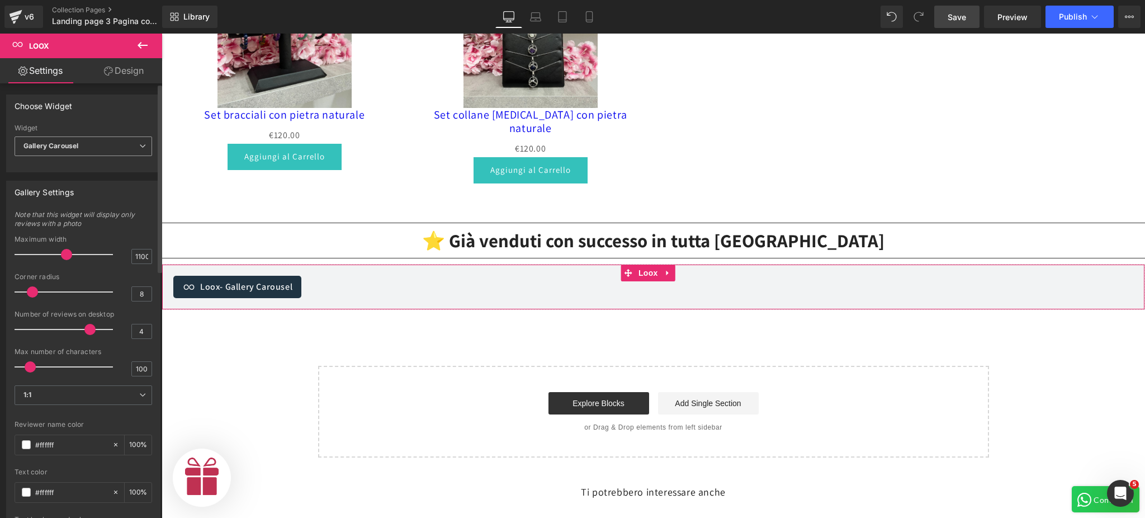
scroll to position [0, 344]
click at [131, 152] on span "Gallery Carousel" at bounding box center [84, 146] width 138 height 20
click at [157, 169] on div "Choose Widget Cards Carousel Gallery Carousel Widget Gallery Carousel Cards Car…" at bounding box center [81, 129] width 163 height 86
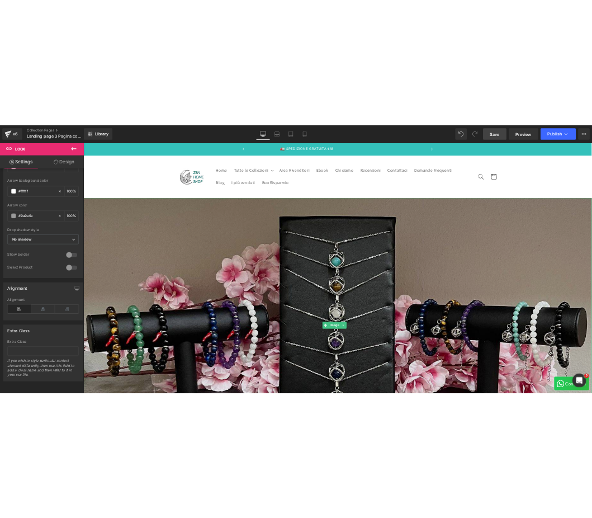
scroll to position [0, 0]
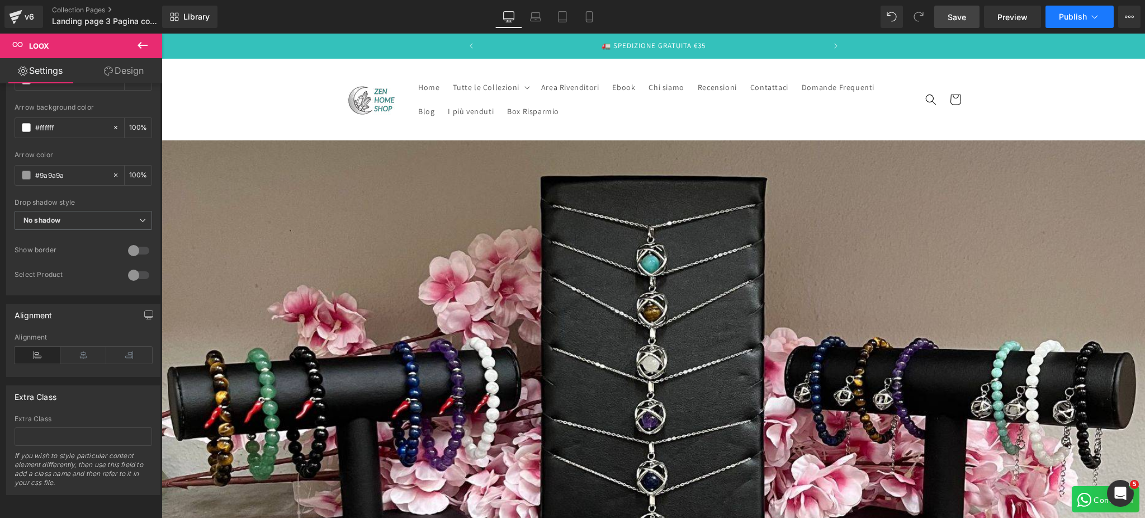
click at [1049, 10] on button "Publish" at bounding box center [1079, 17] width 68 height 22
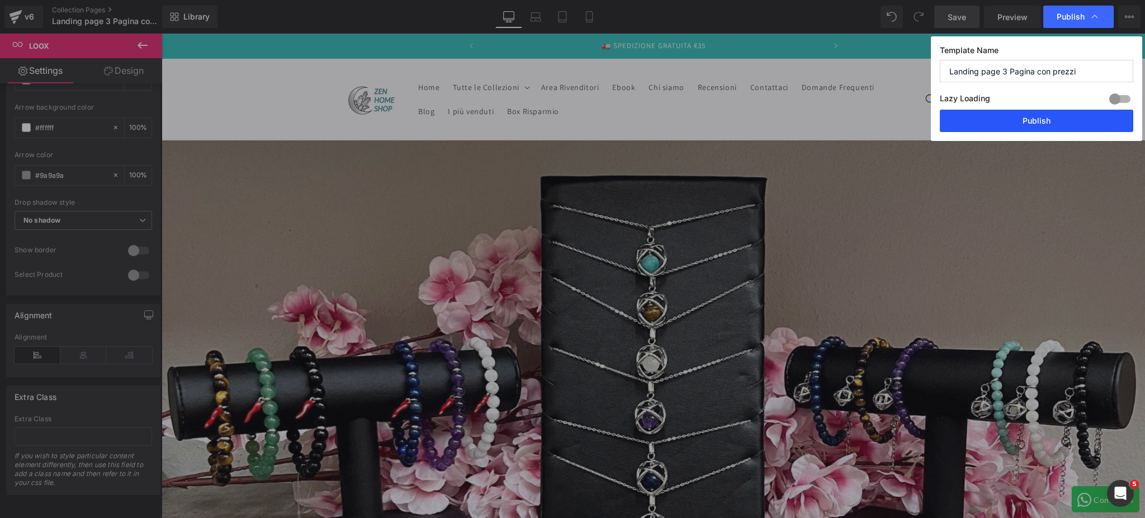
click at [1039, 117] on button "Publish" at bounding box center [1036, 121] width 193 height 22
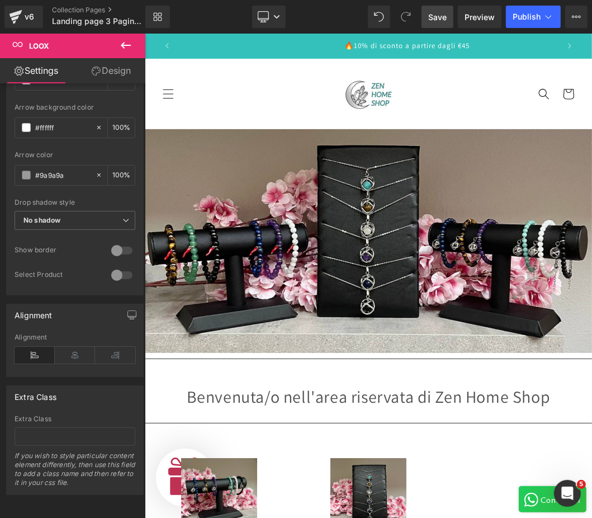
scroll to position [0, 344]
click at [20, 21] on icon at bounding box center [15, 17] width 13 height 28
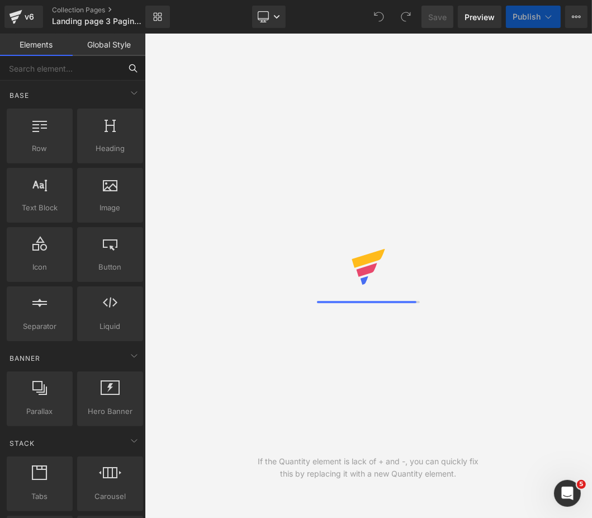
click at [56, 67] on input "text" at bounding box center [60, 68] width 121 height 25
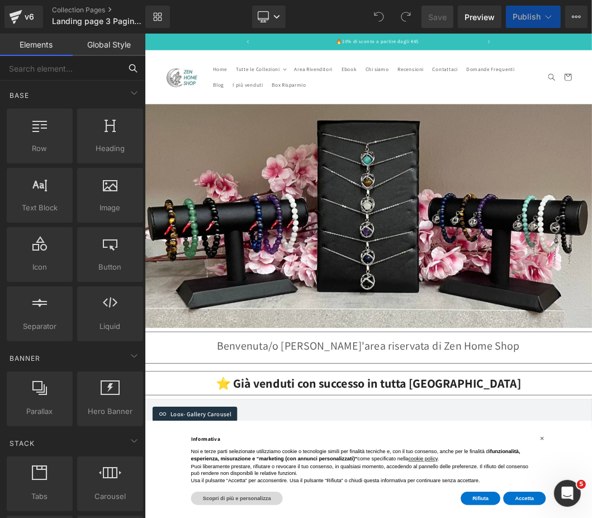
scroll to position [0, 341]
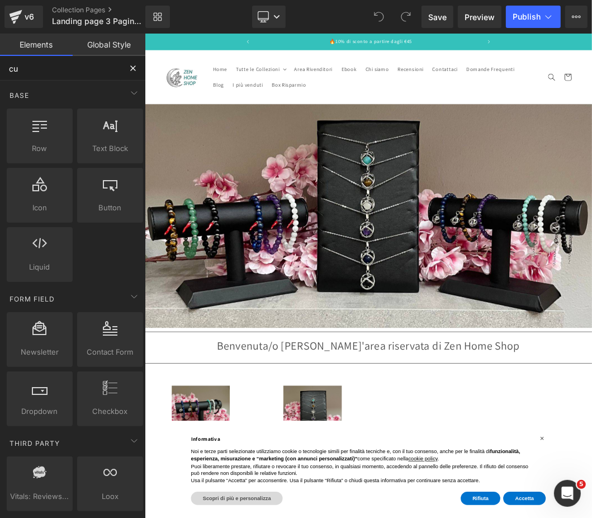
type input "cus"
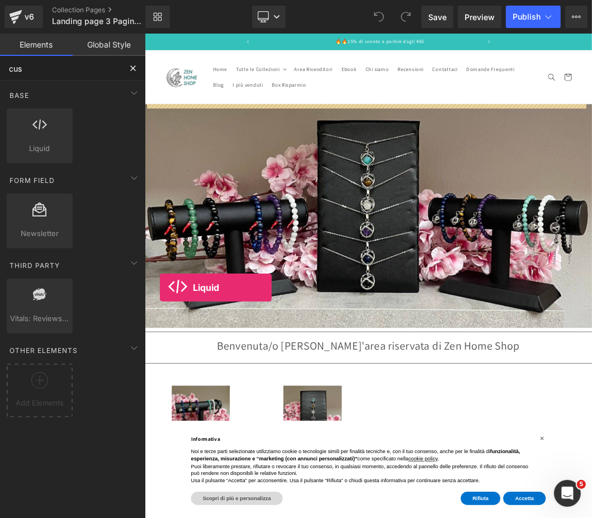
scroll to position [0, 681]
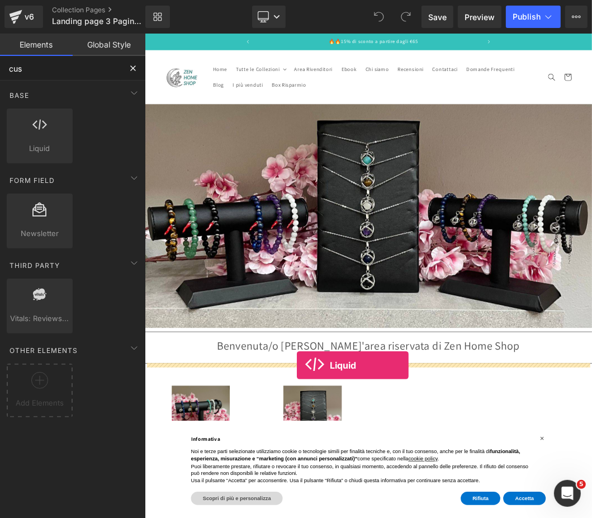
drag, startPoint x: 184, startPoint y: 154, endPoint x: 374, endPoint y: 534, distance: 425.5
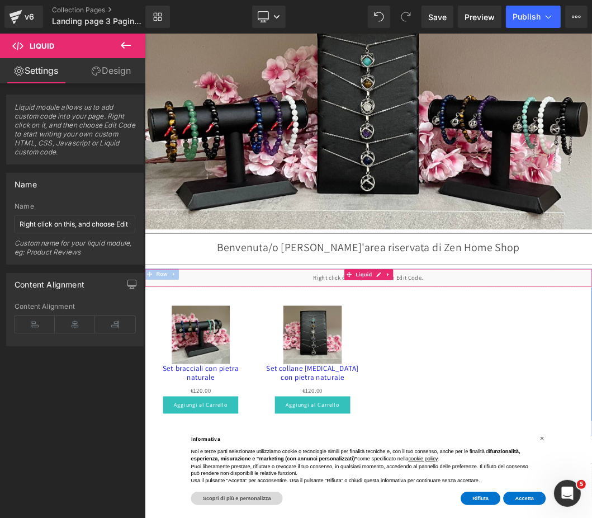
click at [380, 394] on div "Liquid" at bounding box center [482, 403] width 676 height 28
click at [96, 76] on link "Design" at bounding box center [111, 70] width 73 height 25
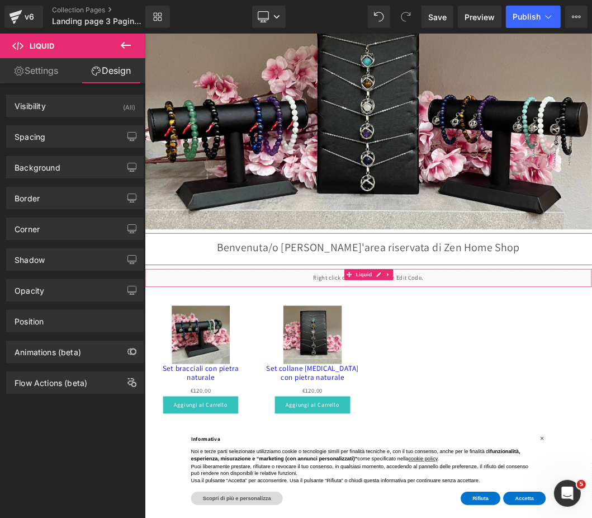
click at [29, 75] on link "Settings" at bounding box center [36, 70] width 73 height 25
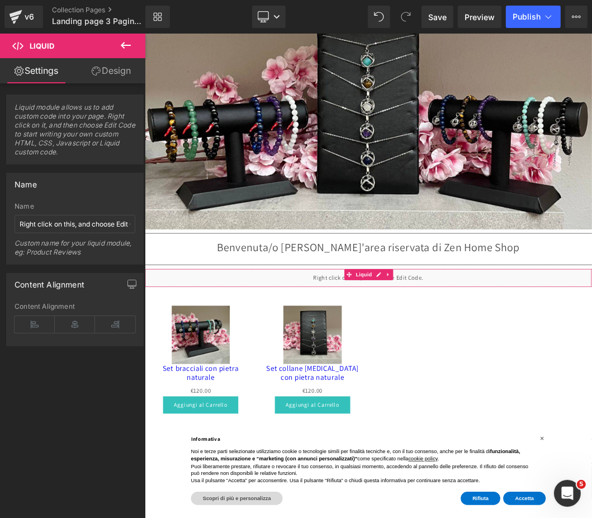
scroll to position [0, 0]
click at [70, 134] on span "Liquid module allows us to add custom code into your page. Right click on it, a…" at bounding box center [75, 133] width 121 height 61
click at [72, 220] on input "Right click on this, and choose Edit Code." at bounding box center [75, 224] width 121 height 18
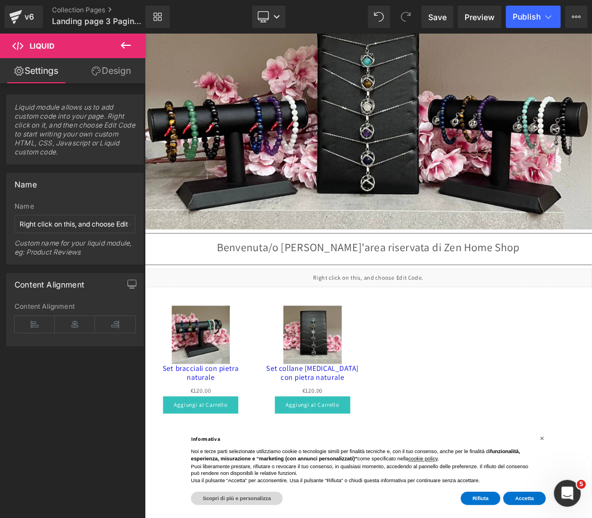
click at [129, 42] on icon at bounding box center [125, 45] width 13 height 13
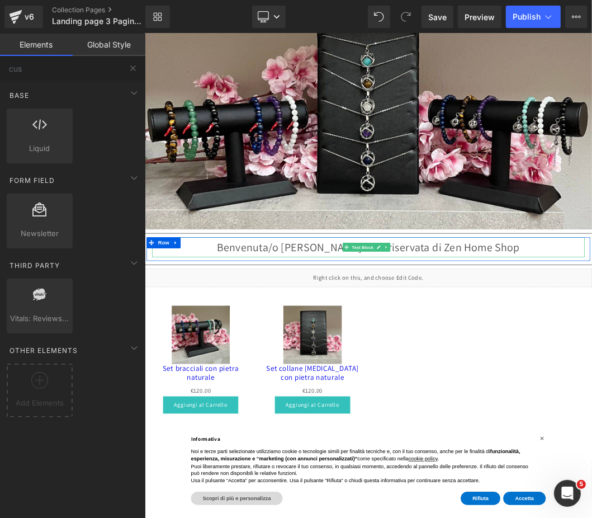
click at [319, 352] on p "Benvenuta/o nell'area riservata di Zen Home Shop" at bounding box center [482, 356] width 654 height 30
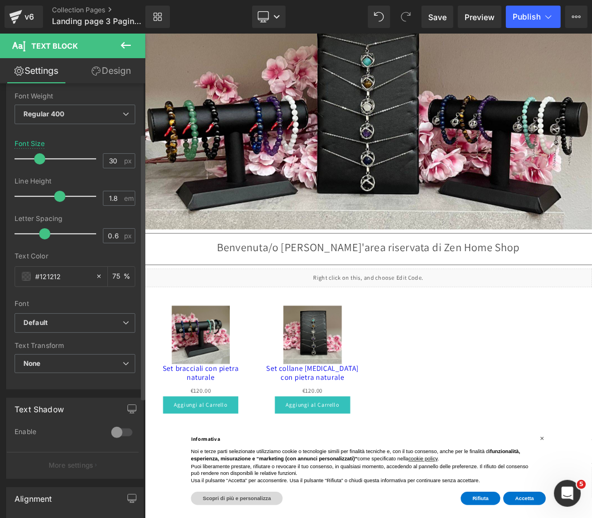
scroll to position [0, 0]
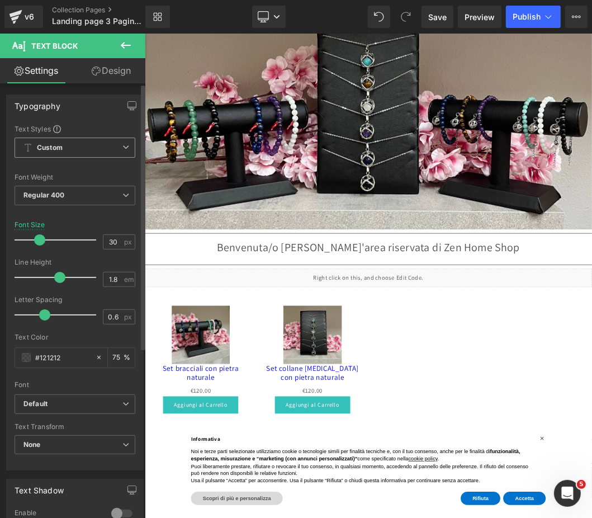
click at [79, 155] on span "Custom Setup Global Style" at bounding box center [75, 148] width 121 height 20
click at [94, 100] on div "Typography" at bounding box center [75, 105] width 136 height 21
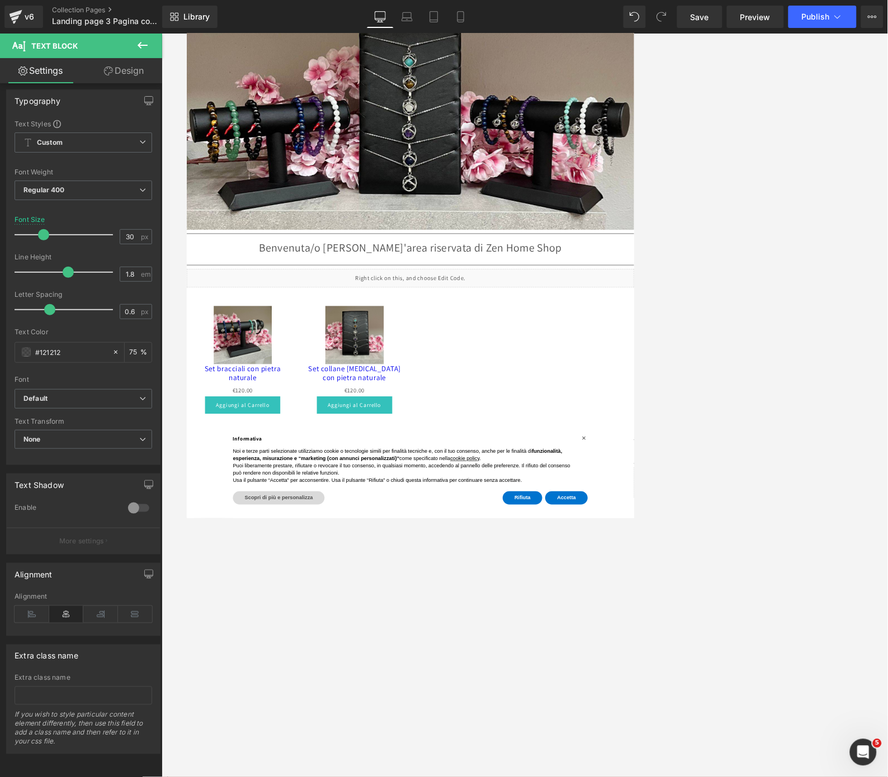
scroll to position [0, 337]
click at [591, 354] on div at bounding box center [525, 406] width 726 height 744
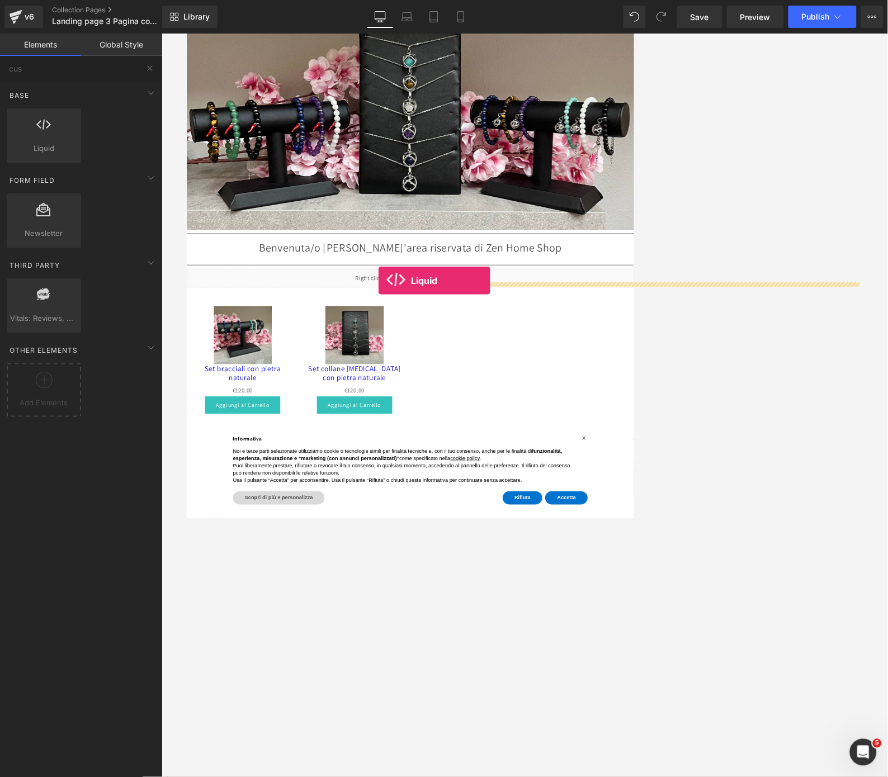
scroll to position [0, 674]
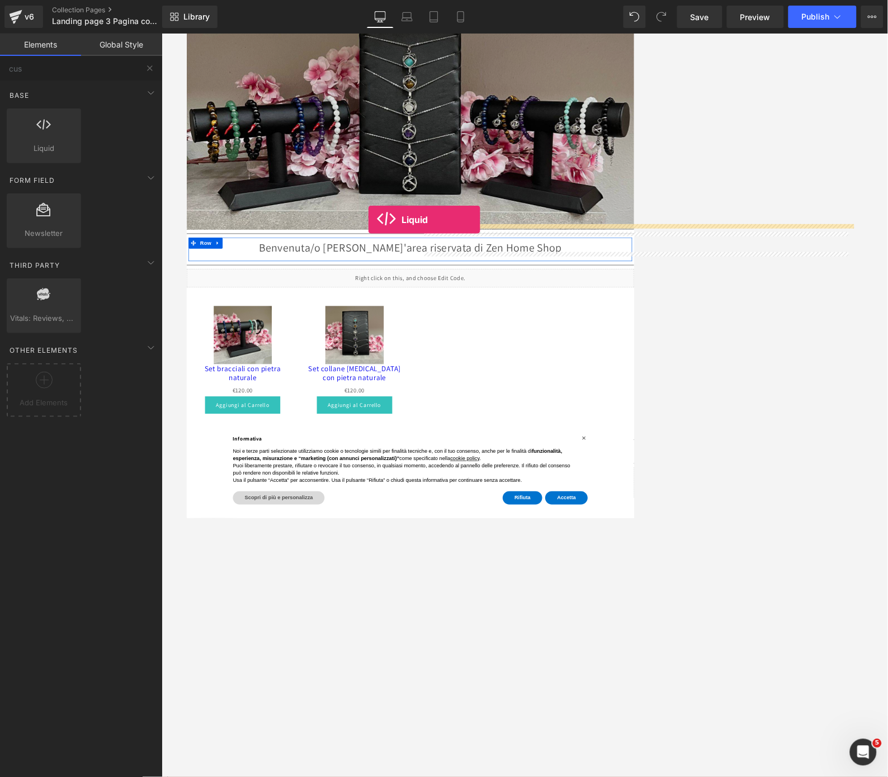
drag, startPoint x: 239, startPoint y: 171, endPoint x: 461, endPoint y: 314, distance: 264.1
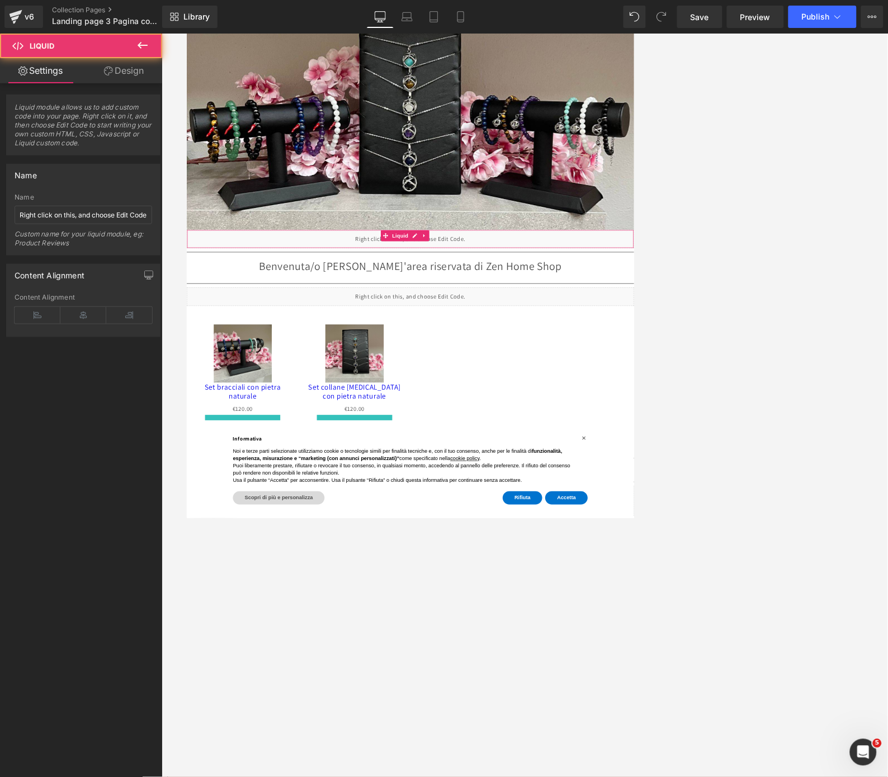
scroll to position [0, 0]
click at [591, 332] on div "Liquid" at bounding box center [524, 344] width 676 height 28
click at [550, 331] on link at bounding box center [545, 338] width 15 height 17
click at [494, 331] on span "Liquid" at bounding box center [509, 339] width 30 height 17
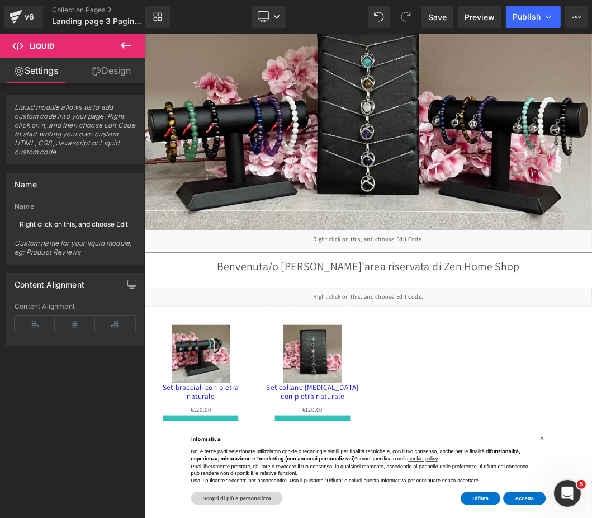
scroll to position [0, 341]
click at [471, 332] on span "Liquid" at bounding box center [470, 339] width 30 height 17
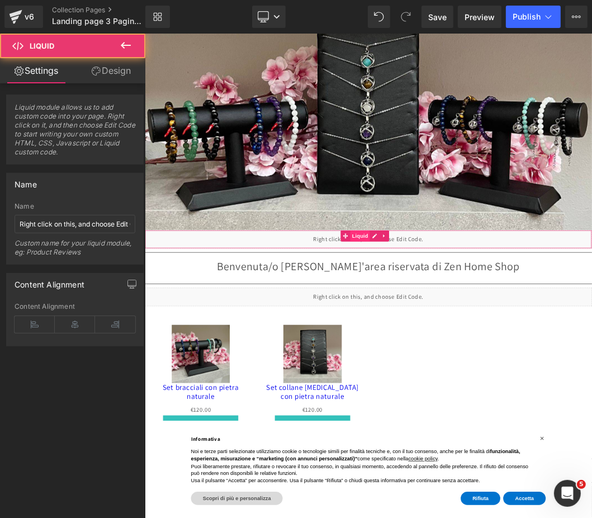
scroll to position [0, 681]
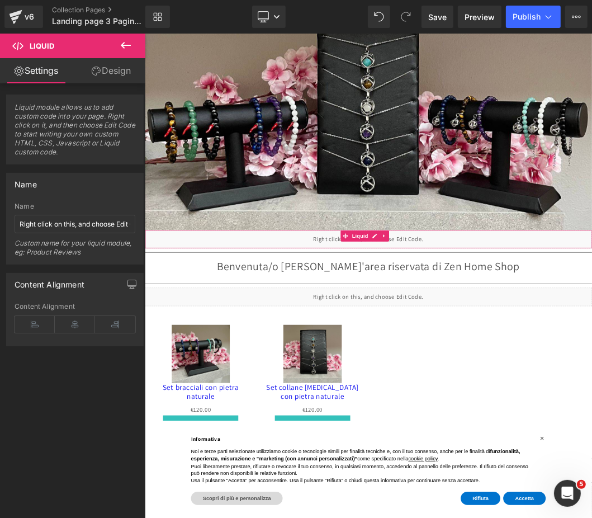
click at [73, 125] on span "Liquid module allows us to add custom code into your page. Right click on it, a…" at bounding box center [75, 133] width 121 height 61
drag, startPoint x: 88, startPoint y: 144, endPoint x: 34, endPoint y: 125, distance: 56.7
click at [34, 125] on span "Liquid module allows us to add custom code into your page. Right click on it, a…" at bounding box center [75, 133] width 121 height 61
drag, startPoint x: 203, startPoint y: 262, endPoint x: 704, endPoint y: 423, distance: 525.4
click at [591, 423] on div "Liquid" at bounding box center [482, 431] width 676 height 28
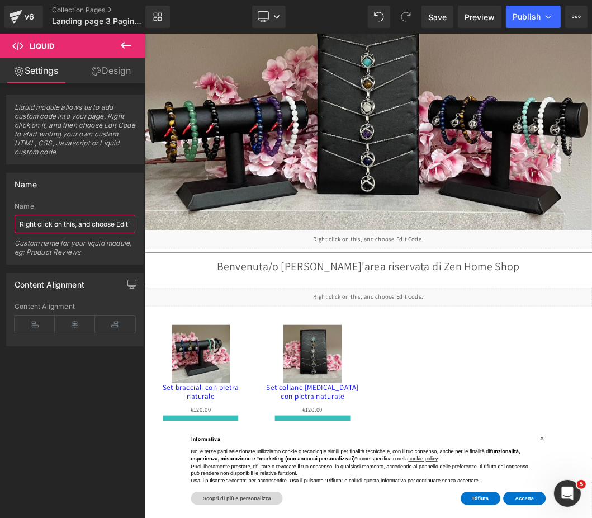
drag, startPoint x: 83, startPoint y: 46, endPoint x: 42, endPoint y: 225, distance: 183.6
click at [39, 226] on input "Right click on this, and choose Edit Code." at bounding box center [75, 224] width 121 height 18
drag, startPoint x: 51, startPoint y: 226, endPoint x: 130, endPoint y: 227, distance: 78.3
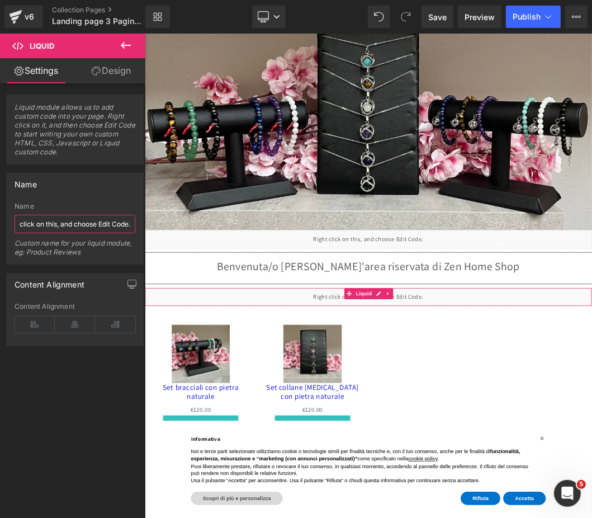
click at [130, 227] on input "Right click on this, and choose Edit Code." at bounding box center [75, 224] width 121 height 18
drag, startPoint x: 117, startPoint y: 228, endPoint x: 15, endPoint y: 371, distance: 175.9
click at [15, 371] on div "Liquid module allows us to add custom code into your page. Right click on it, a…" at bounding box center [75, 302] width 150 height 439
click at [66, 116] on span "Liquid module allows us to add custom code into your page. Right click on it, a…" at bounding box center [75, 133] width 121 height 61
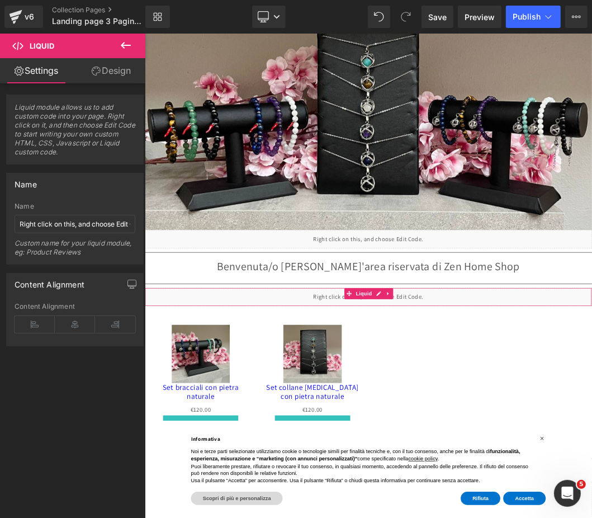
scroll to position [0, 681]
drag, startPoint x: 74, startPoint y: 121, endPoint x: 70, endPoint y: 129, distance: 8.8
click at [70, 129] on span "Liquid module allows us to add custom code into your page. Right click on it, a…" at bounding box center [75, 133] width 121 height 61
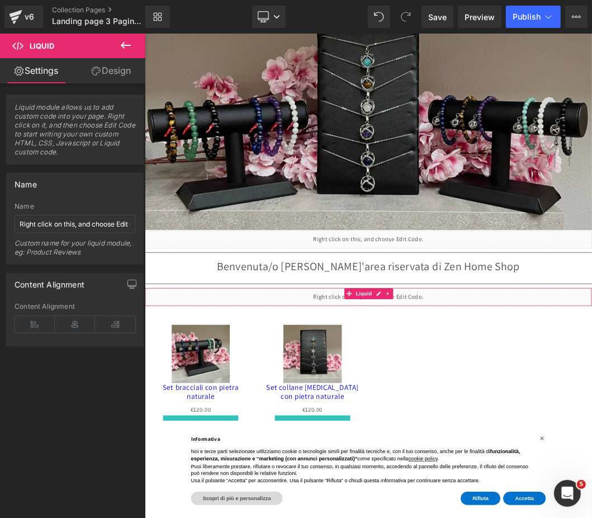
scroll to position [0, 0]
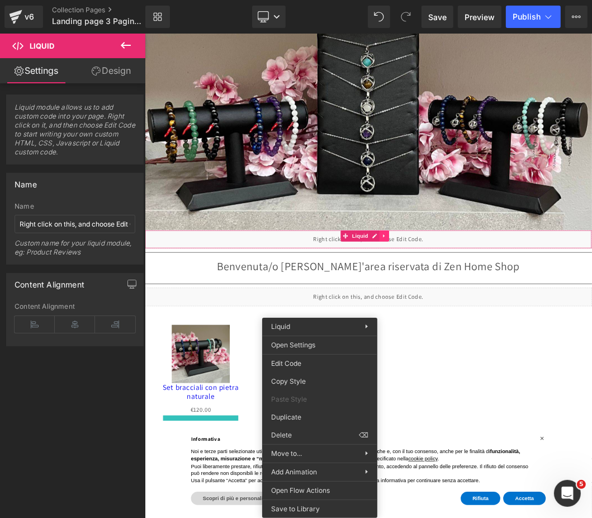
click at [510, 335] on icon at bounding box center [507, 339] width 8 height 8
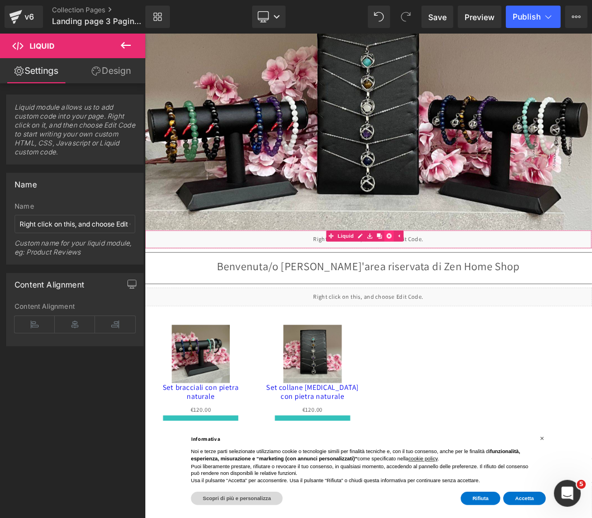
click at [519, 333] on link at bounding box center [514, 338] width 15 height 17
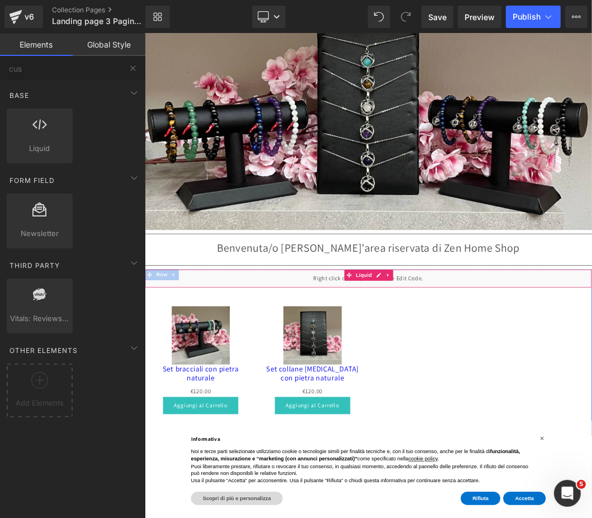
click at [513, 393] on link at bounding box center [512, 398] width 15 height 17
click at [453, 390] on link "Liquid" at bounding box center [468, 398] width 45 height 17
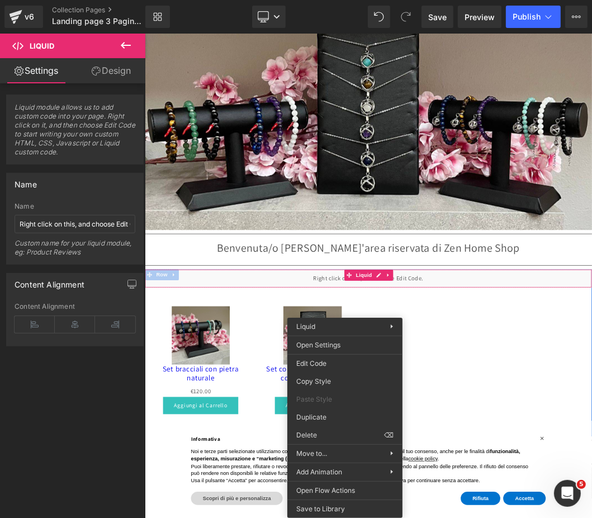
scroll to position [0, 0]
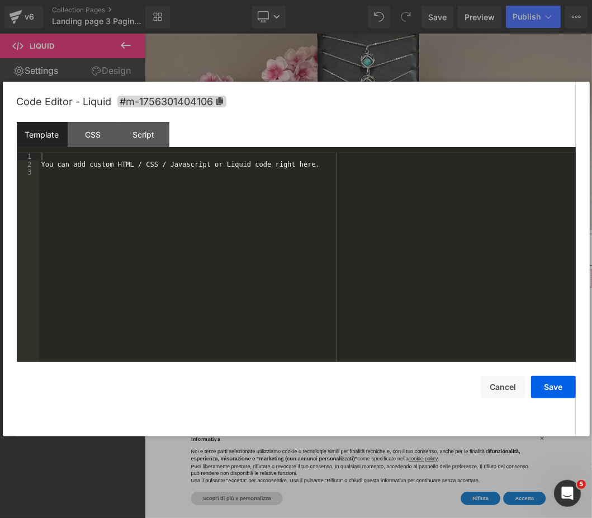
click at [329, 0] on div "Liquid You are previewing how the will restyle your page. You can not edit Elem…" at bounding box center [296, 0] width 592 height 0
click at [188, 162] on div "You can add custom HTML / CSS / Javascript or Liquid code right here." at bounding box center [307, 265] width 537 height 225
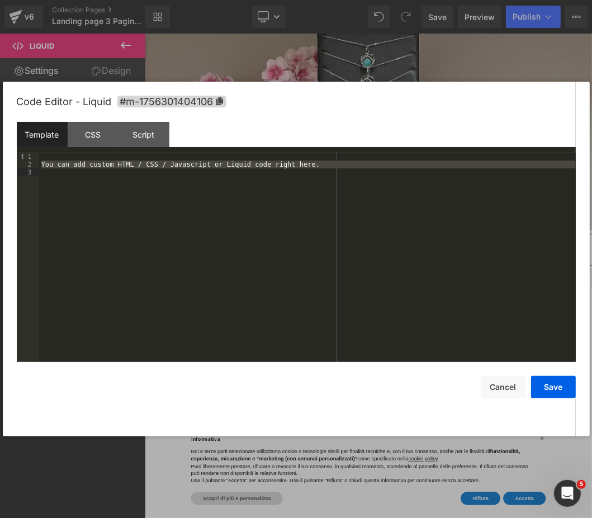
scroll to position [0, 681]
click at [200, 169] on div "You can add custom HTML / CSS / Javascript or Liquid code right here." at bounding box center [307, 257] width 537 height 209
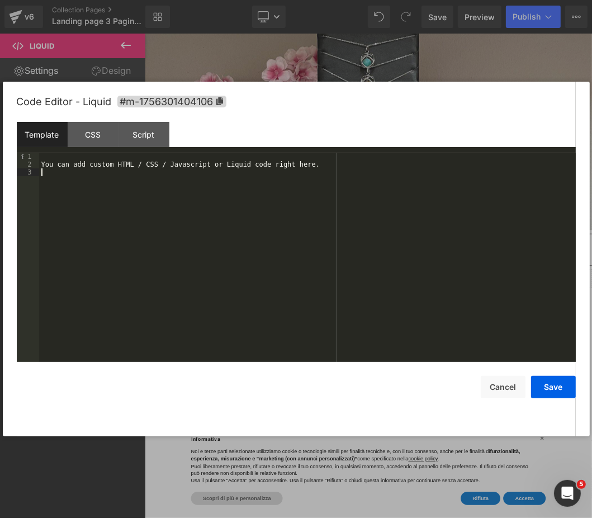
click at [174, 172] on div "You can add custom HTML / CSS / Javascript or Liquid code right here." at bounding box center [307, 265] width 537 height 225
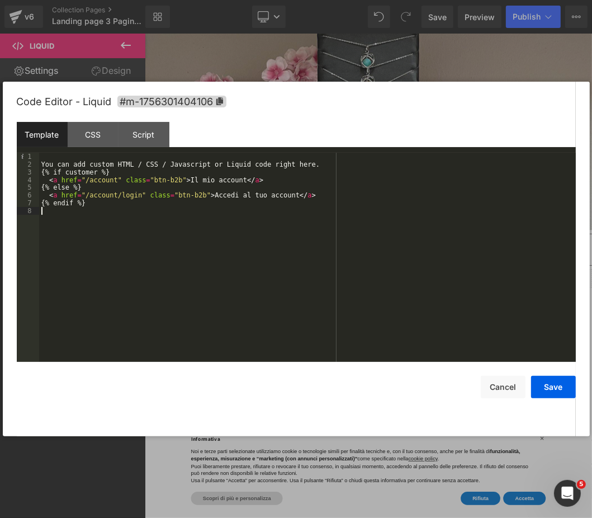
scroll to position [0, 0]
click at [94, 138] on div "CSS" at bounding box center [93, 134] width 51 height 25
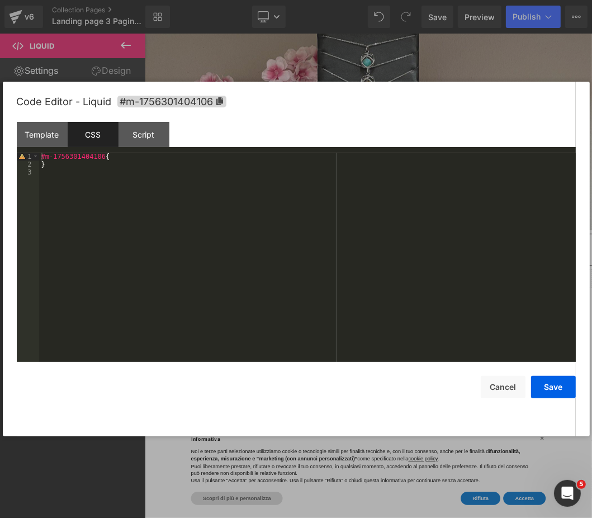
scroll to position [0, 341]
click at [65, 179] on div "#m-1756301404106 { }" at bounding box center [307, 265] width 537 height 225
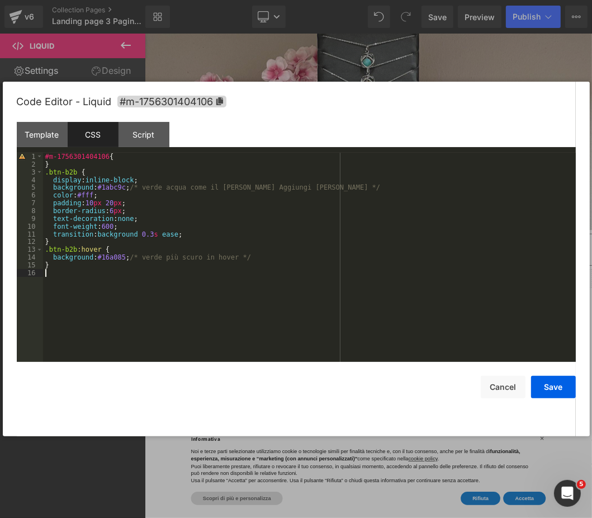
scroll to position [0, 0]
click at [551, 383] on button "Save" at bounding box center [553, 387] width 45 height 22
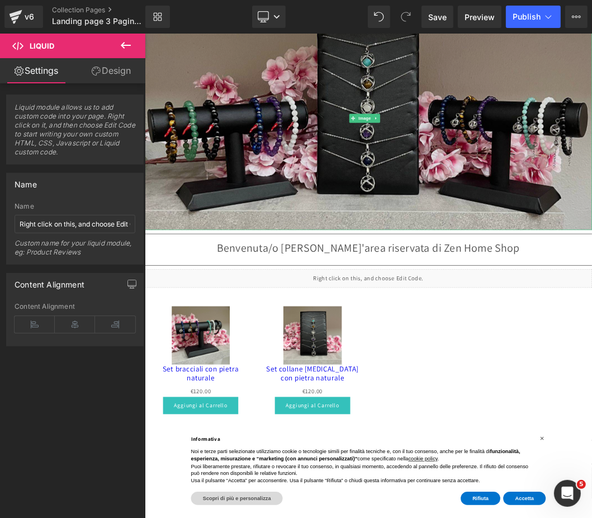
scroll to position [0, 341]
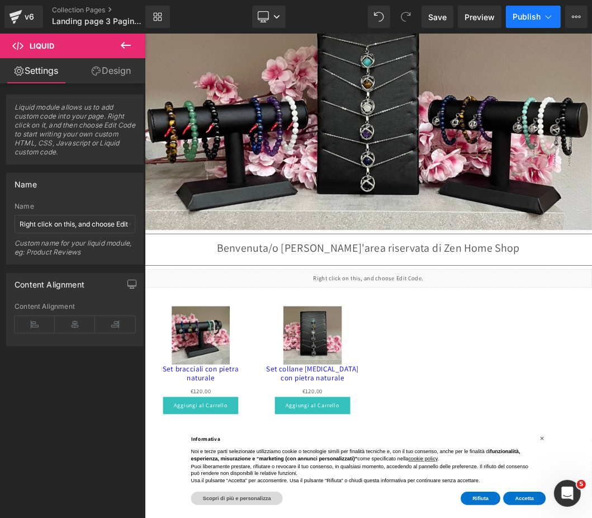
click at [522, 25] on button "Publish" at bounding box center [533, 17] width 55 height 22
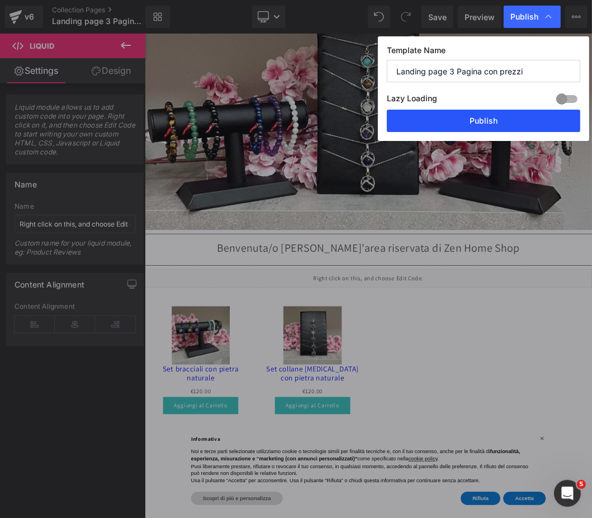
click at [496, 120] on button "Publish" at bounding box center [483, 121] width 193 height 22
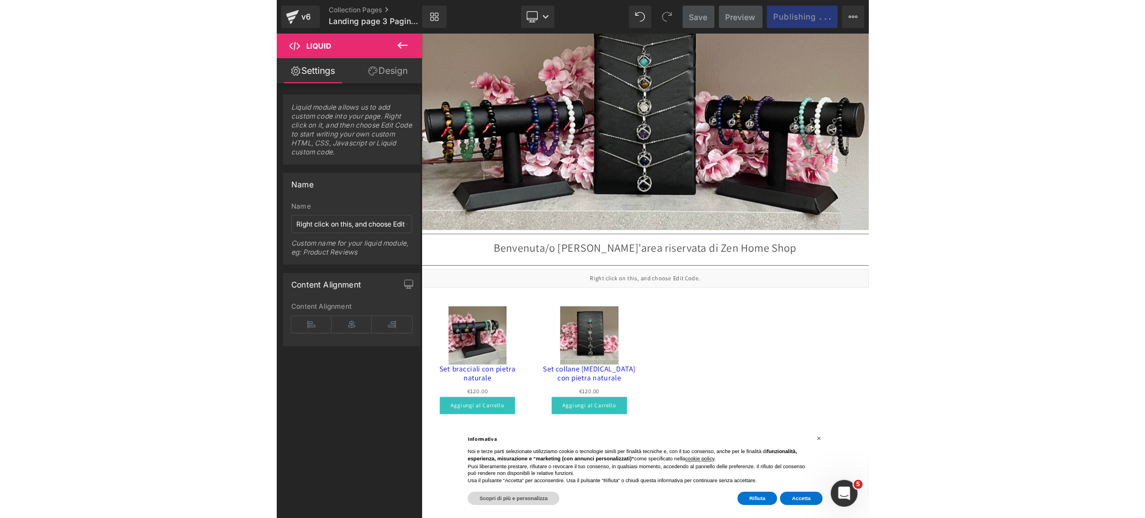
scroll to position [0, 0]
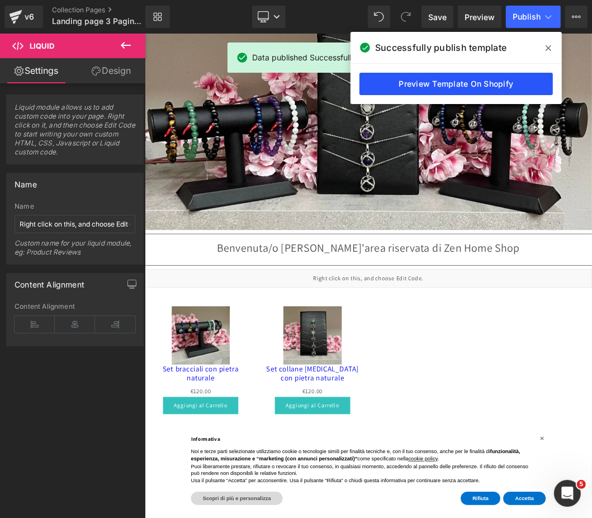
click at [452, 85] on link "Preview Template On Shopify" at bounding box center [455, 84] width 193 height 22
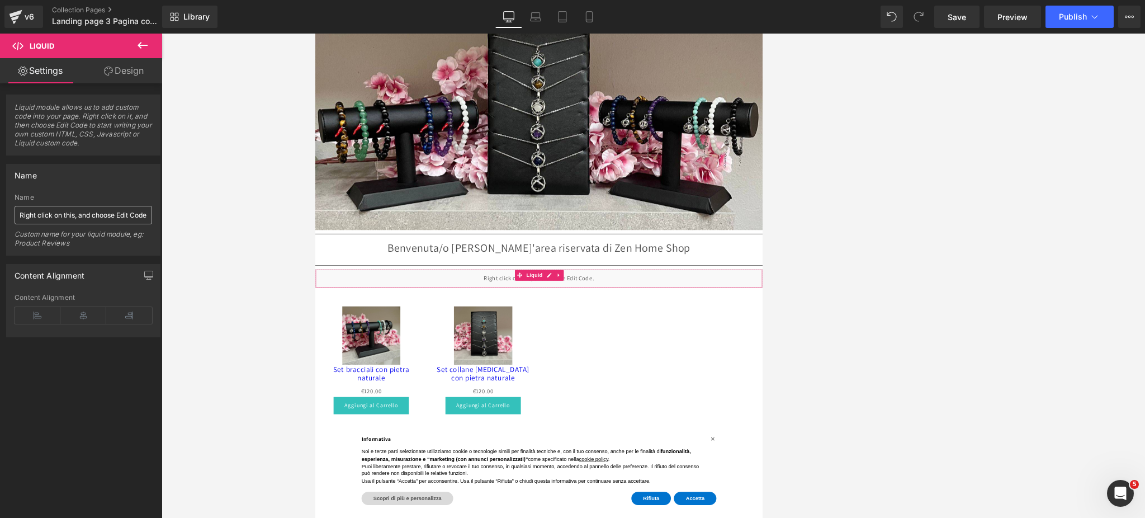
scroll to position [0, 681]
click at [96, 218] on input "Right click on this, and choose Edit Code." at bounding box center [84, 215] width 138 height 18
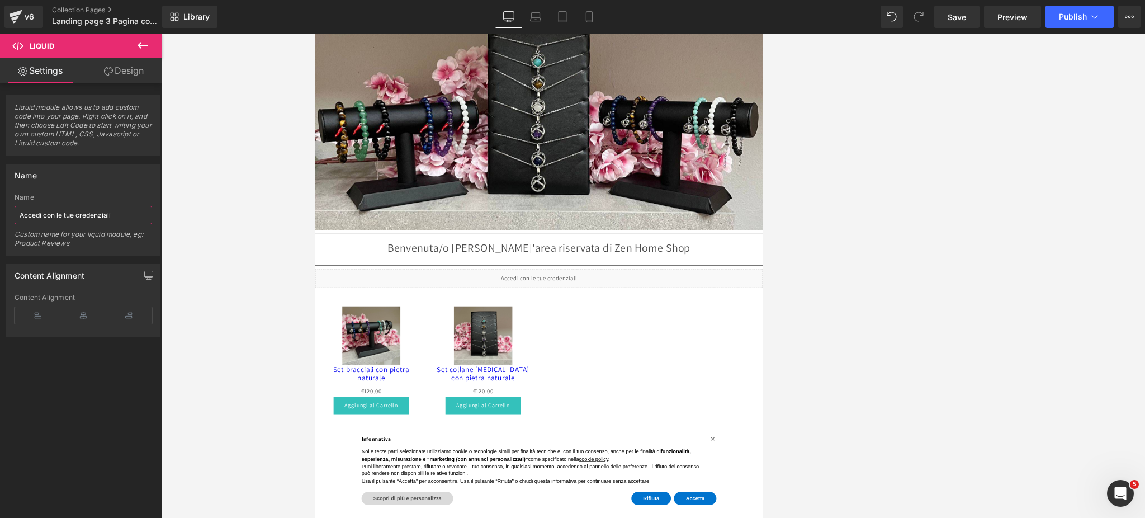
paste input "👉🏻"
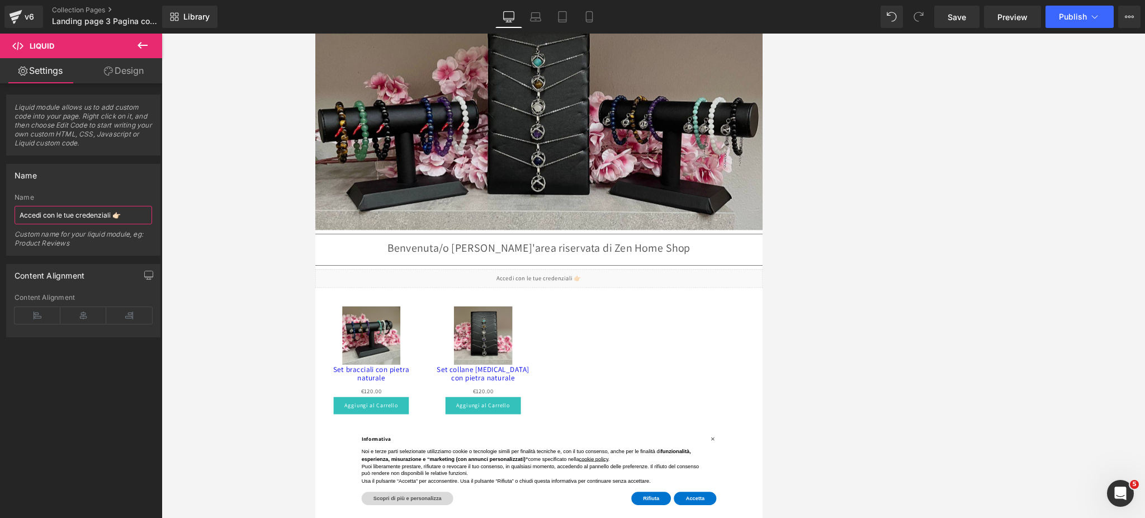
scroll to position [0, 341]
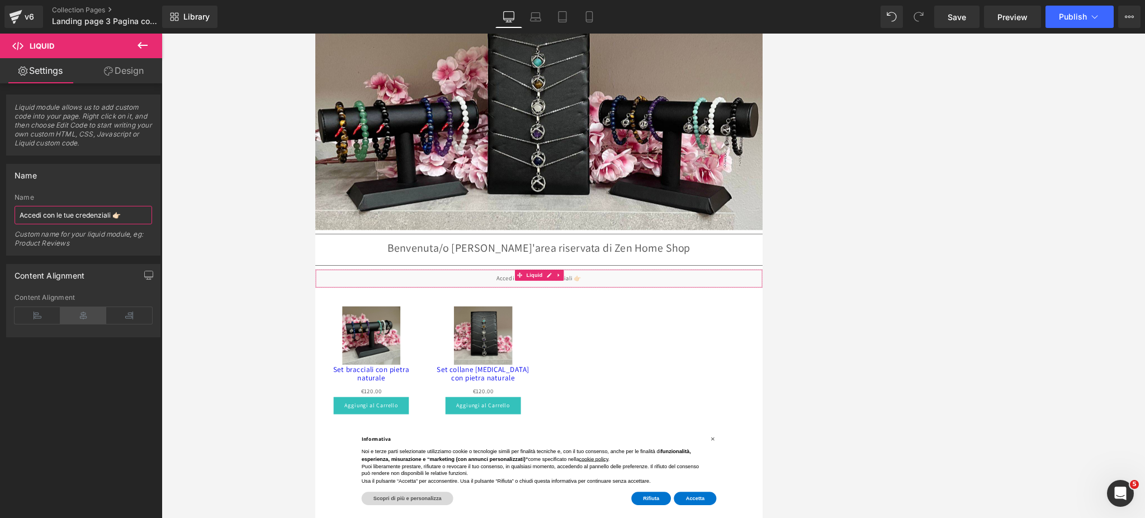
type input "Accedi con le tue credenziali 👉🏻"
click at [88, 315] on icon at bounding box center [83, 315] width 46 height 17
click at [591, 9] on link "Save" at bounding box center [956, 17] width 45 height 22
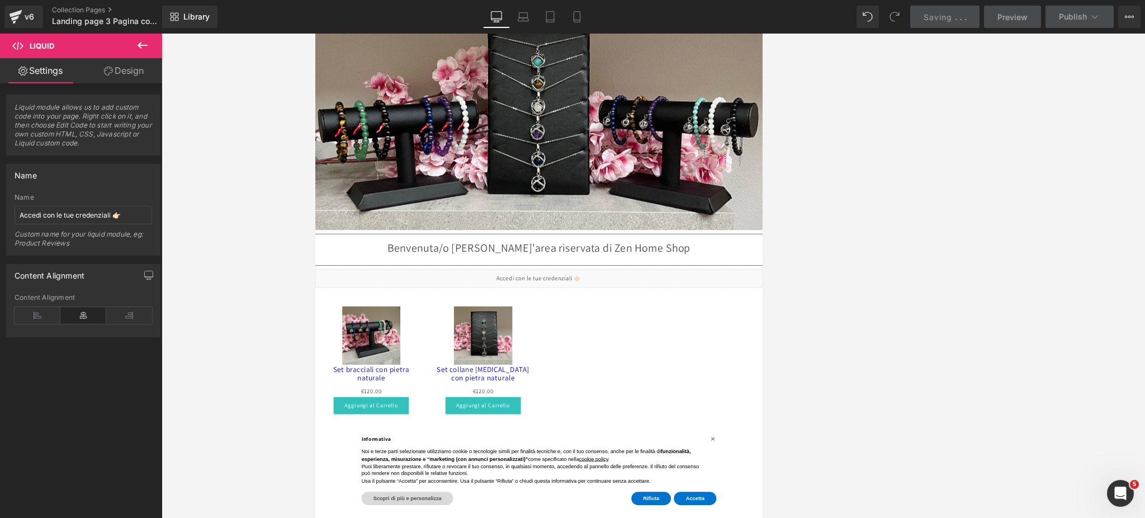
scroll to position [0, 681]
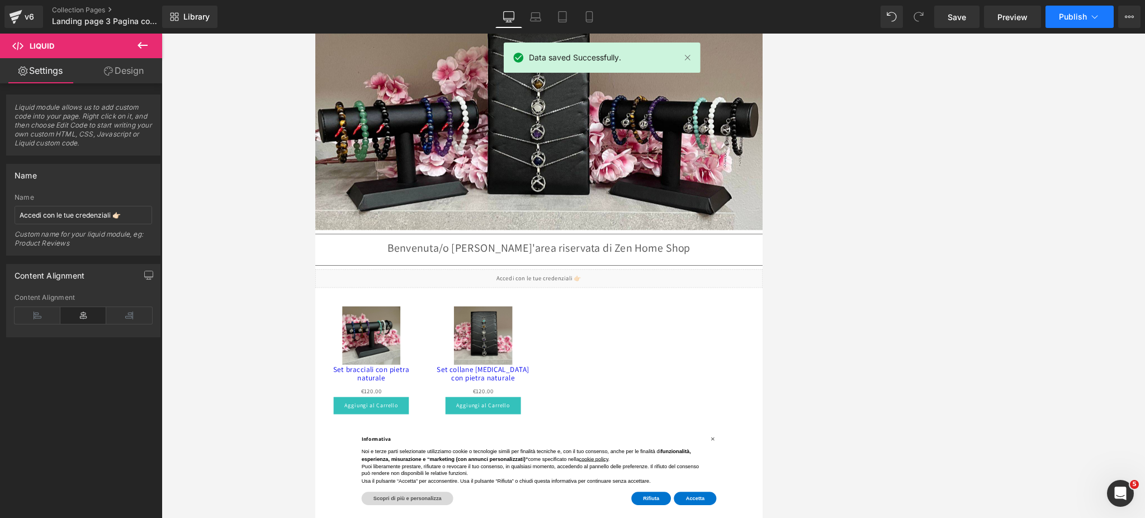
click at [591, 22] on button "Publish" at bounding box center [1079, 17] width 68 height 22
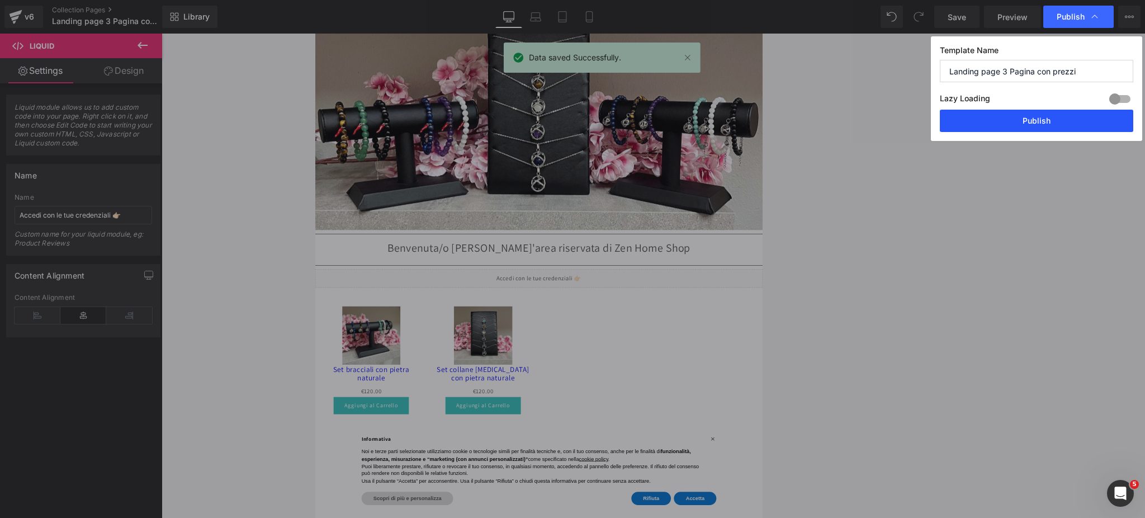
click at [591, 121] on button "Publish" at bounding box center [1036, 121] width 193 height 22
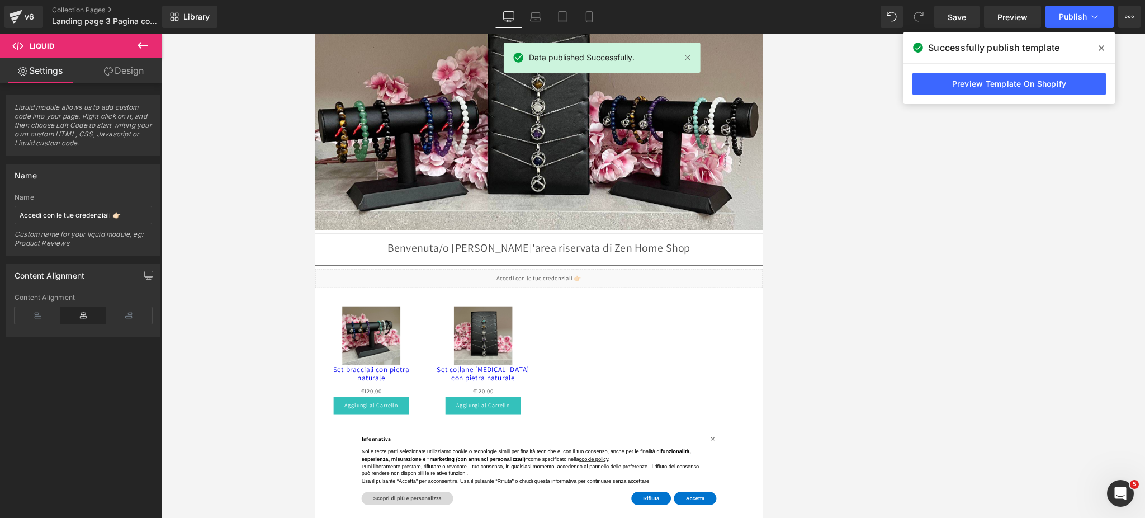
scroll to position [0, 341]
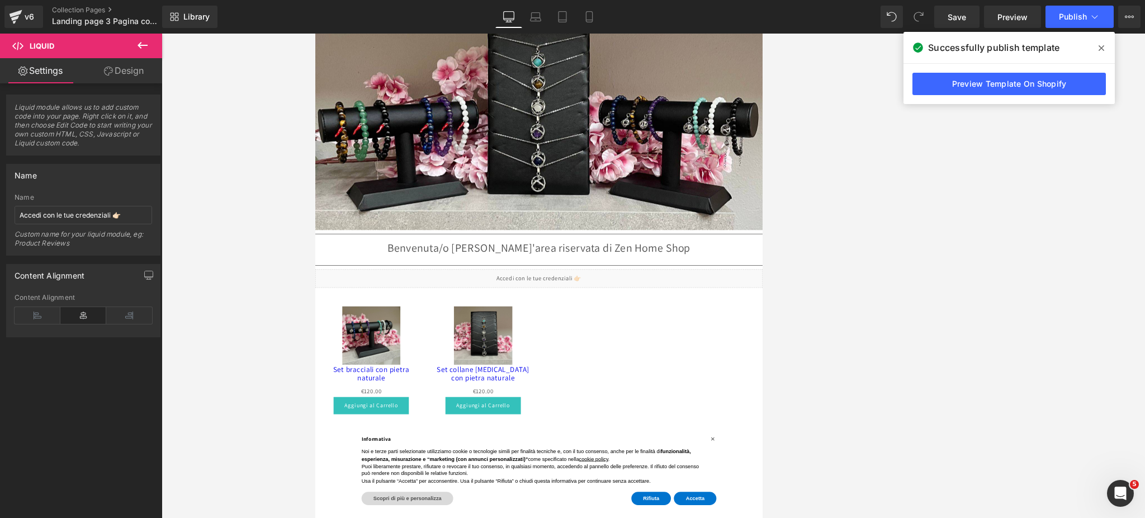
click at [591, 45] on span at bounding box center [1101, 48] width 18 height 18
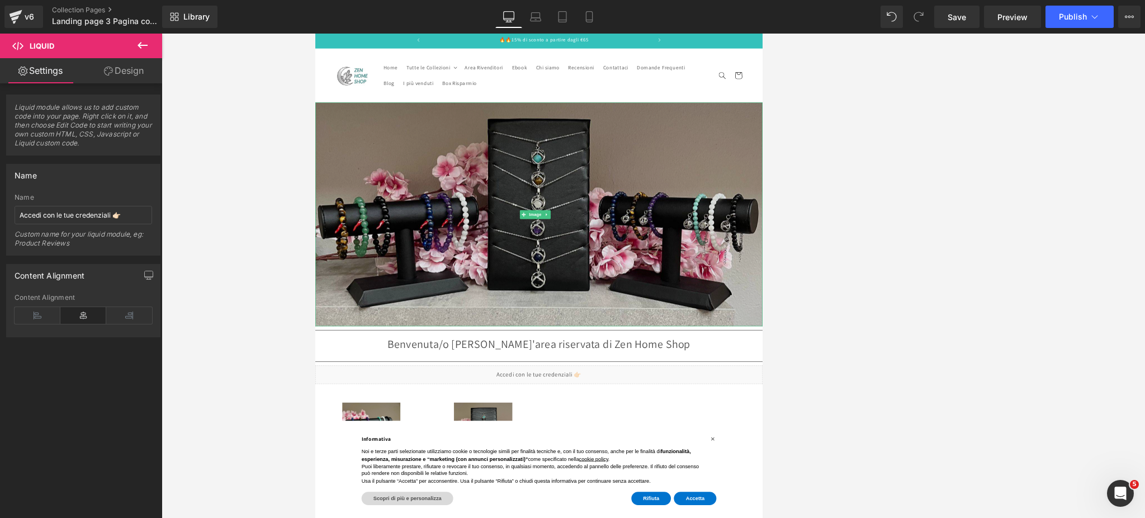
scroll to position [0, 0]
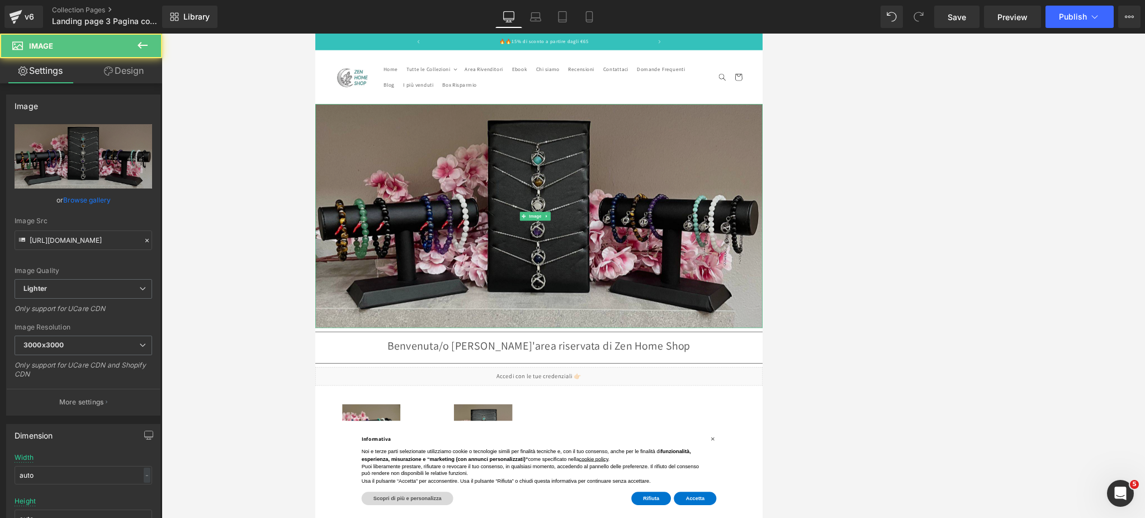
click at [591, 224] on img at bounding box center [653, 309] width 676 height 338
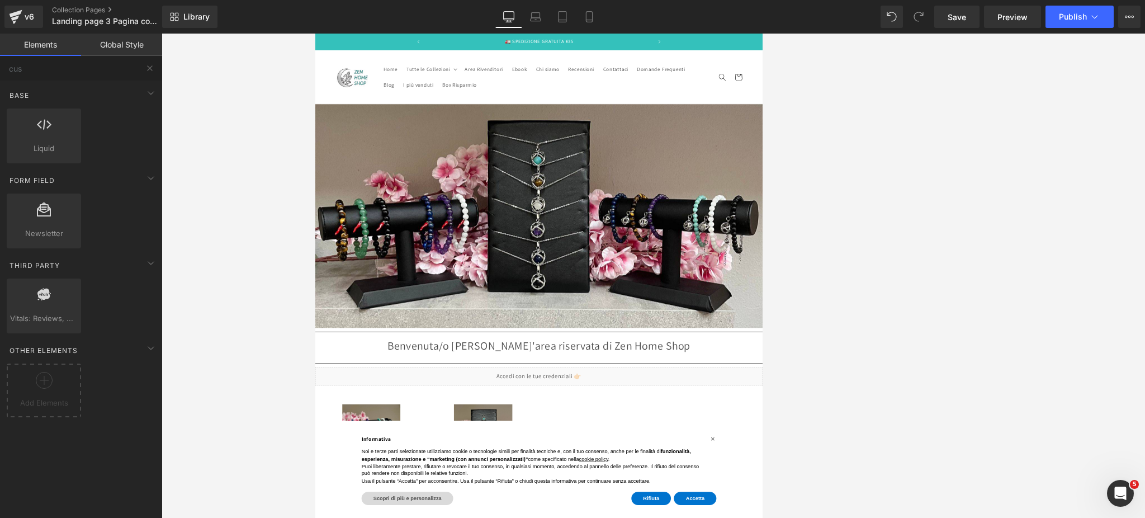
click at [208, 209] on div at bounding box center [653, 276] width 983 height 484
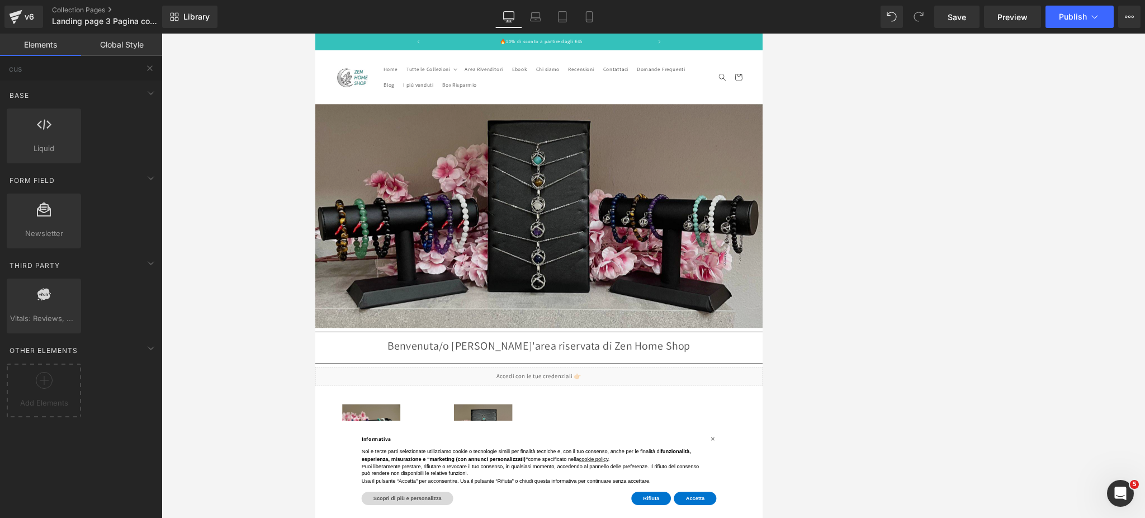
click at [515, 224] on img at bounding box center [653, 309] width 676 height 338
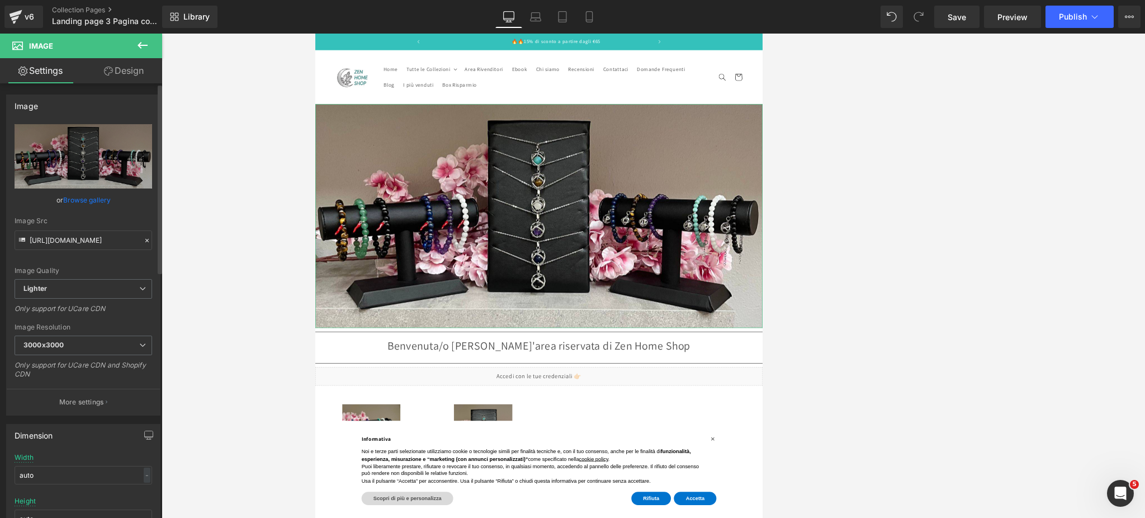
scroll to position [0, 681]
click at [106, 349] on span "3000x3000" at bounding box center [84, 345] width 138 height 20
click at [158, 307] on div at bounding box center [158, 303] width 7 height 435
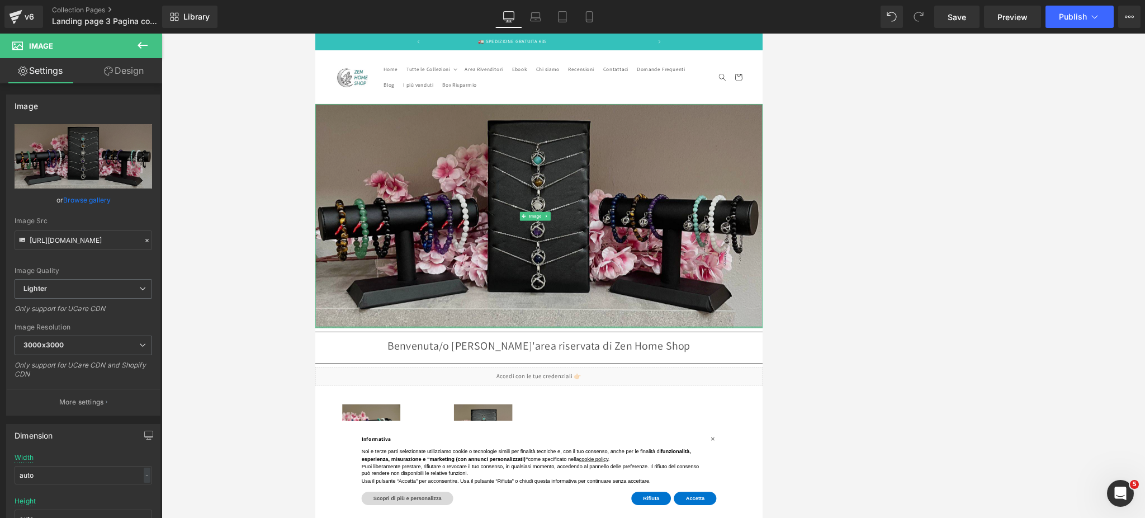
scroll to position [0, 0]
drag, startPoint x: 479, startPoint y: 471, endPoint x: 492, endPoint y: 342, distance: 129.8
click at [492, 342] on div "Image" at bounding box center [653, 309] width 676 height 338
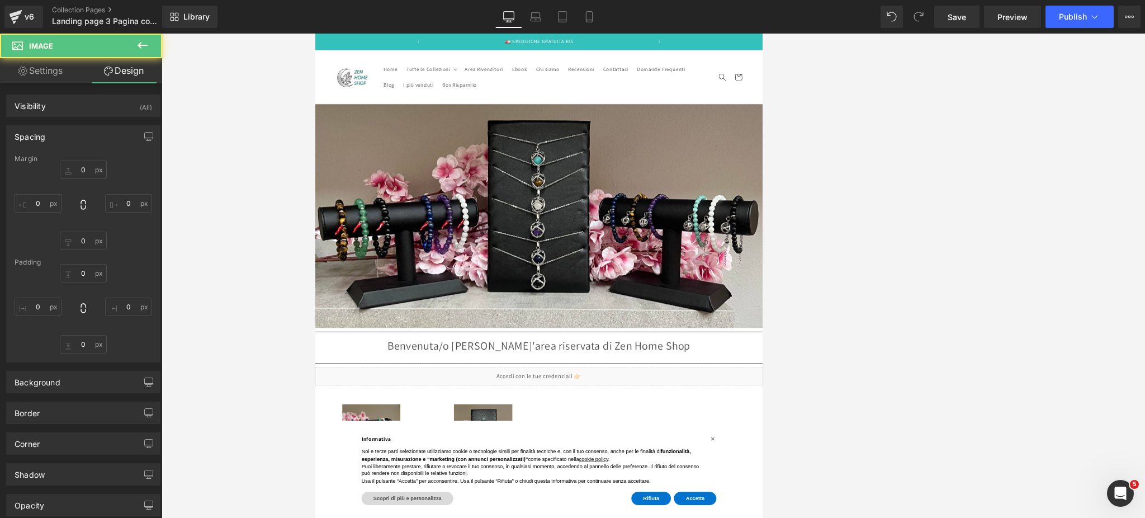
type input "0"
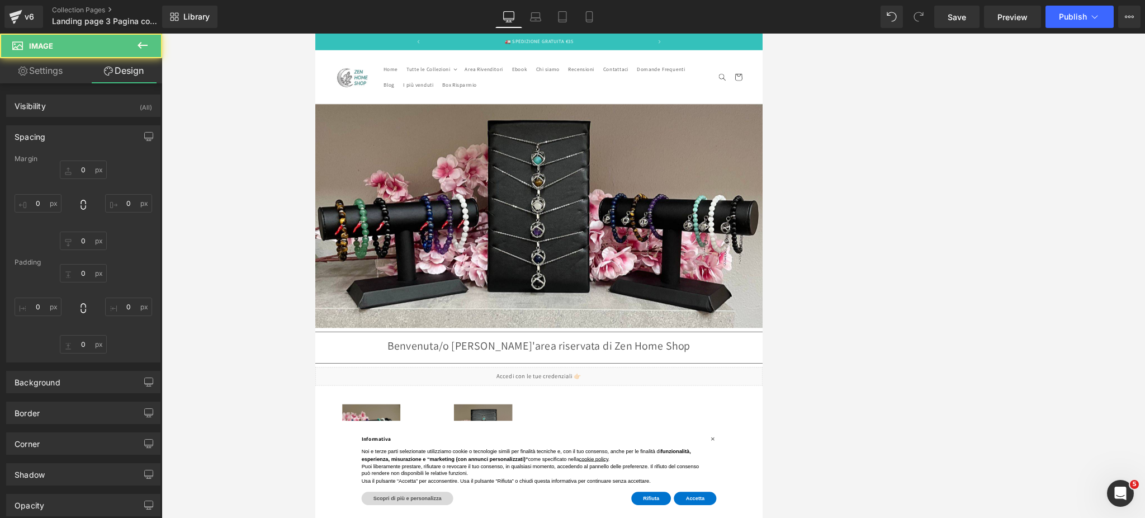
type input "0"
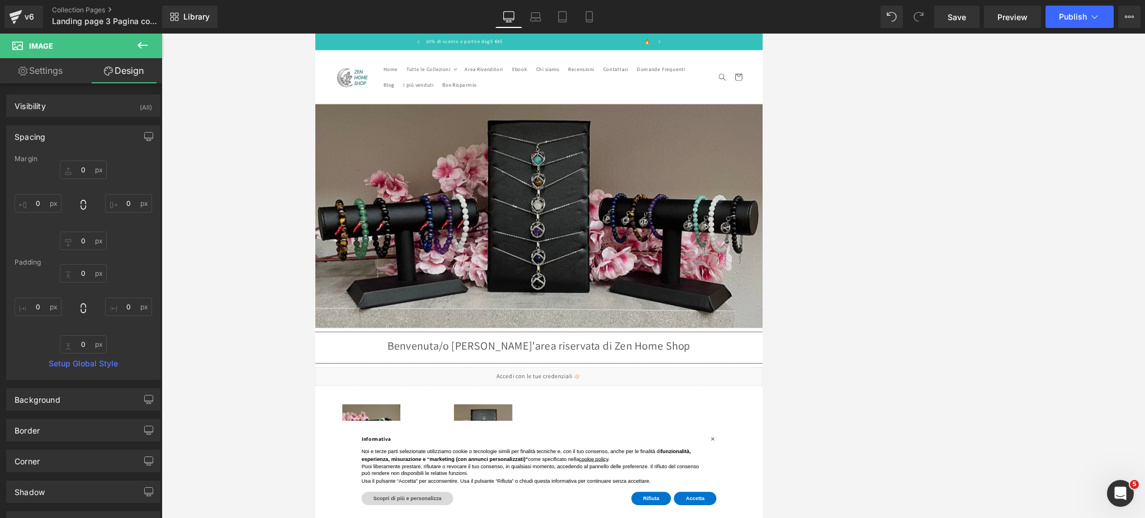
scroll to position [0, 681]
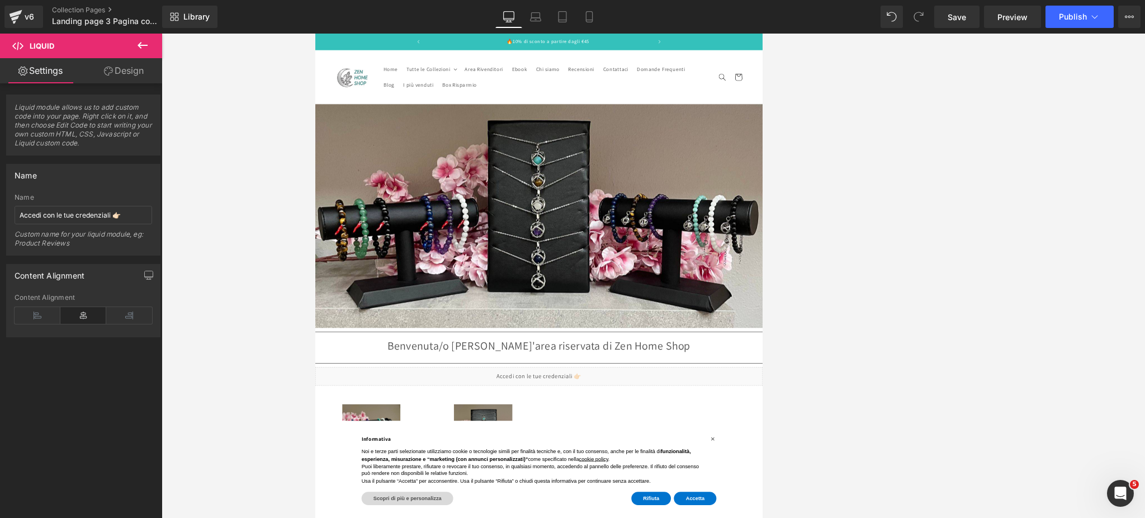
scroll to position [0, 341]
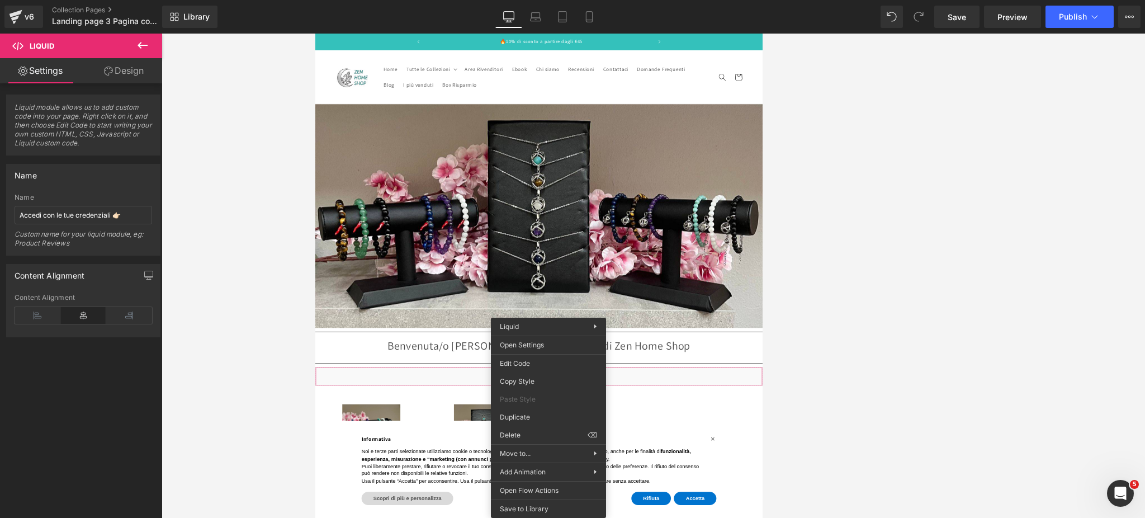
click at [529, 0] on div "Liquid You are previewing how the will restyle your page. You can not edit Elem…" at bounding box center [572, 0] width 1145 height 0
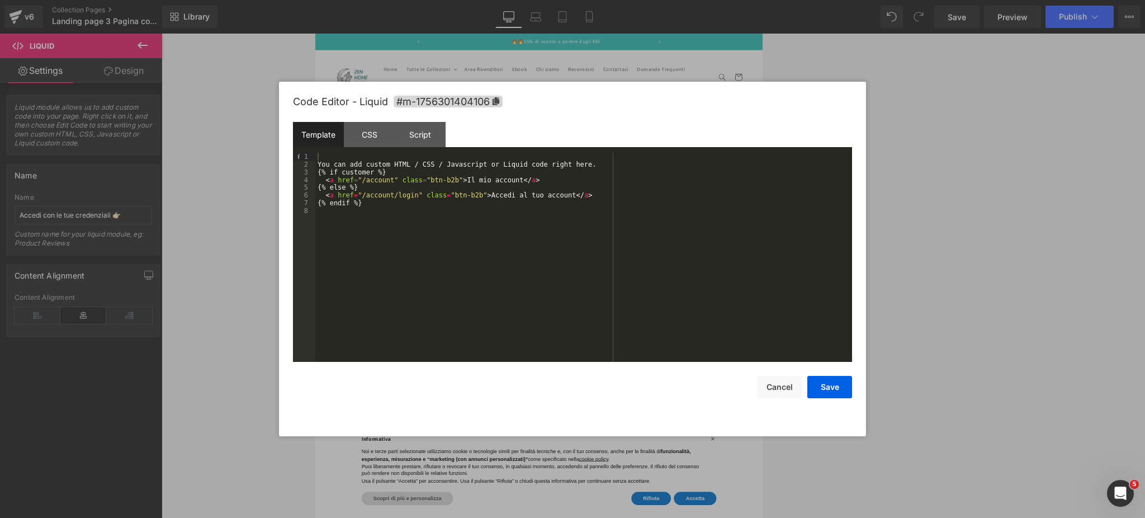
scroll to position [0, 681]
drag, startPoint x: 584, startPoint y: 165, endPoint x: 326, endPoint y: 163, distance: 258.3
click at [326, 163] on div "You can add custom HTML / CSS / Javascript or Liquid code right here. {% if cus…" at bounding box center [583, 265] width 537 height 225
click at [591, 392] on button "Save" at bounding box center [829, 387] width 45 height 22
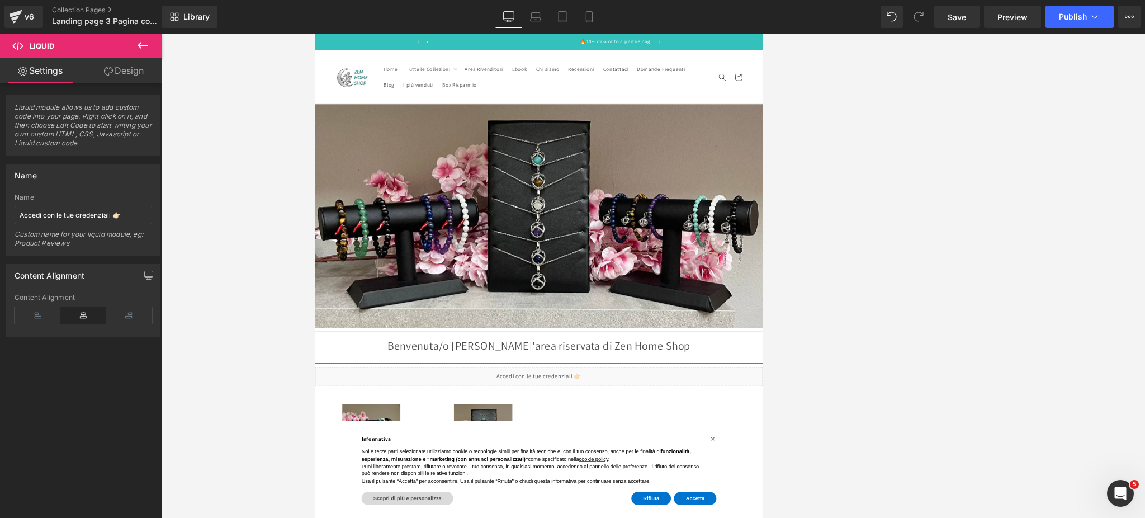
scroll to position [0, 341]
click at [591, 20] on span "Publish" at bounding box center [1073, 16] width 28 height 9
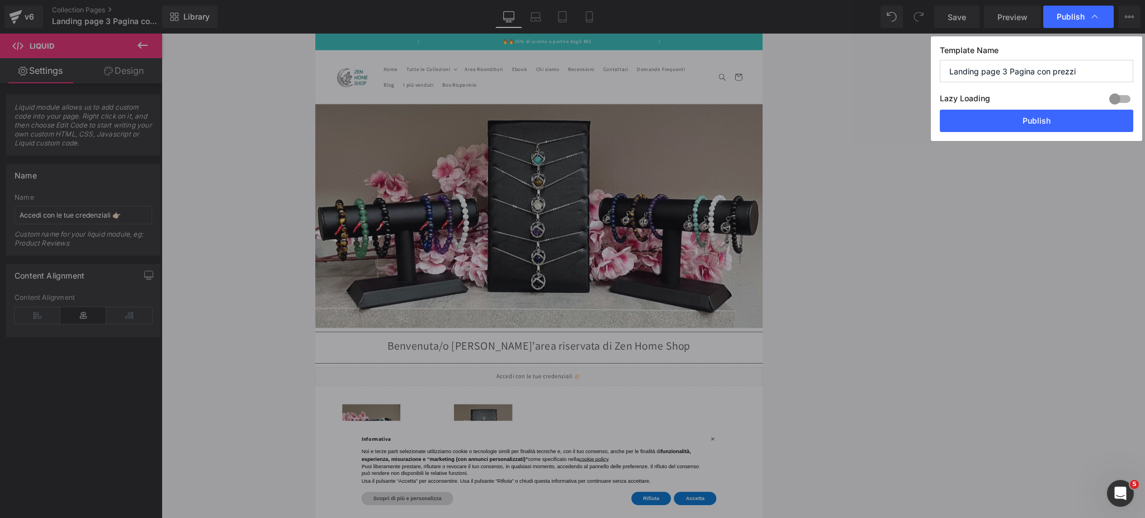
scroll to position [0, 681]
click at [591, 120] on button "Publish" at bounding box center [1036, 121] width 193 height 22
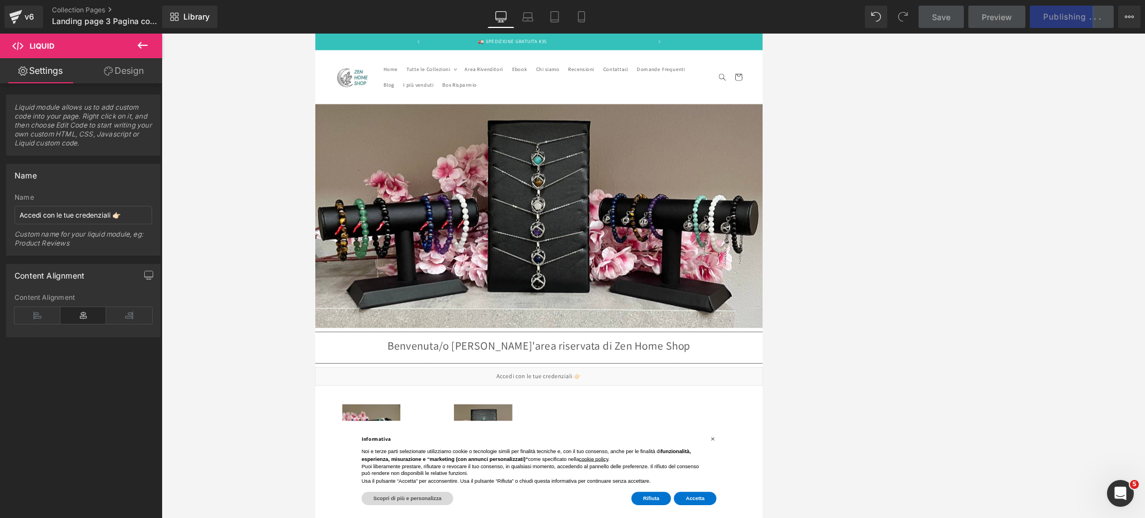
scroll to position [0, 0]
click at [577, 19] on icon at bounding box center [581, 16] width 11 height 11
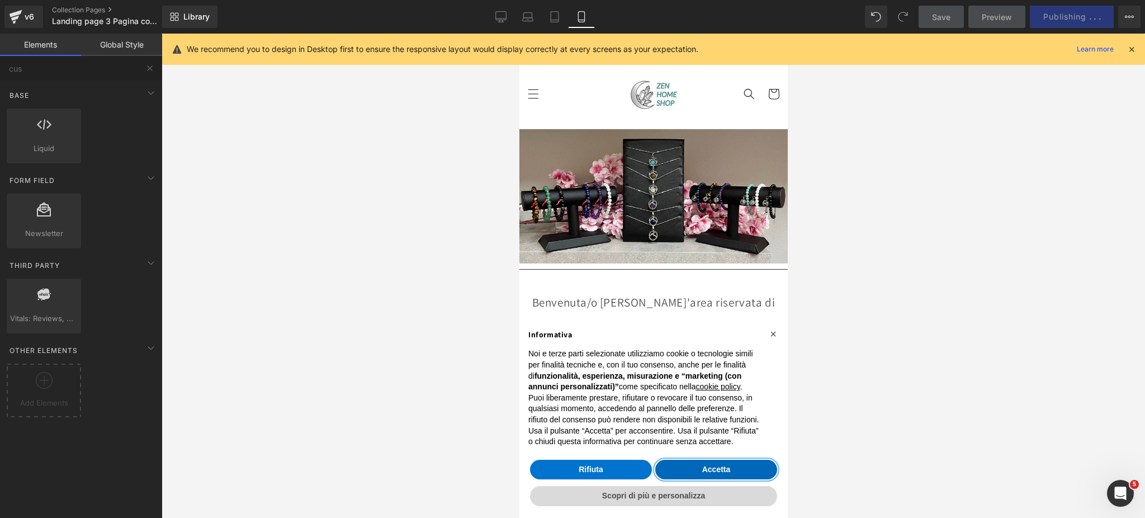
click at [591, 469] on button "Accetta" at bounding box center [716, 470] width 122 height 20
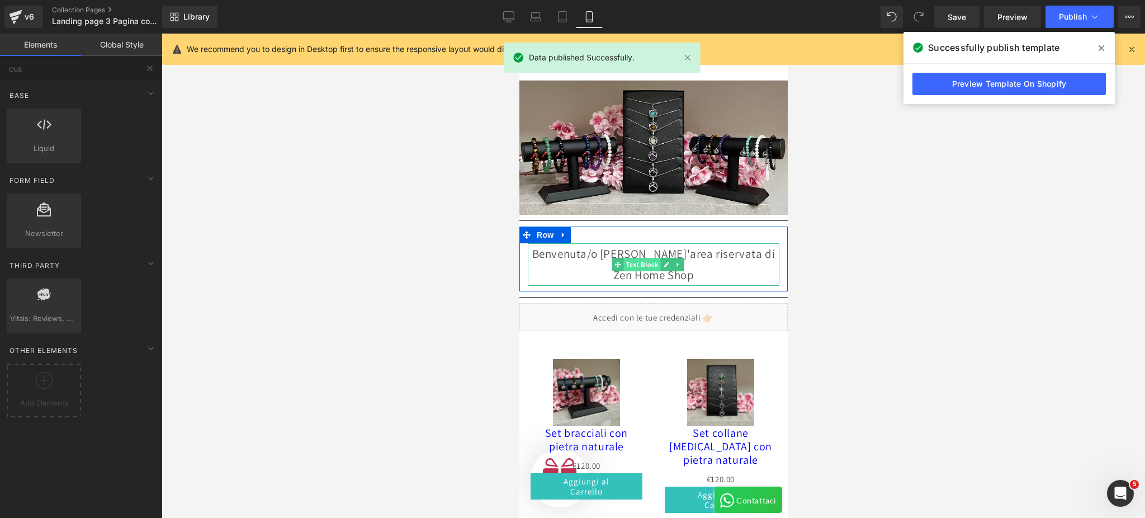
scroll to position [74, 0]
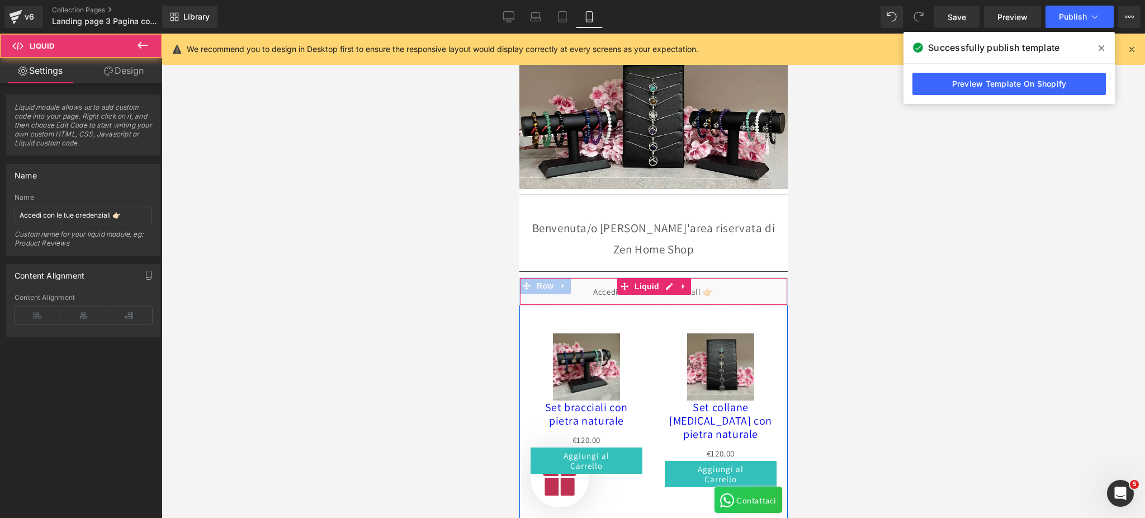
click at [591, 284] on div "Liquid" at bounding box center [653, 291] width 268 height 28
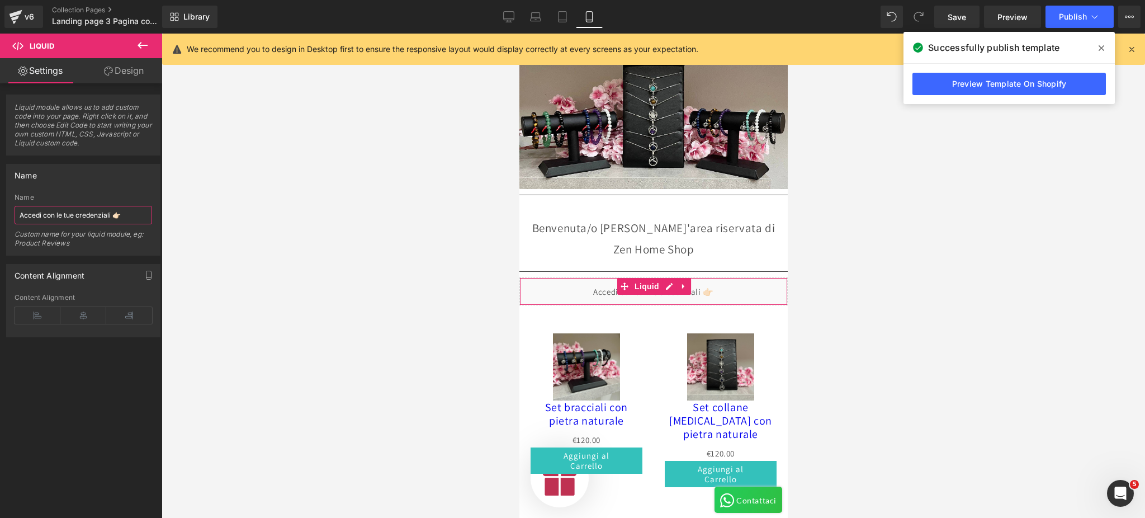
drag, startPoint x: 137, startPoint y: 215, endPoint x: 0, endPoint y: 221, distance: 137.1
click at [0, 221] on div "Name Accedi con le tue credenziali 👉🏻 Name Accedi con le tue credenziali 👉🏻 Cus…" at bounding box center [83, 205] width 167 height 100
click at [318, 271] on div at bounding box center [653, 276] width 983 height 484
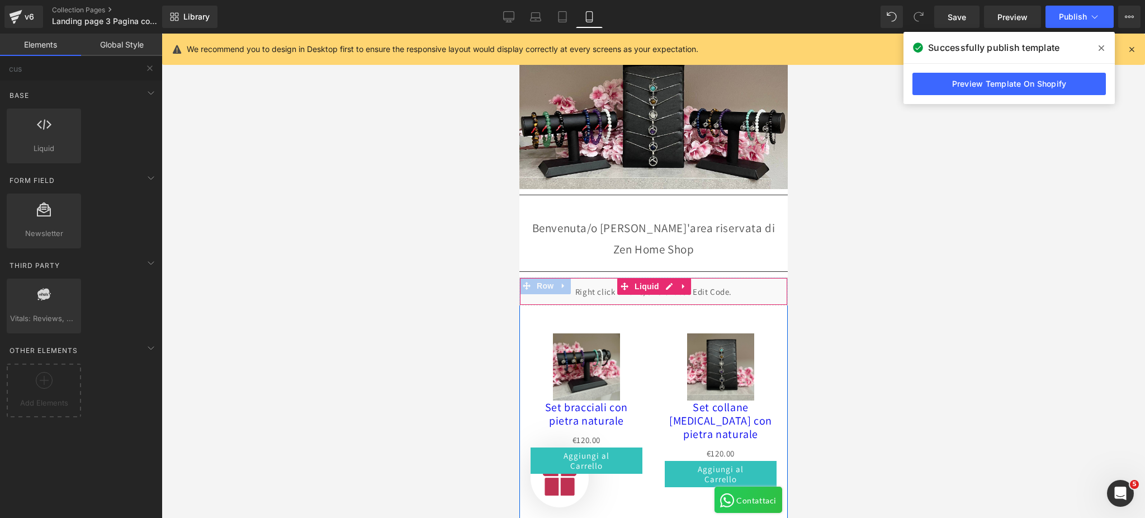
click at [591, 286] on div "Liquid" at bounding box center [653, 291] width 268 height 28
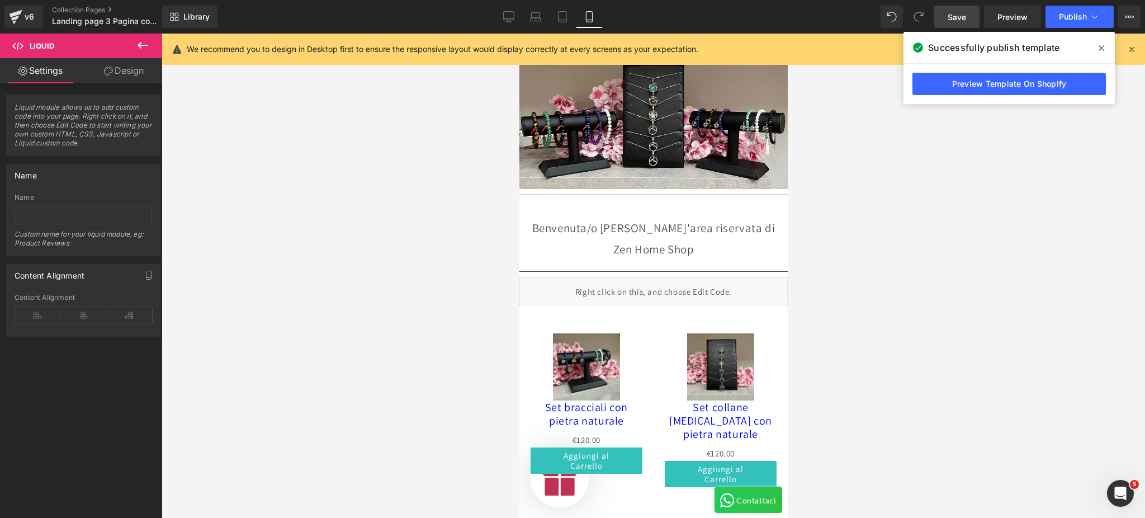
click at [591, 8] on link "Save" at bounding box center [956, 17] width 45 height 22
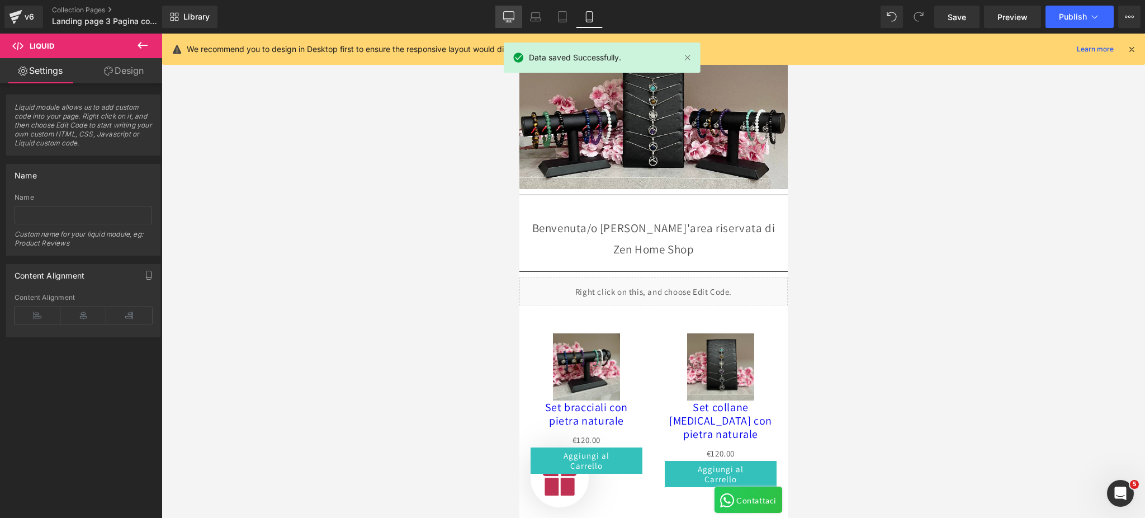
click at [514, 12] on icon at bounding box center [508, 16] width 11 height 11
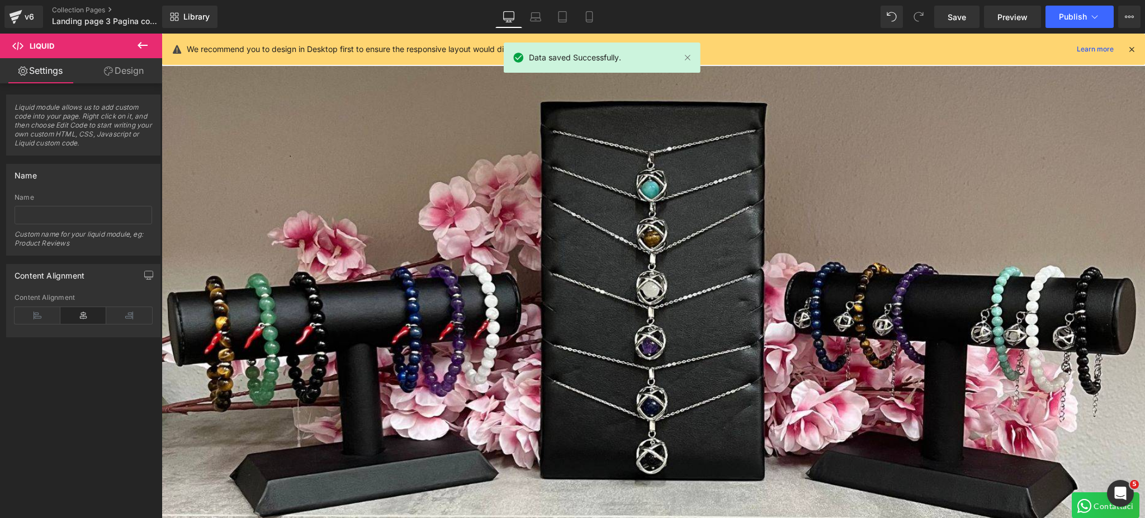
scroll to position [414, 0]
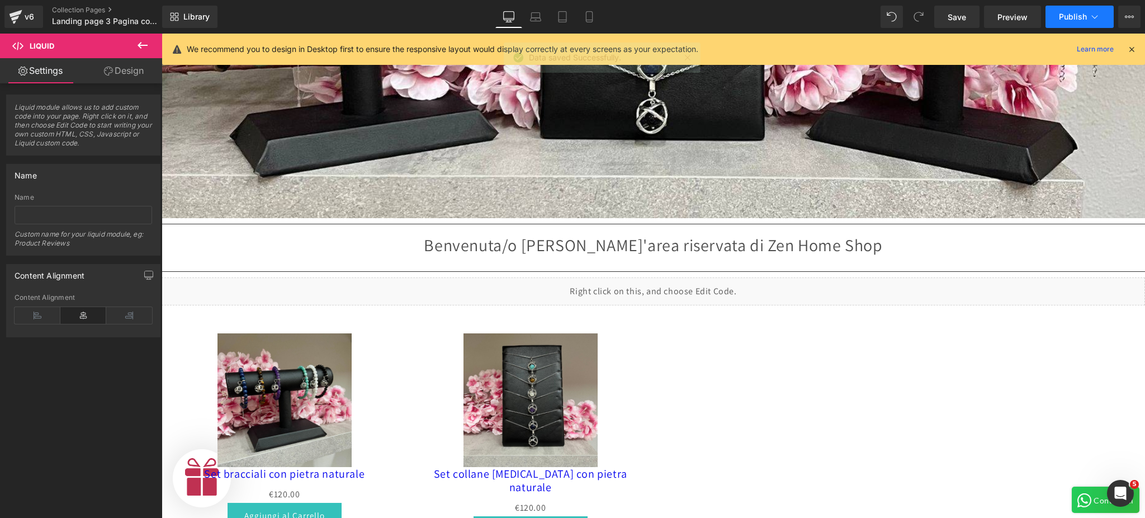
click at [591, 15] on button "Publish" at bounding box center [1079, 17] width 68 height 22
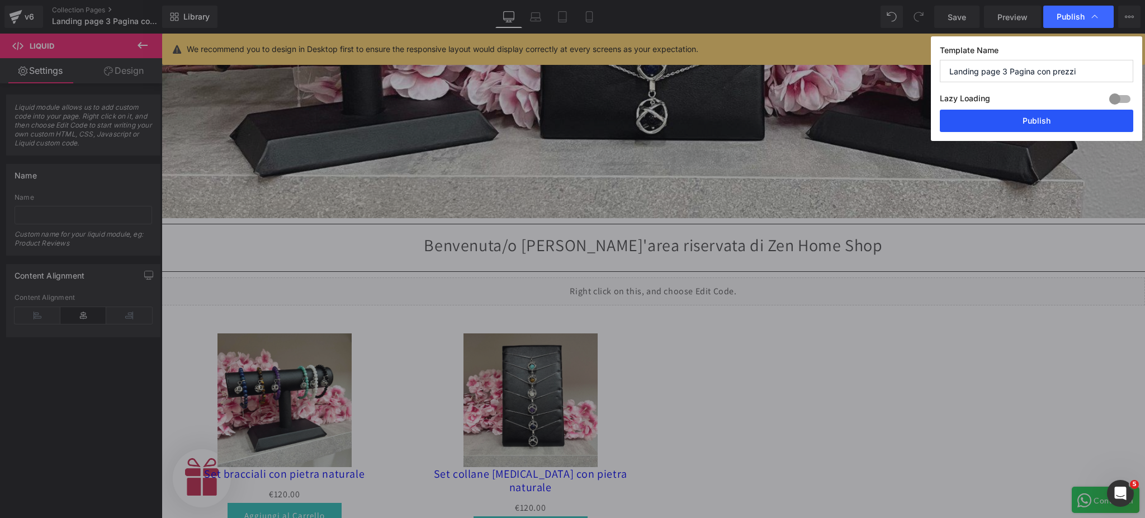
click at [591, 111] on button "Publish" at bounding box center [1036, 121] width 193 height 22
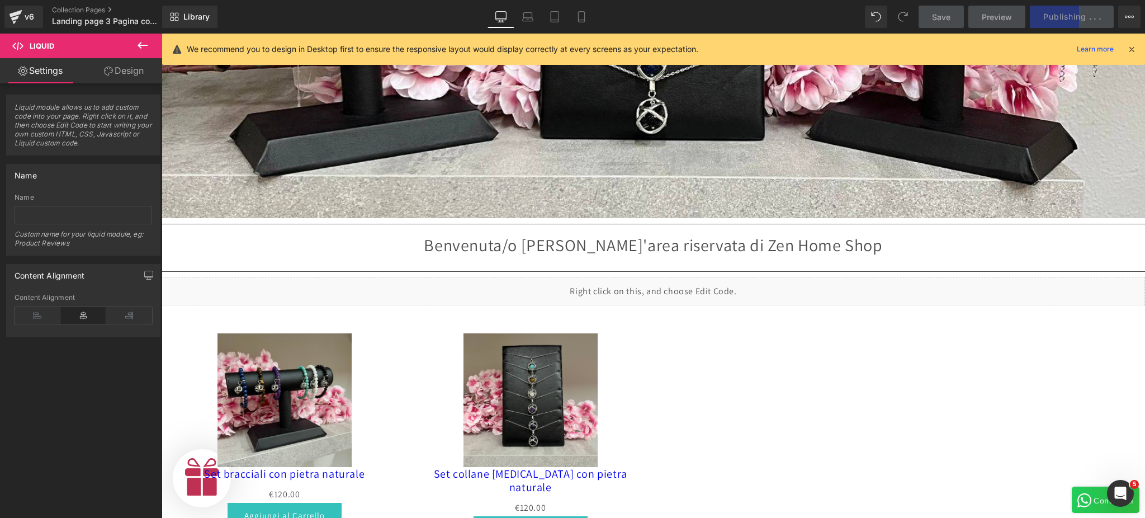
scroll to position [0, 344]
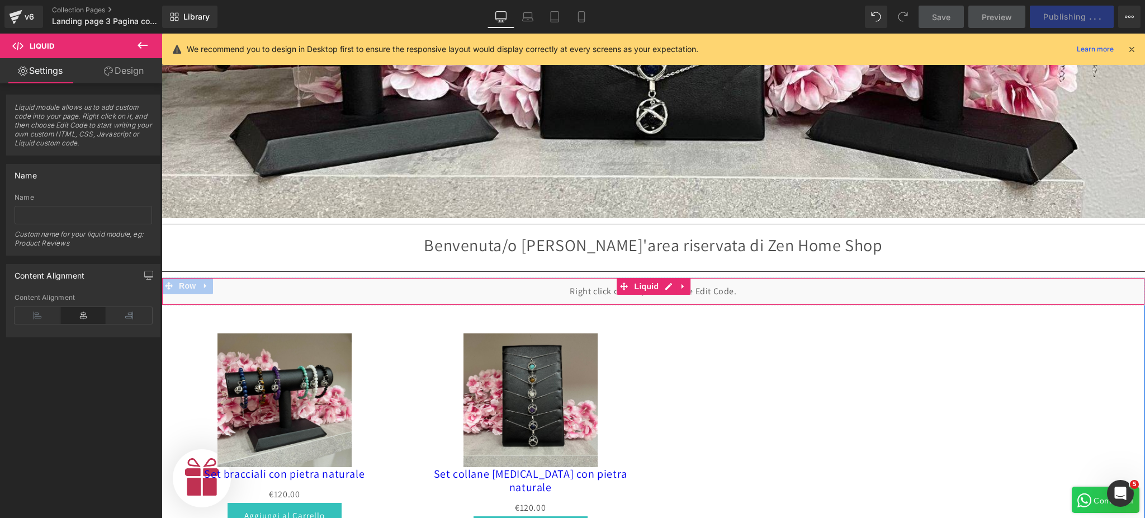
click at [591, 283] on div "Liquid" at bounding box center [653, 291] width 983 height 28
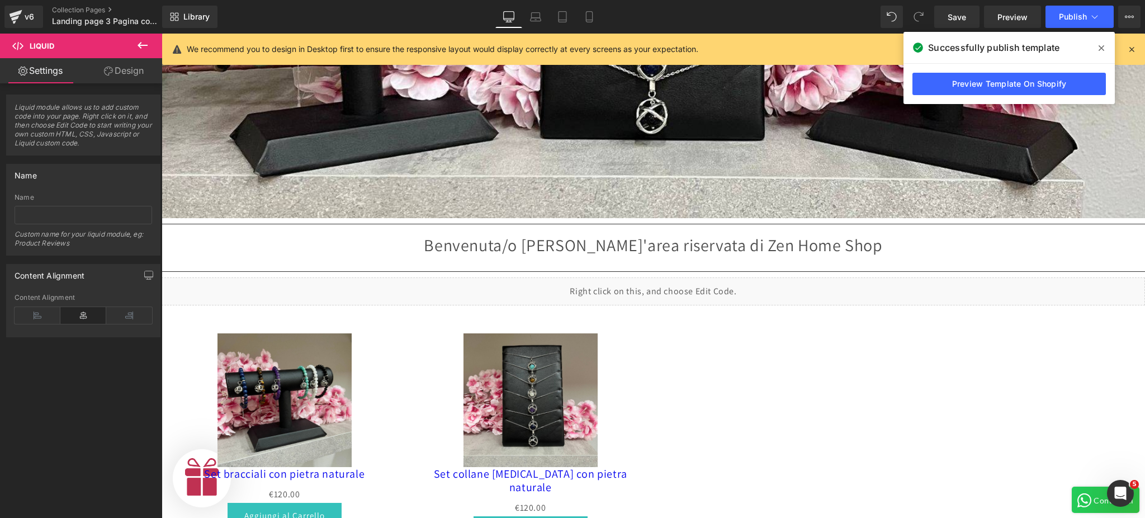
scroll to position [0, 0]
click at [144, 50] on icon at bounding box center [142, 45] width 13 height 13
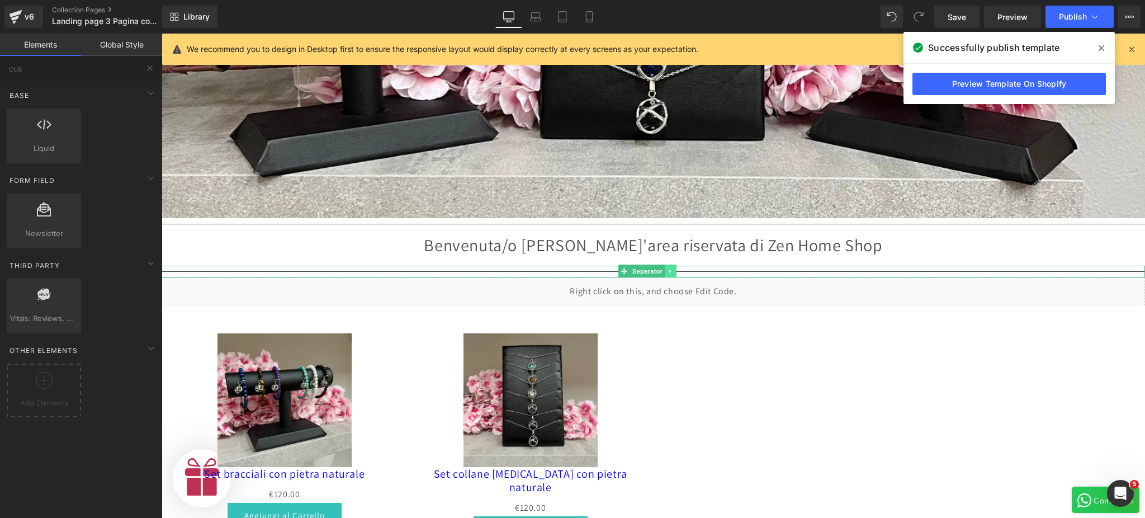
scroll to position [0, 344]
click at [591, 268] on icon at bounding box center [670, 271] width 6 height 7
click at [591, 268] on icon at bounding box center [677, 271] width 6 height 6
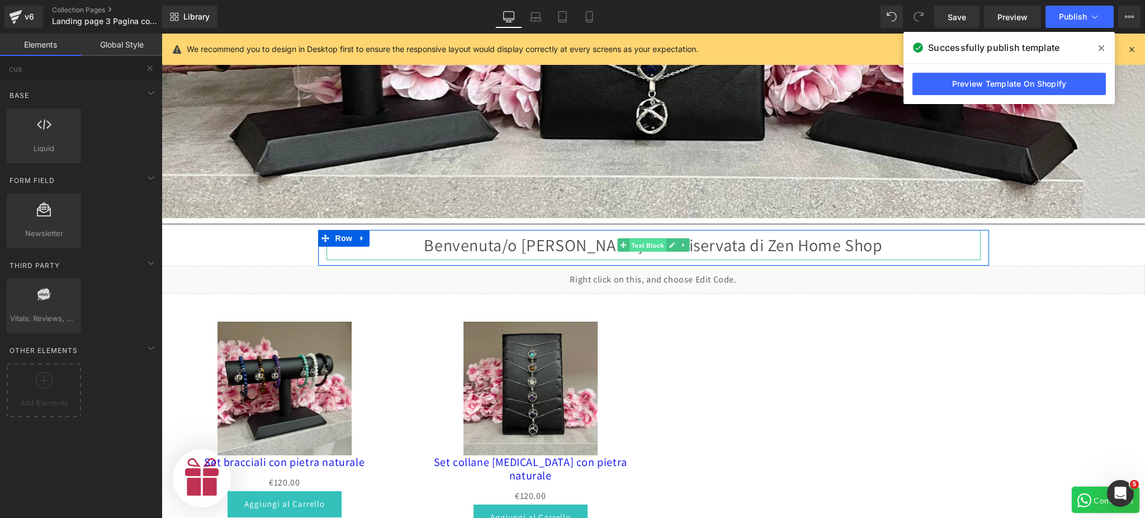
click at [591, 238] on span "Text Block" at bounding box center [647, 244] width 37 height 13
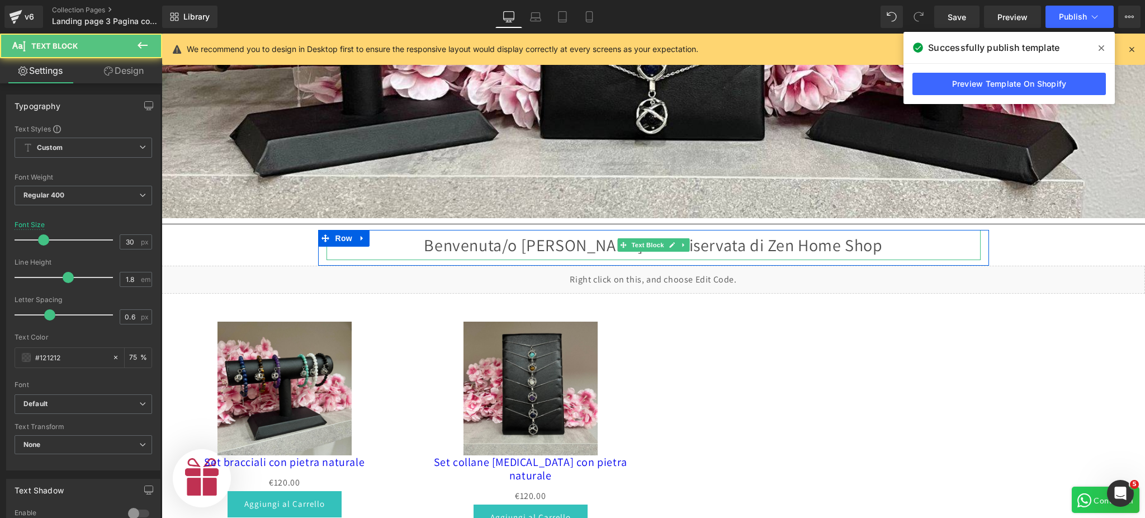
click at [575, 242] on p "Benvenuta/o nell'area riservata di Zen Home Shop" at bounding box center [653, 245] width 654 height 30
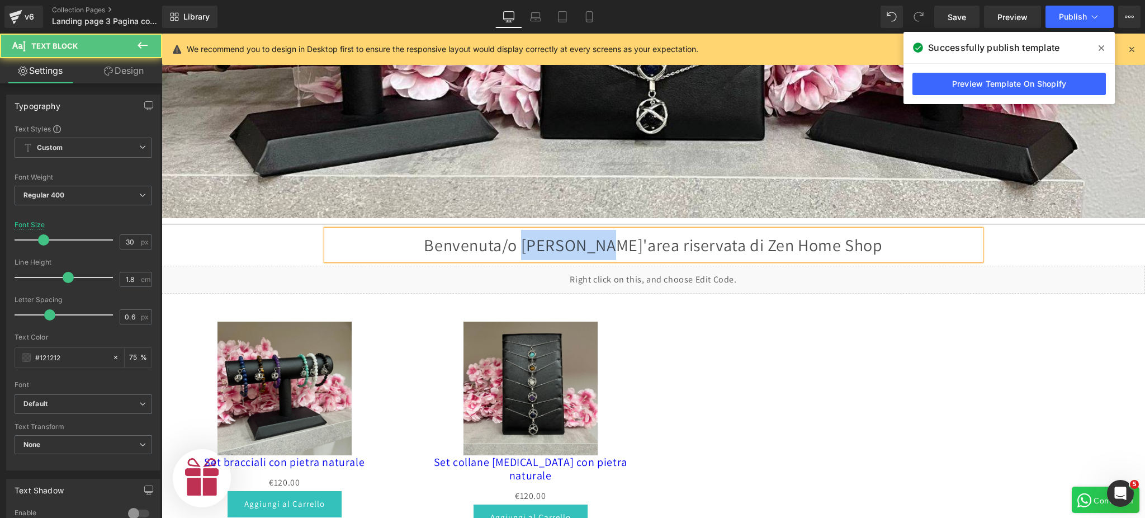
click at [575, 242] on p "Benvenuta/o nell'area riservata di Zen Home Shop" at bounding box center [653, 245] width 654 height 30
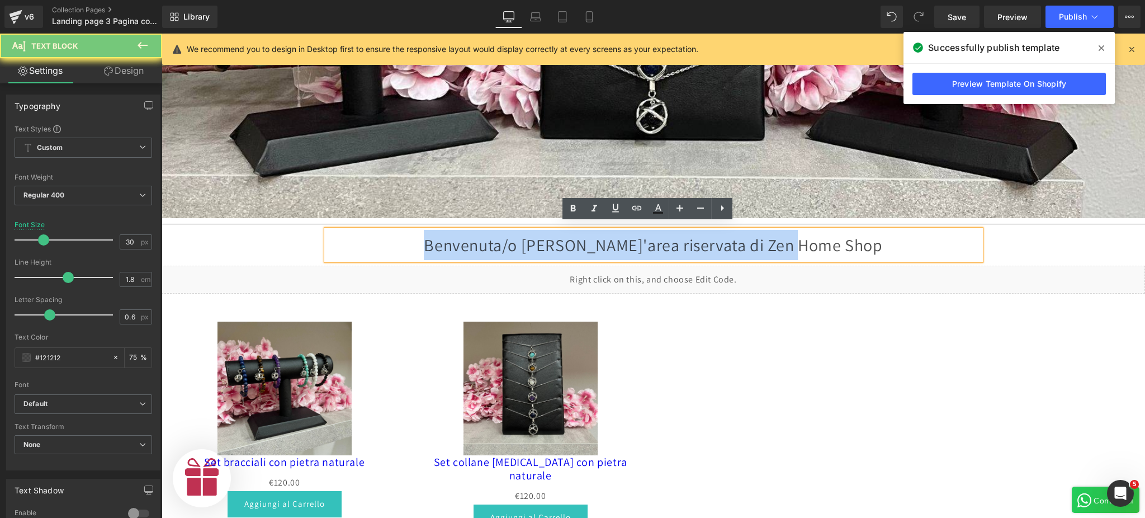
click at [575, 242] on p "Benvenuta/o nell'area riservata di Zen Home Shop" at bounding box center [653, 245] width 654 height 30
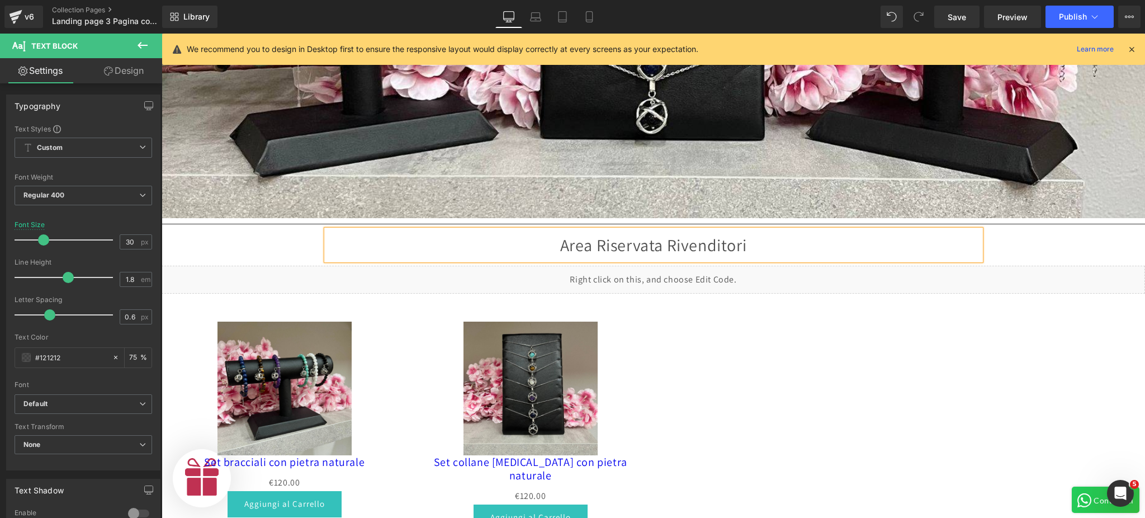
scroll to position [0, 689]
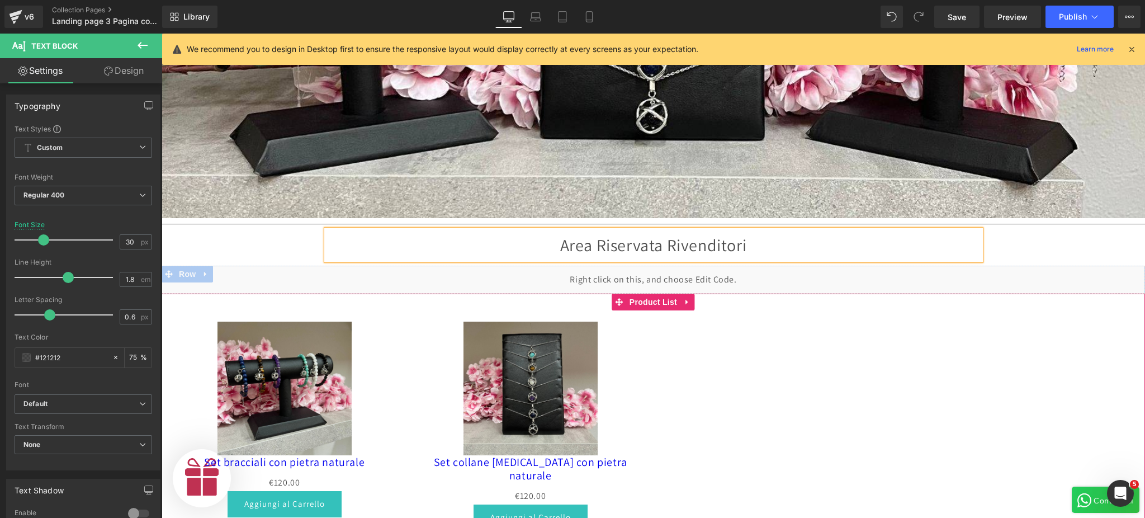
click at [591, 320] on div "Sale Off (P) Image Set bracciali con pietra naturale (P) Title €0 €120.00 (P) P…" at bounding box center [653, 420] width 983 height 254
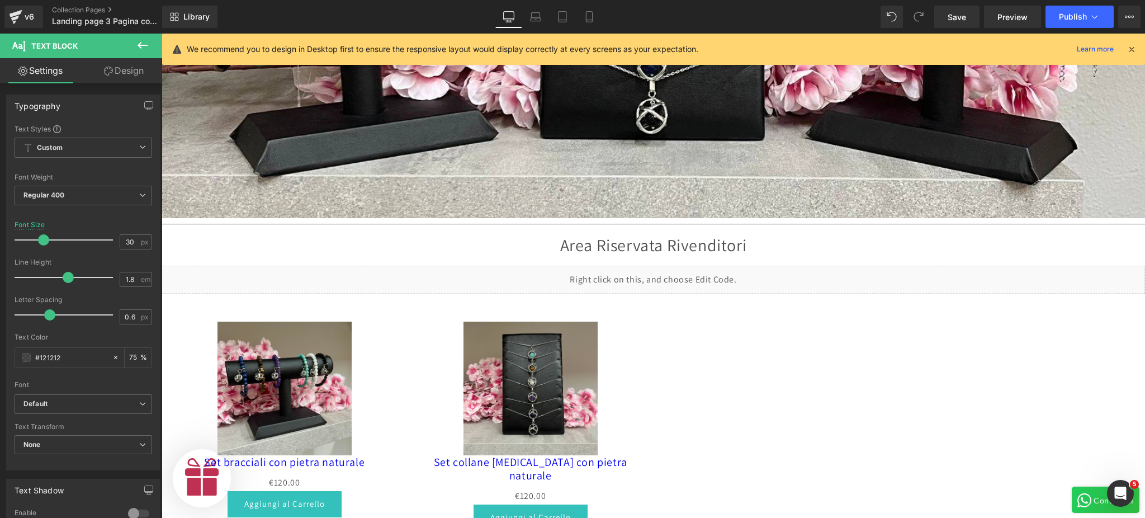
scroll to position [0, 0]
click at [138, 49] on icon at bounding box center [142, 45] width 13 height 13
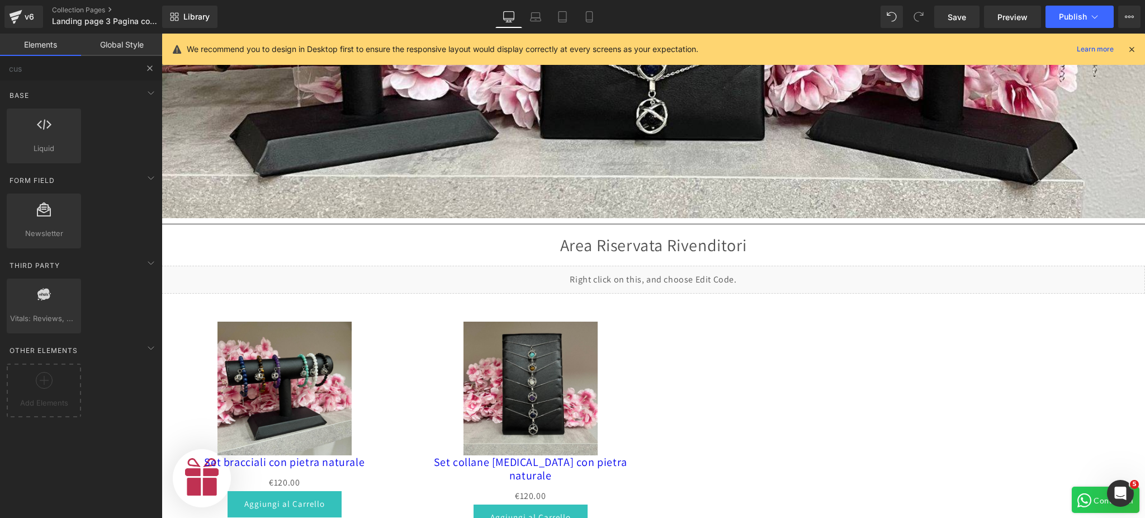
click at [144, 70] on button at bounding box center [150, 68] width 25 height 25
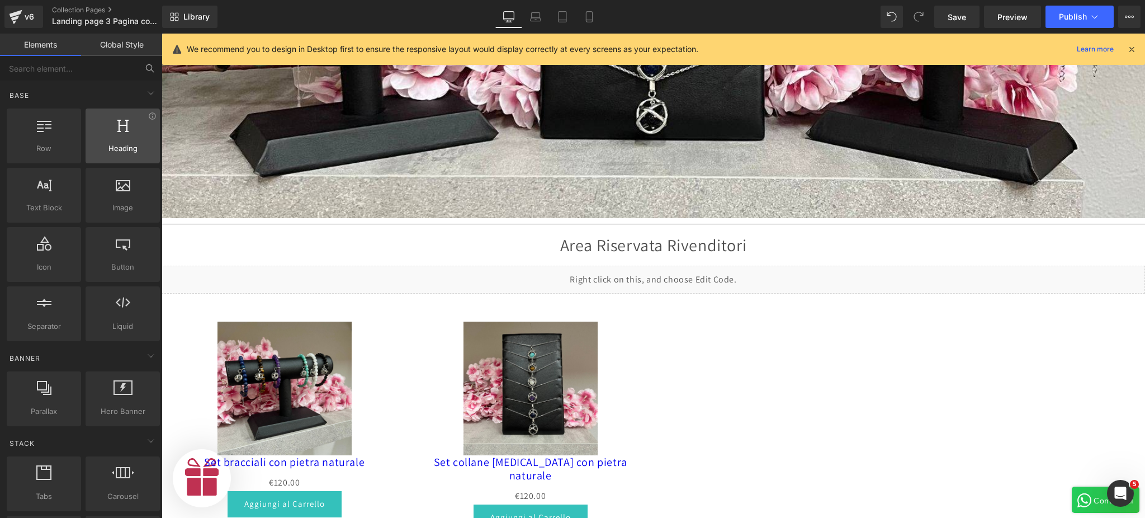
scroll to position [0, 344]
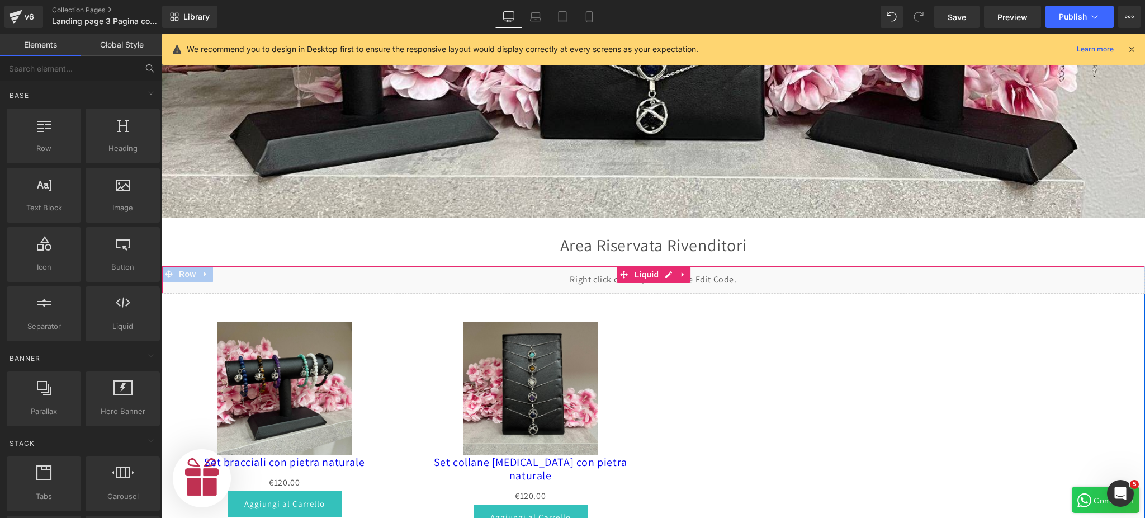
click at [591, 277] on div "Liquid" at bounding box center [653, 280] width 983 height 28
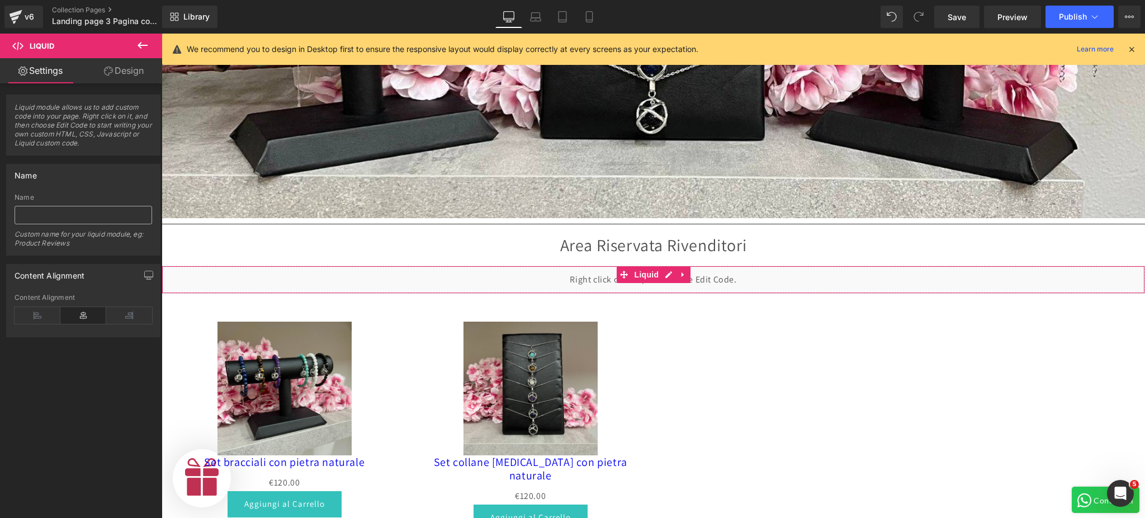
scroll to position [0, 689]
click at [118, 219] on input "text" at bounding box center [84, 215] width 138 height 18
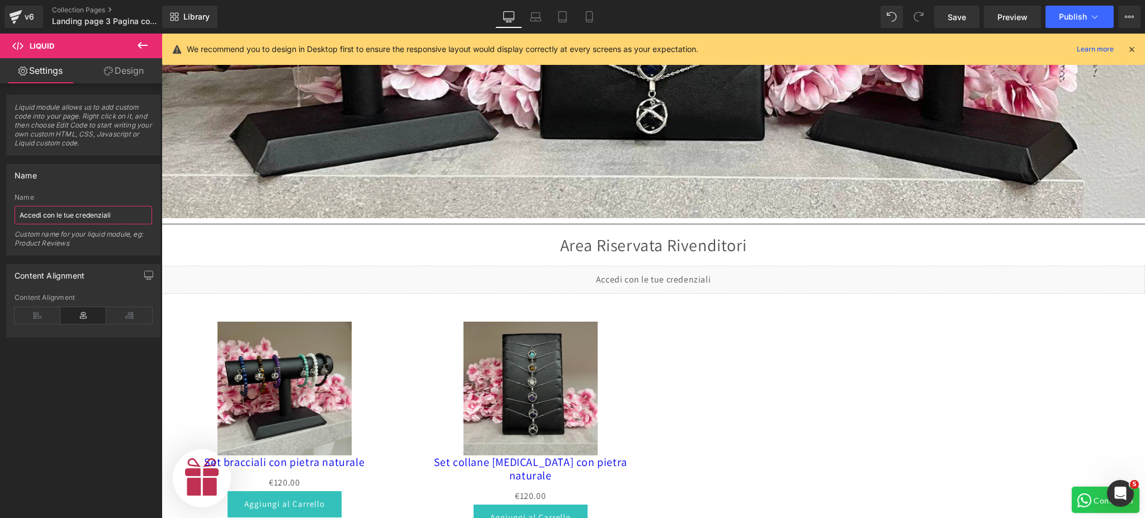
scroll to position [0, 344]
type input "Accedi con le tue credenziali"
click at [591, 19] on span "Save" at bounding box center [957, 17] width 18 height 12
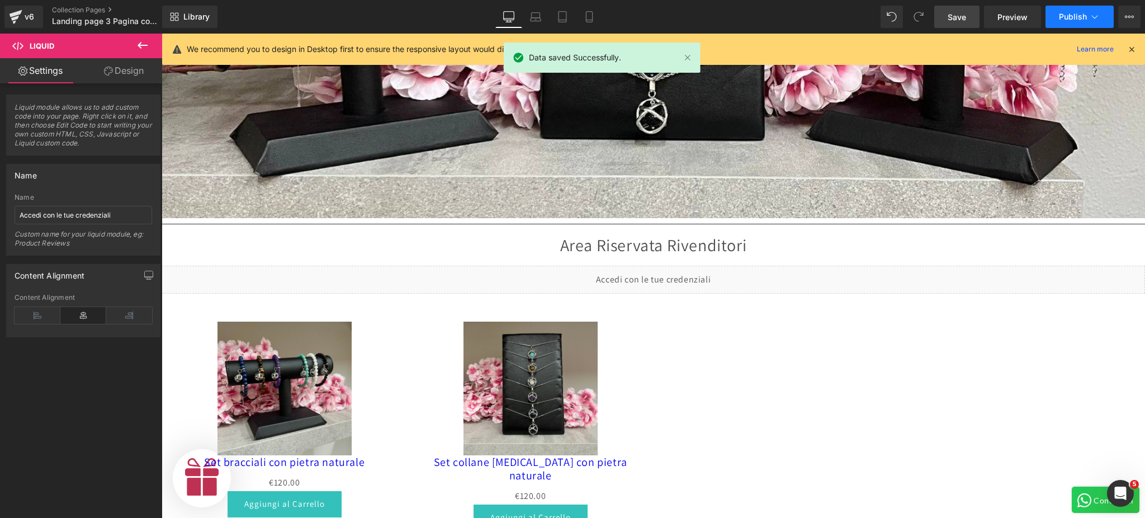
click at [591, 20] on span "Publish" at bounding box center [1073, 16] width 28 height 9
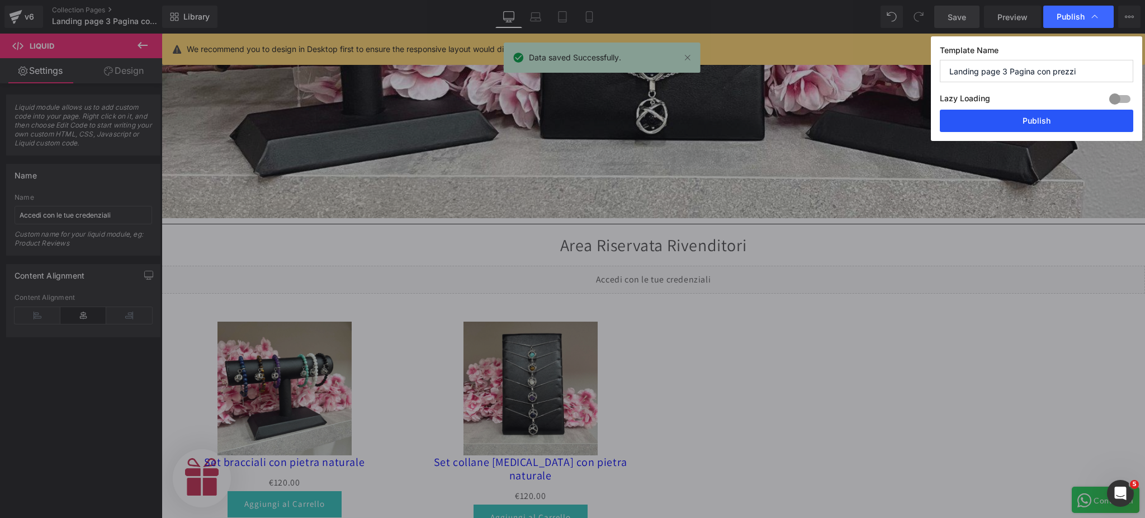
click at [591, 119] on button "Publish" at bounding box center [1036, 121] width 193 height 22
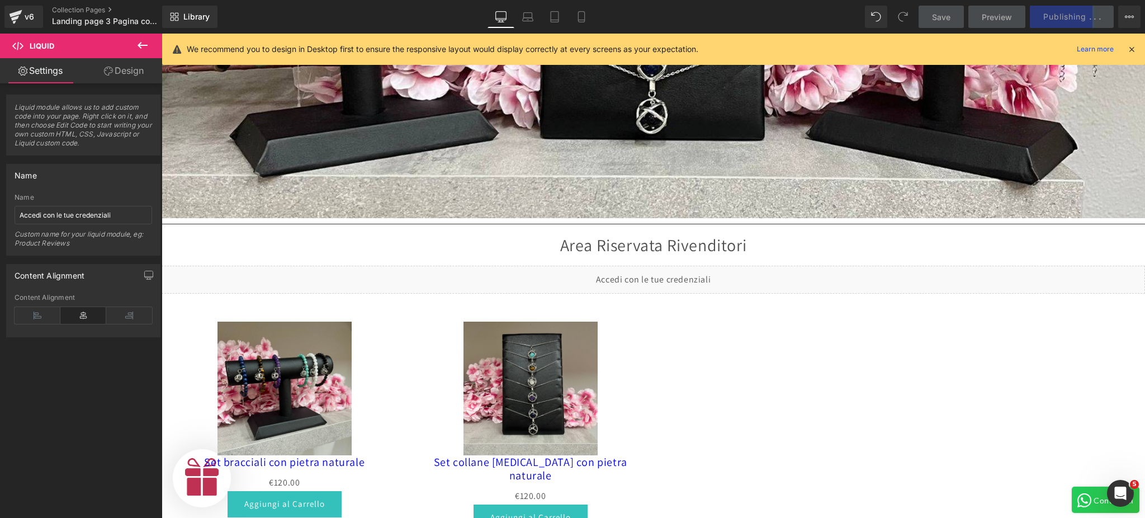
scroll to position [0, 0]
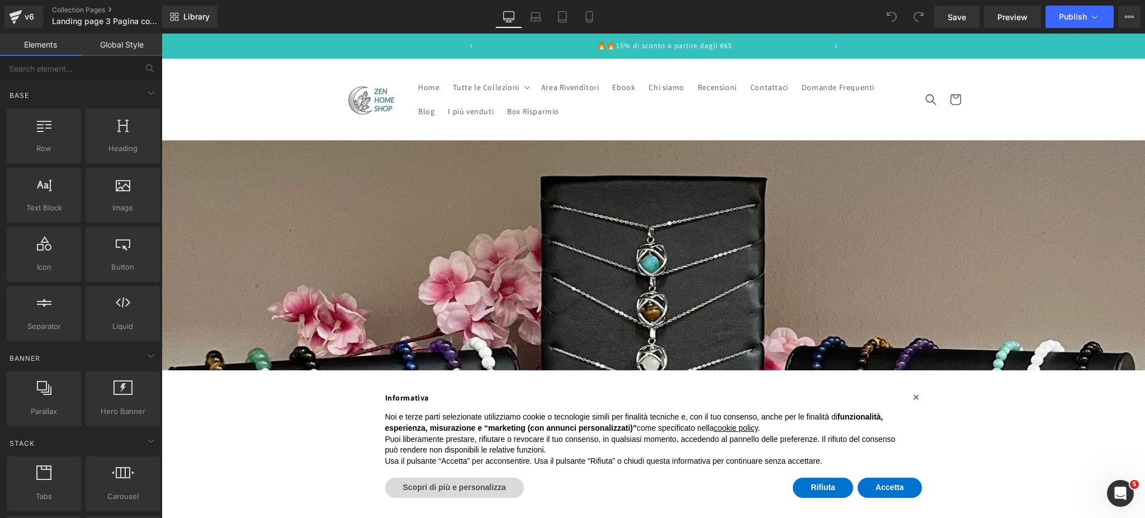
scroll to position [0, 689]
